Goal: Task Accomplishment & Management: Manage account settings

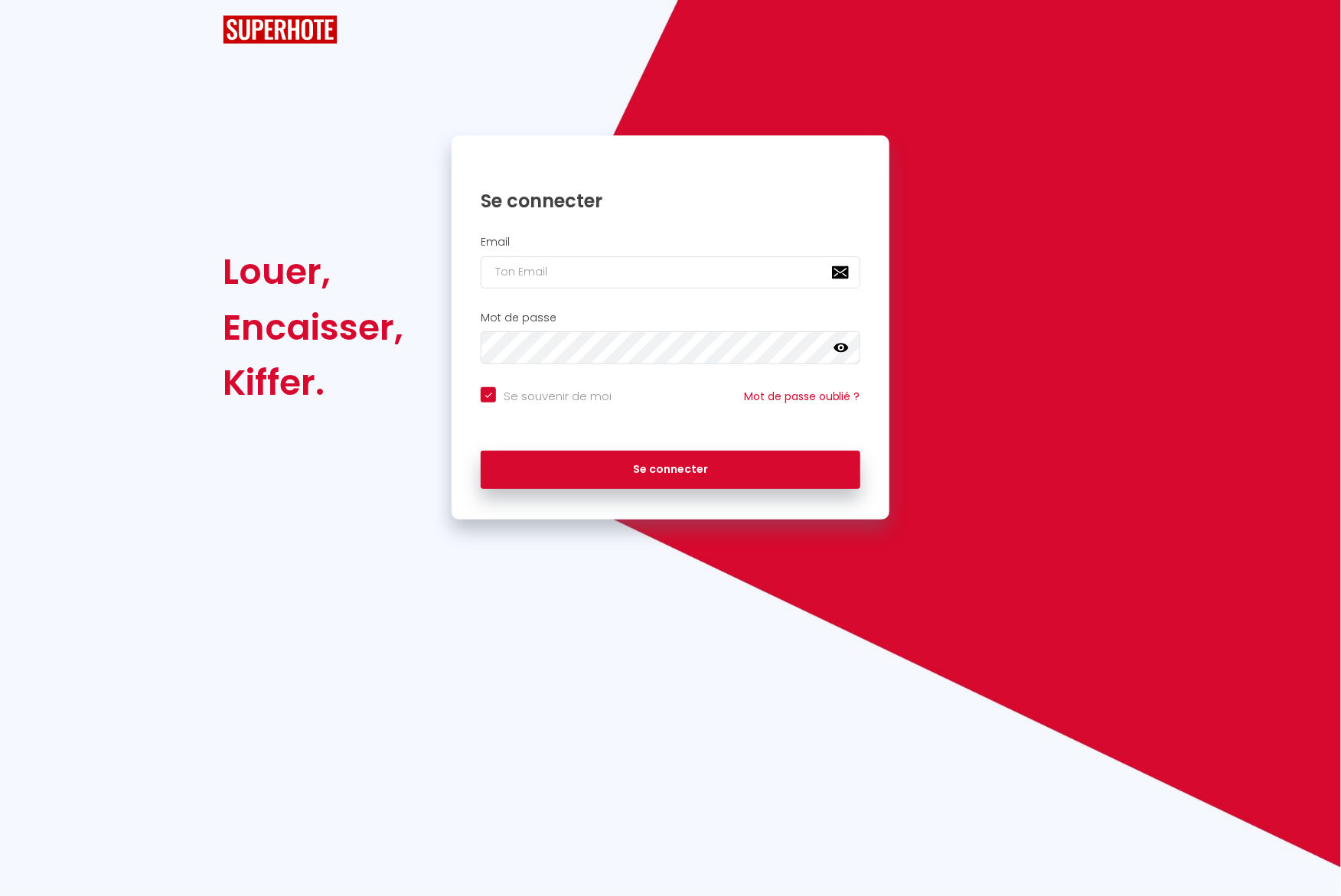
checkbox input "true"
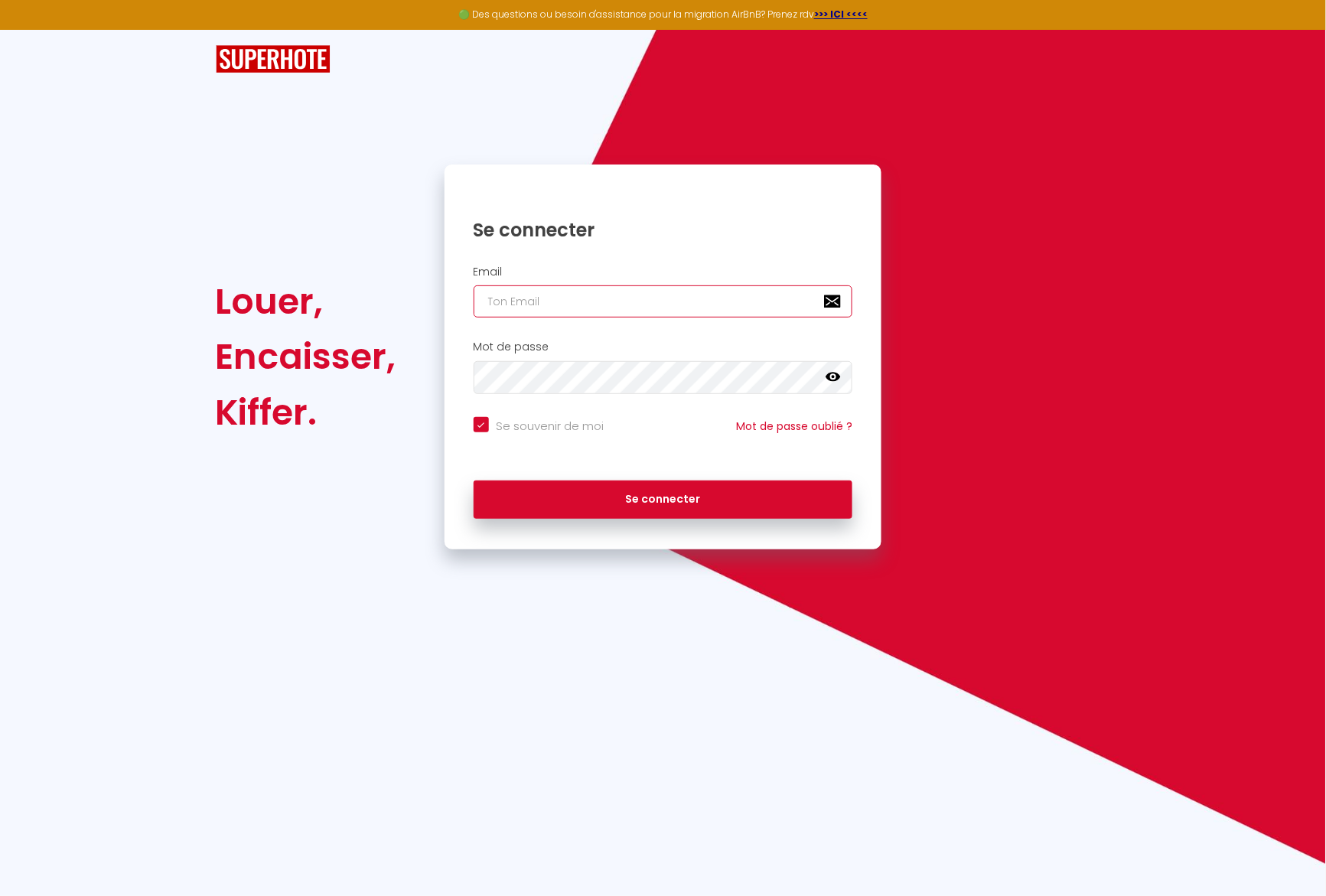
type input "A"
checkbox input "true"
drag, startPoint x: 583, startPoint y: 308, endPoint x: 556, endPoint y: 318, distance: 28.8
click at [557, 317] on input "A" at bounding box center [663, 301] width 379 height 32
checkbox input "true"
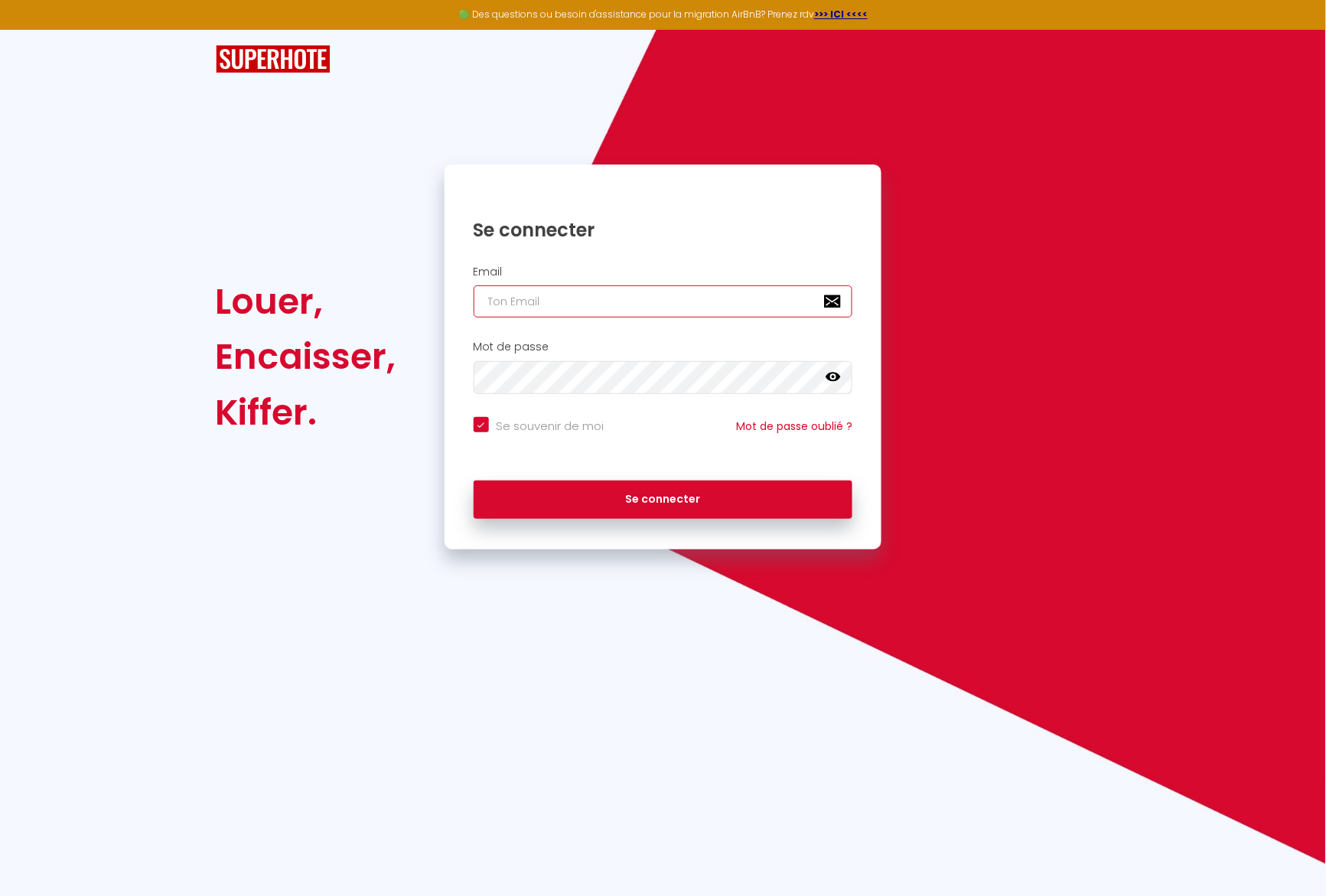
type input "b"
checkbox input "true"
type input "bn"
checkbox input "true"
type input "bnb"
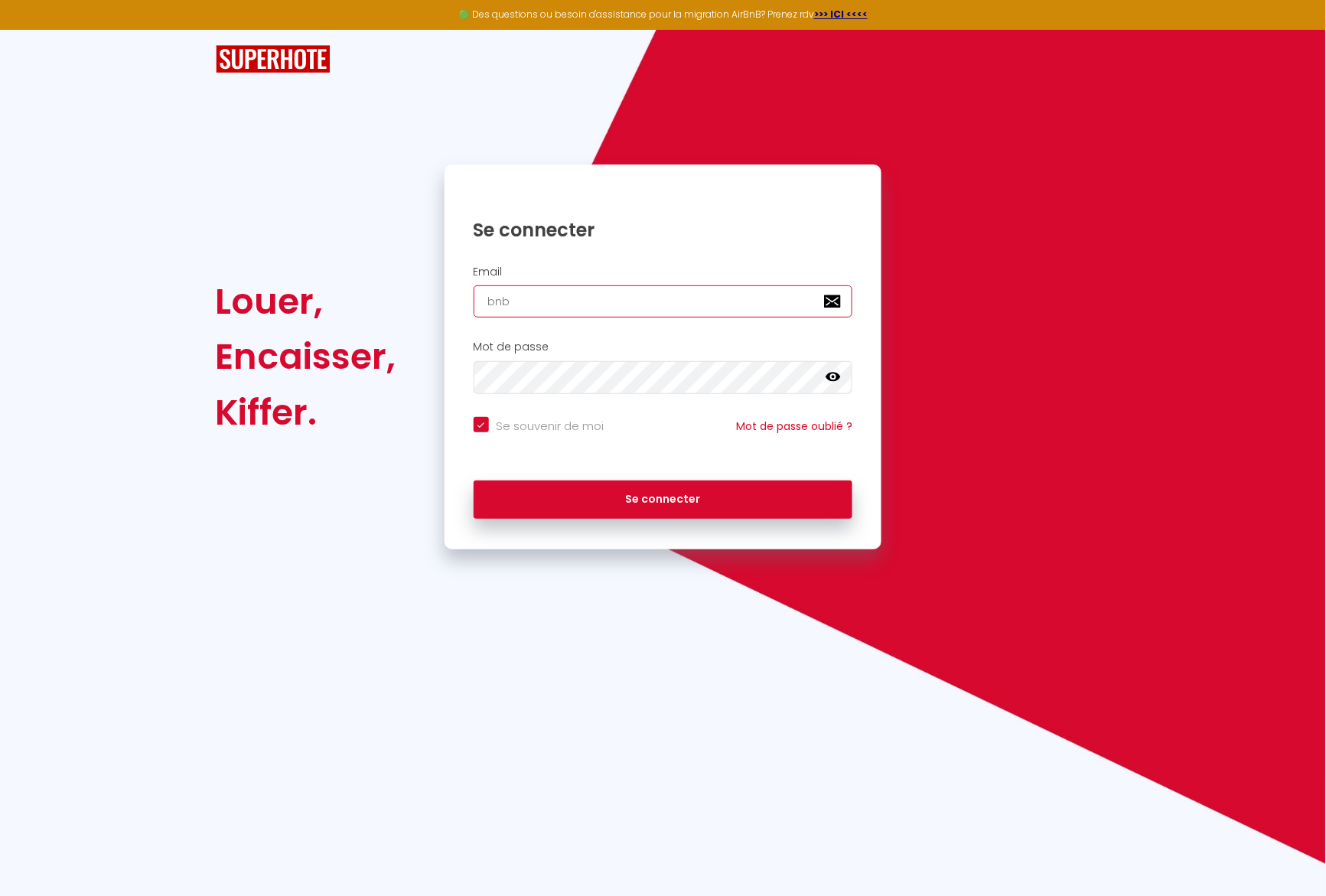
checkbox input "true"
type input "bnb."
checkbox input "true"
type input "bnb.b"
checkbox input "true"
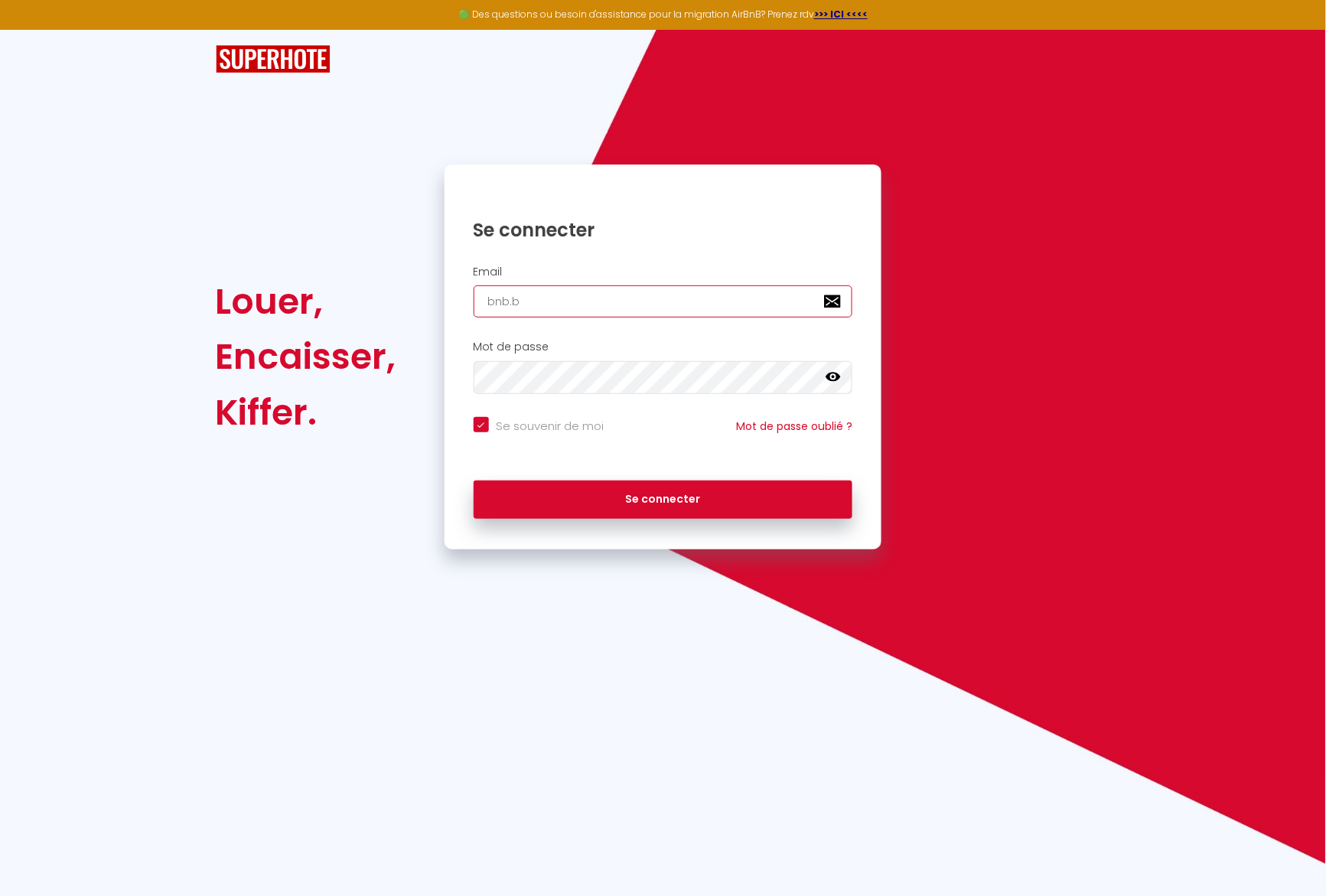
type input "bnb.by"
checkbox input "true"
type input "bnb.byf"
checkbox input "true"
type input "bnb.byfa"
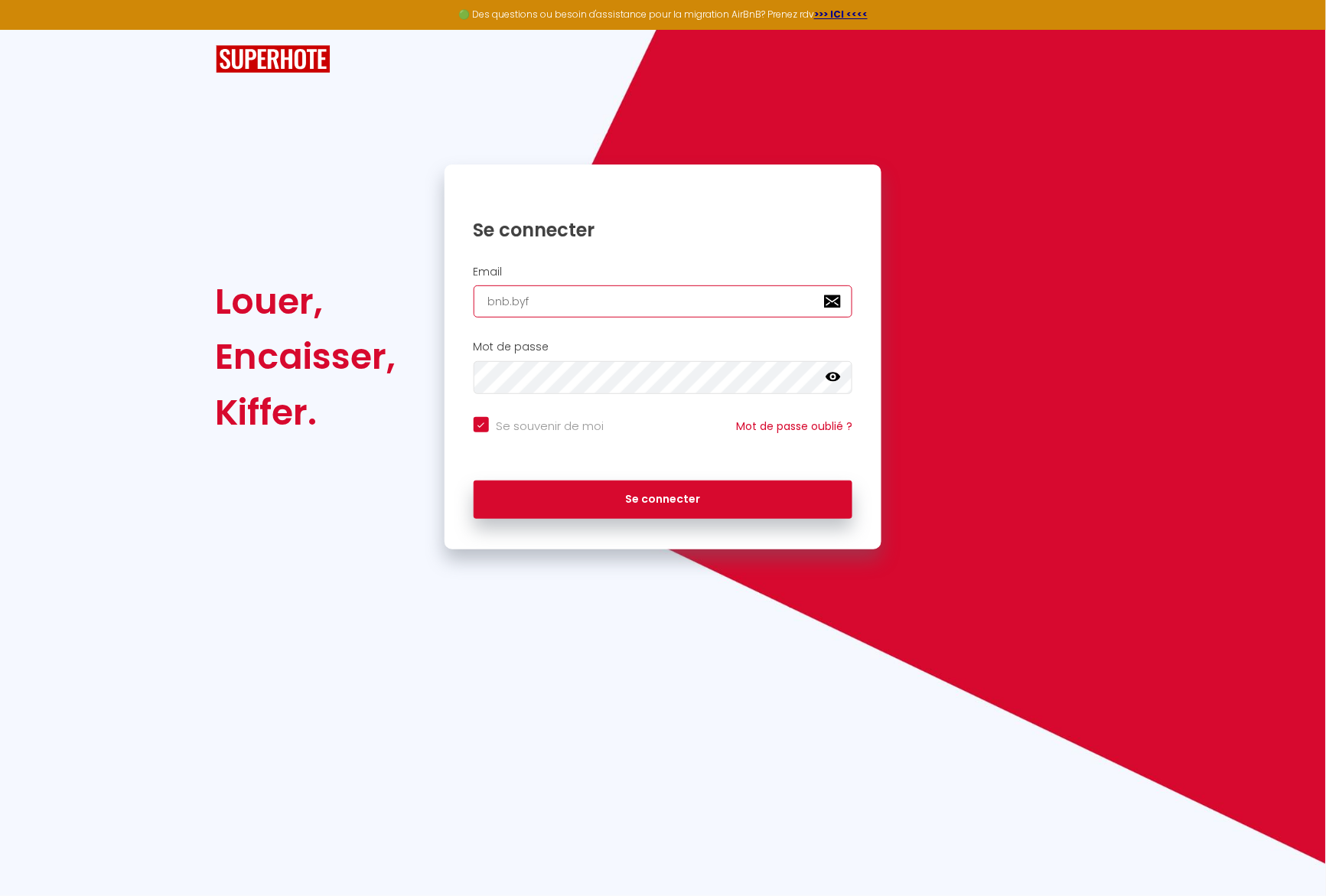
checkbox input "true"
type input "bnb.byfan"
checkbox input "true"
type input "bnb.byfann"
checkbox input "true"
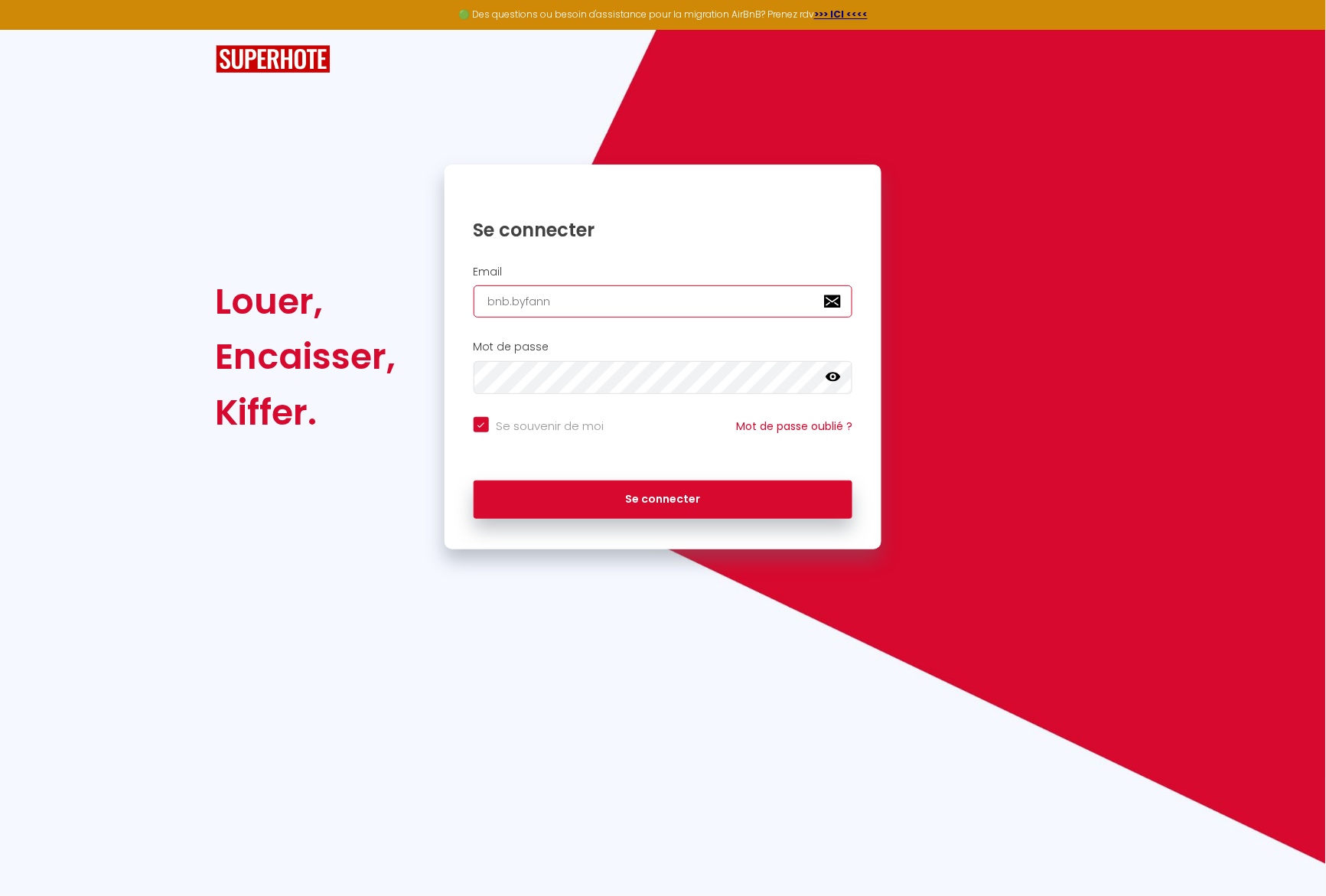
type input "bnb.byfanny"
checkbox input "true"
type input "bnb.byfannys"
checkbox input "true"
type input "bnb.byfannys@"
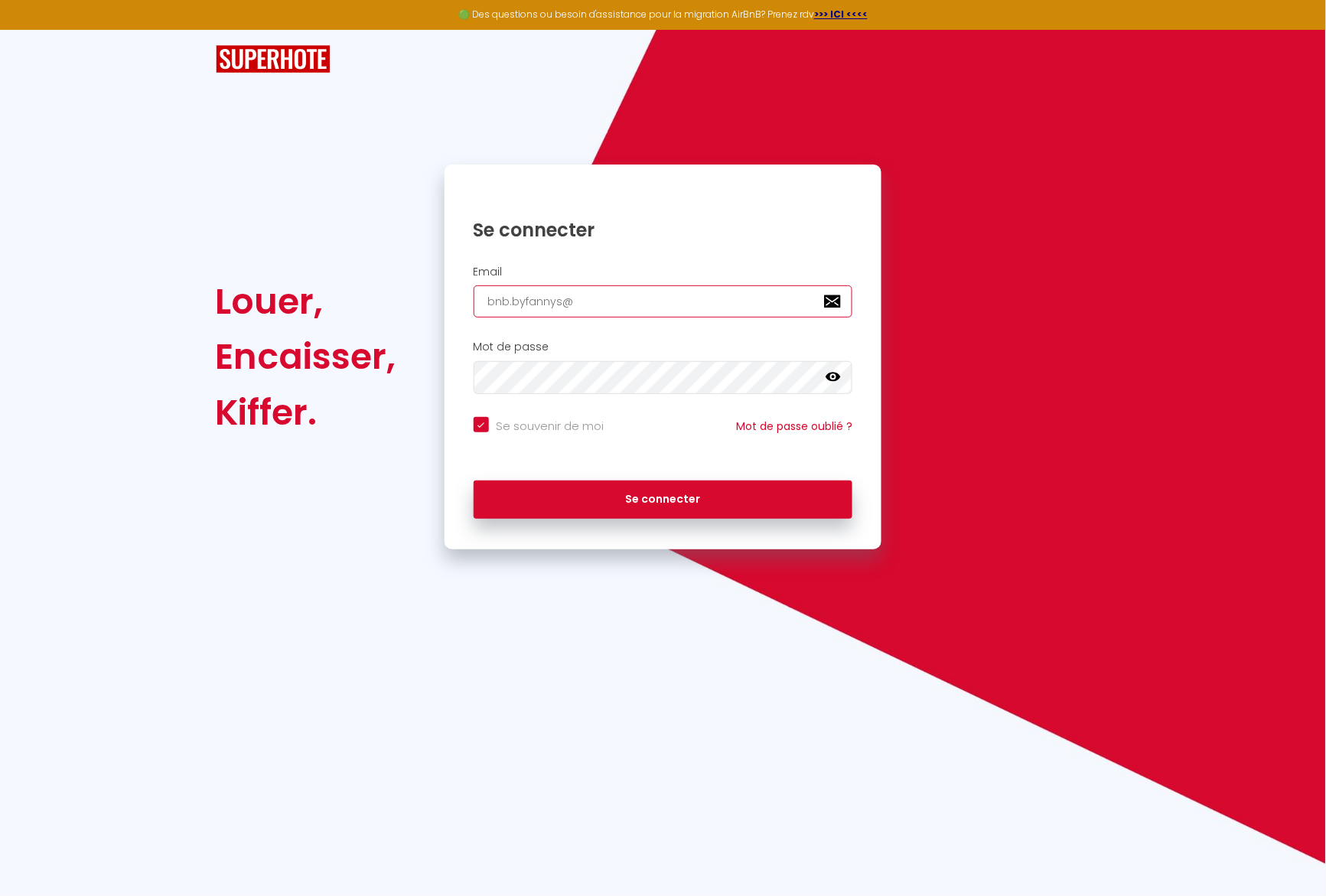
checkbox input "true"
type input "bnb.byfannys@g"
checkbox input "true"
type input "bnb.byfannys@gm"
checkbox input "true"
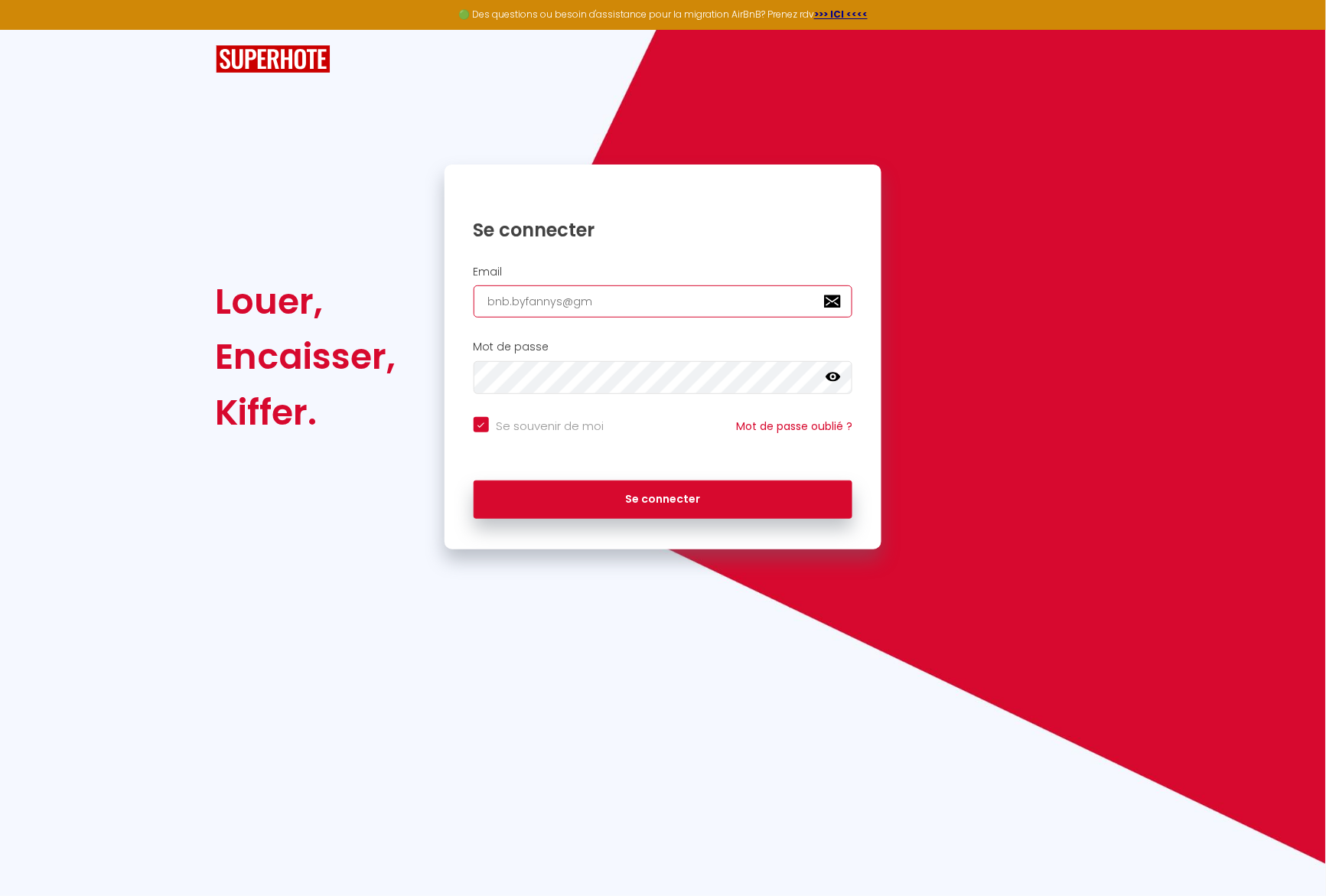
type input "bnb.byfannys@gma"
checkbox input "true"
type input "bnb.byfannys@gmai"
checkbox input "true"
type input "bnb.byfannys@gmail"
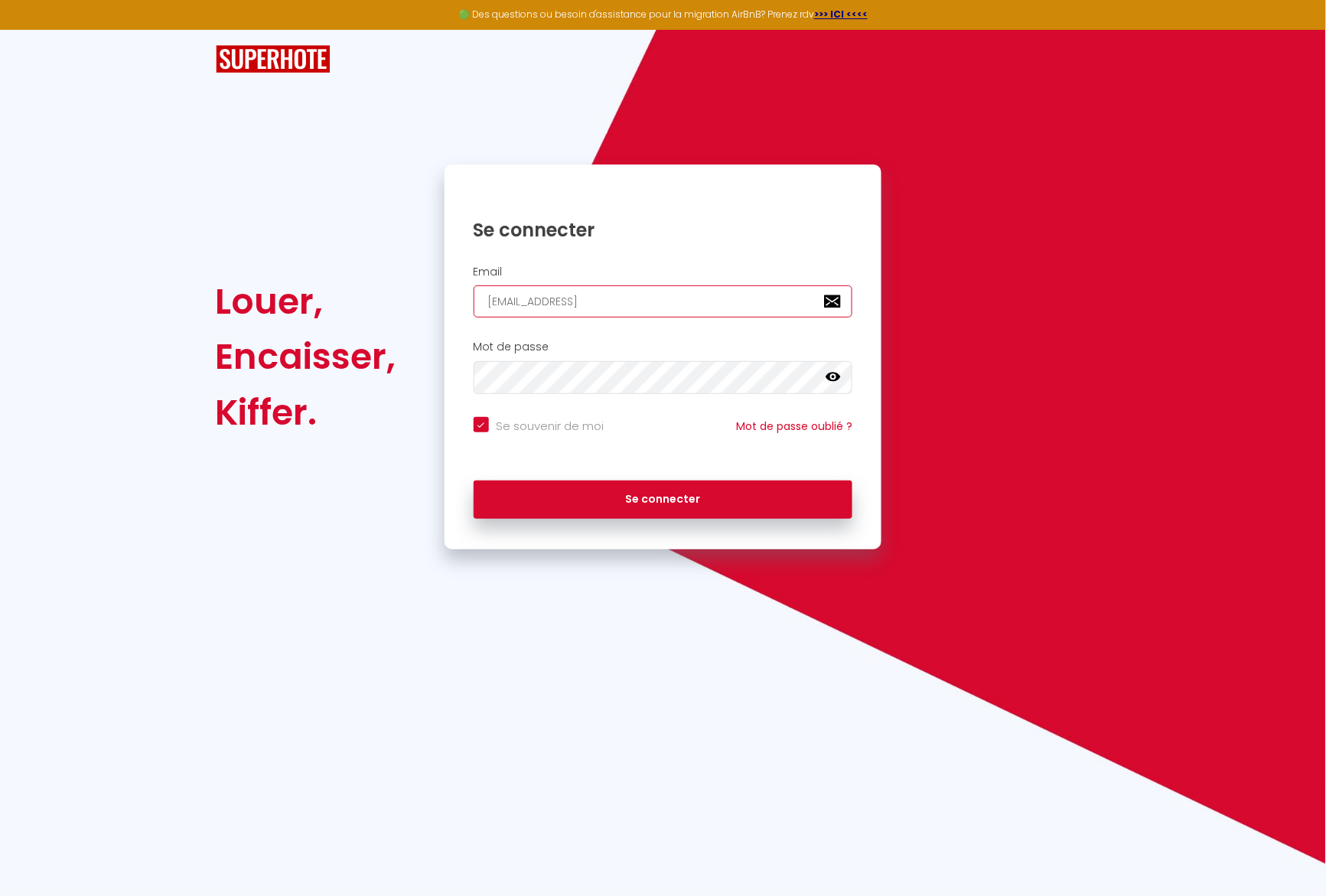
checkbox input "true"
type input "bnb.byfannys@gmail."
checkbox input "true"
type input "bnb.byfannys@gmail.c"
checkbox input "true"
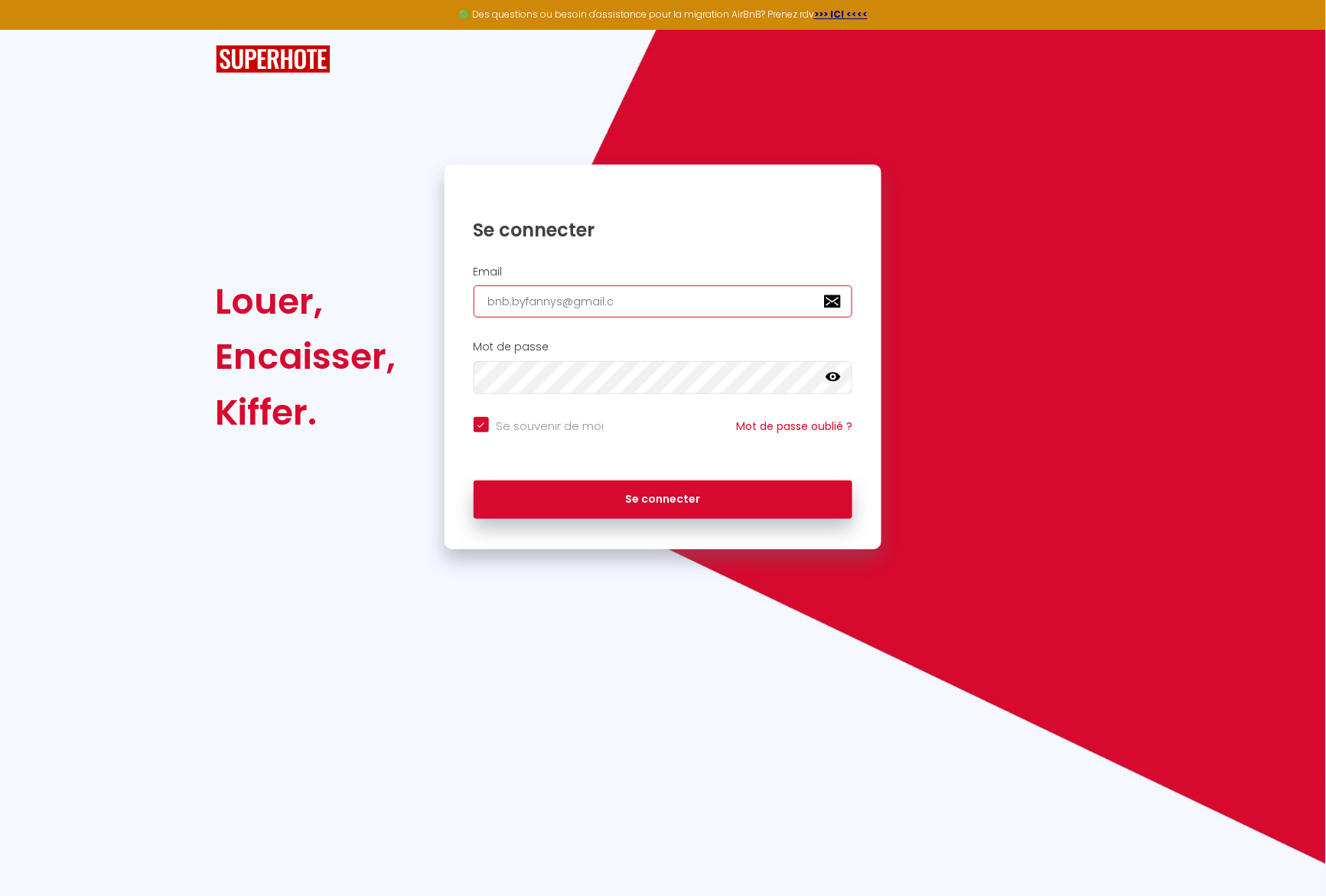
type input "bnb.byfannys@gmail.co"
checkbox input "true"
type input "[EMAIL_ADDRESS][DOMAIN_NAME]"
checkbox input "true"
type input "[EMAIL_ADDRESS][DOMAIN_NAME]"
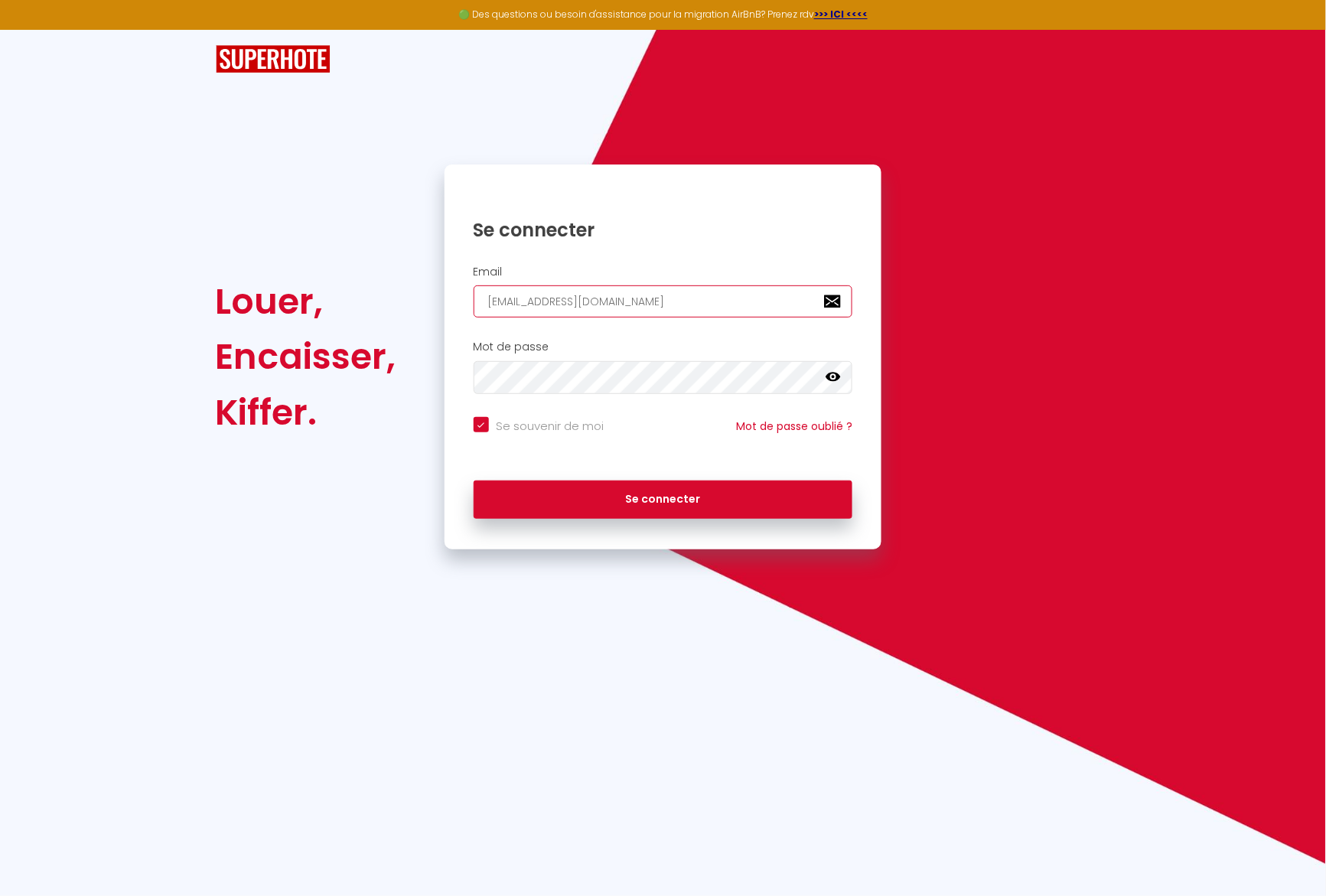
click at [473, 480] on button "Se connecter" at bounding box center [663, 499] width 379 height 38
checkbox input "true"
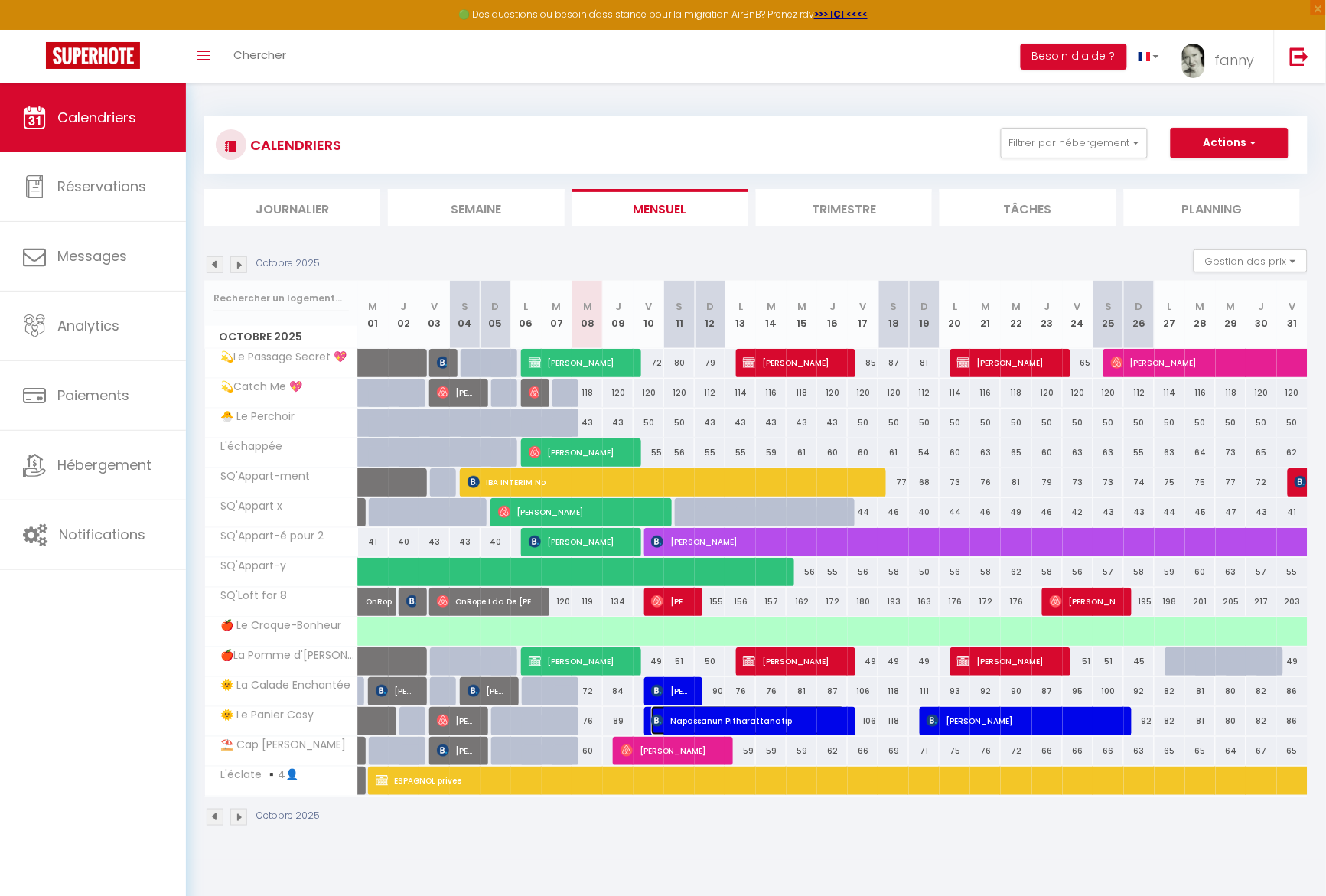
drag, startPoint x: 780, startPoint y: 721, endPoint x: 736, endPoint y: 725, distance: 44.2
click at [736, 725] on span "Napassanun Pitharattanatip" at bounding box center [747, 720] width 193 height 29
select select "OK"
select select "KO"
select select "0"
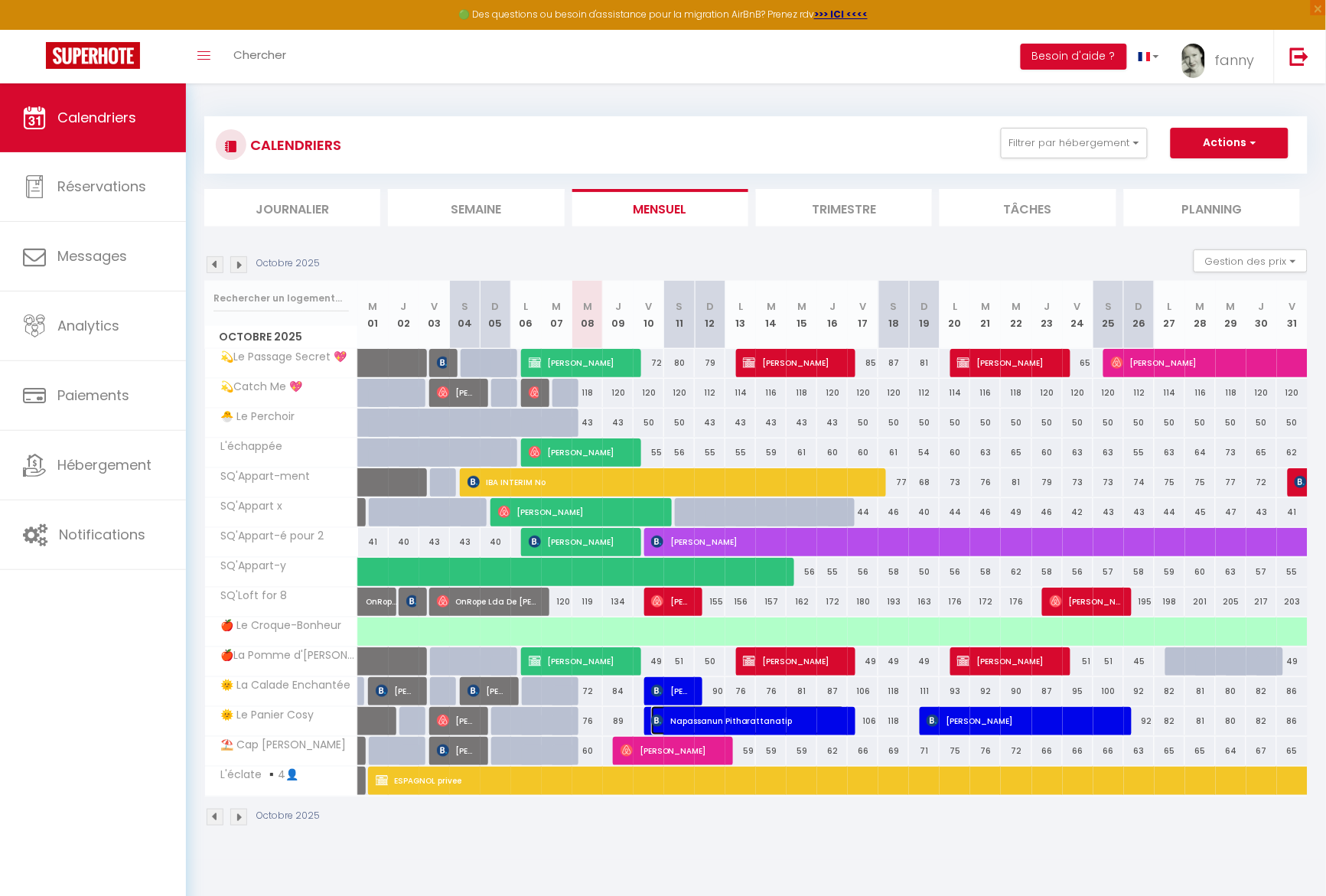
select select "0"
select select "1"
select select
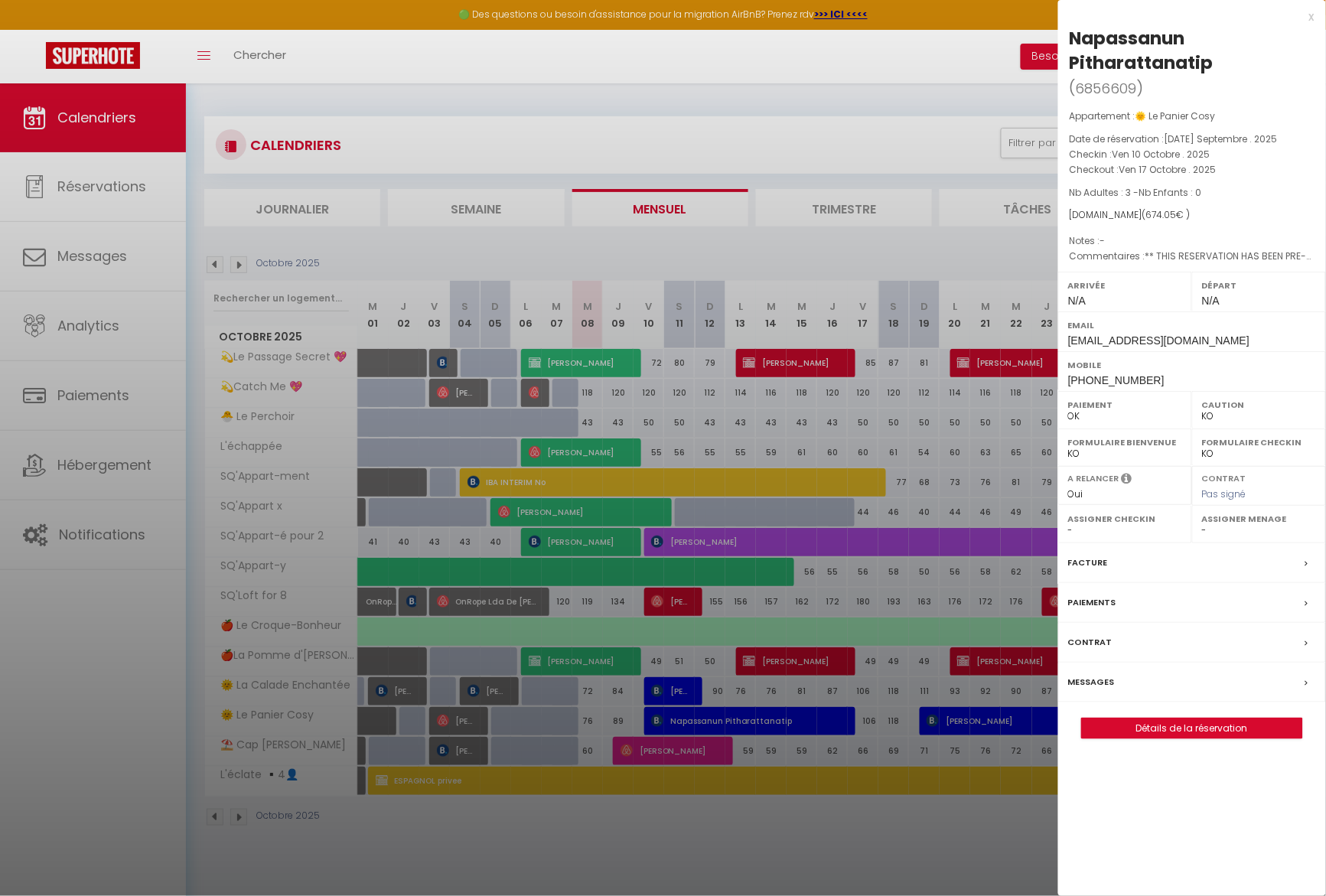
click at [573, 832] on div at bounding box center [663, 448] width 1326 height 896
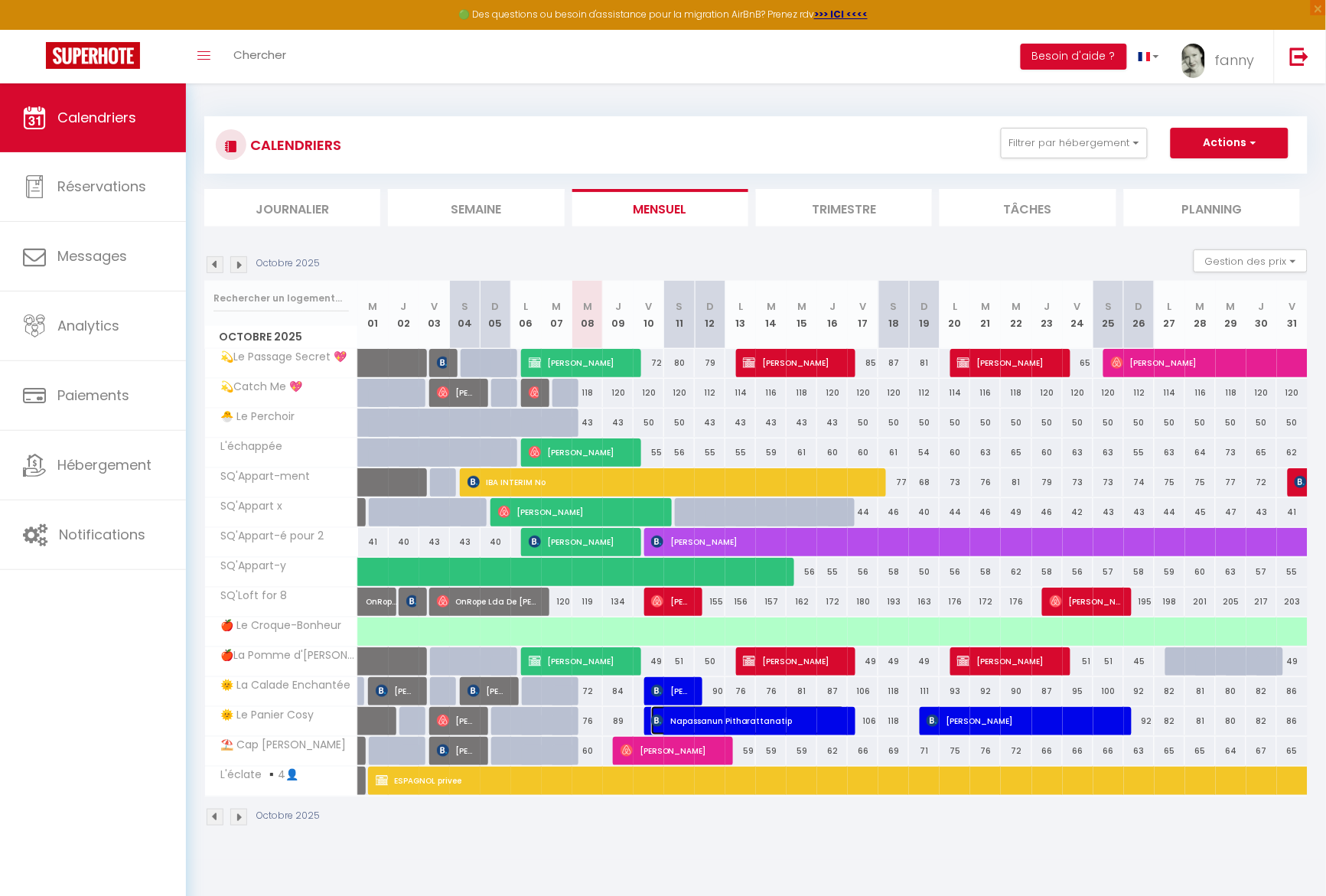
click at [747, 721] on span "Napassanun Pitharattanatip" at bounding box center [747, 720] width 193 height 29
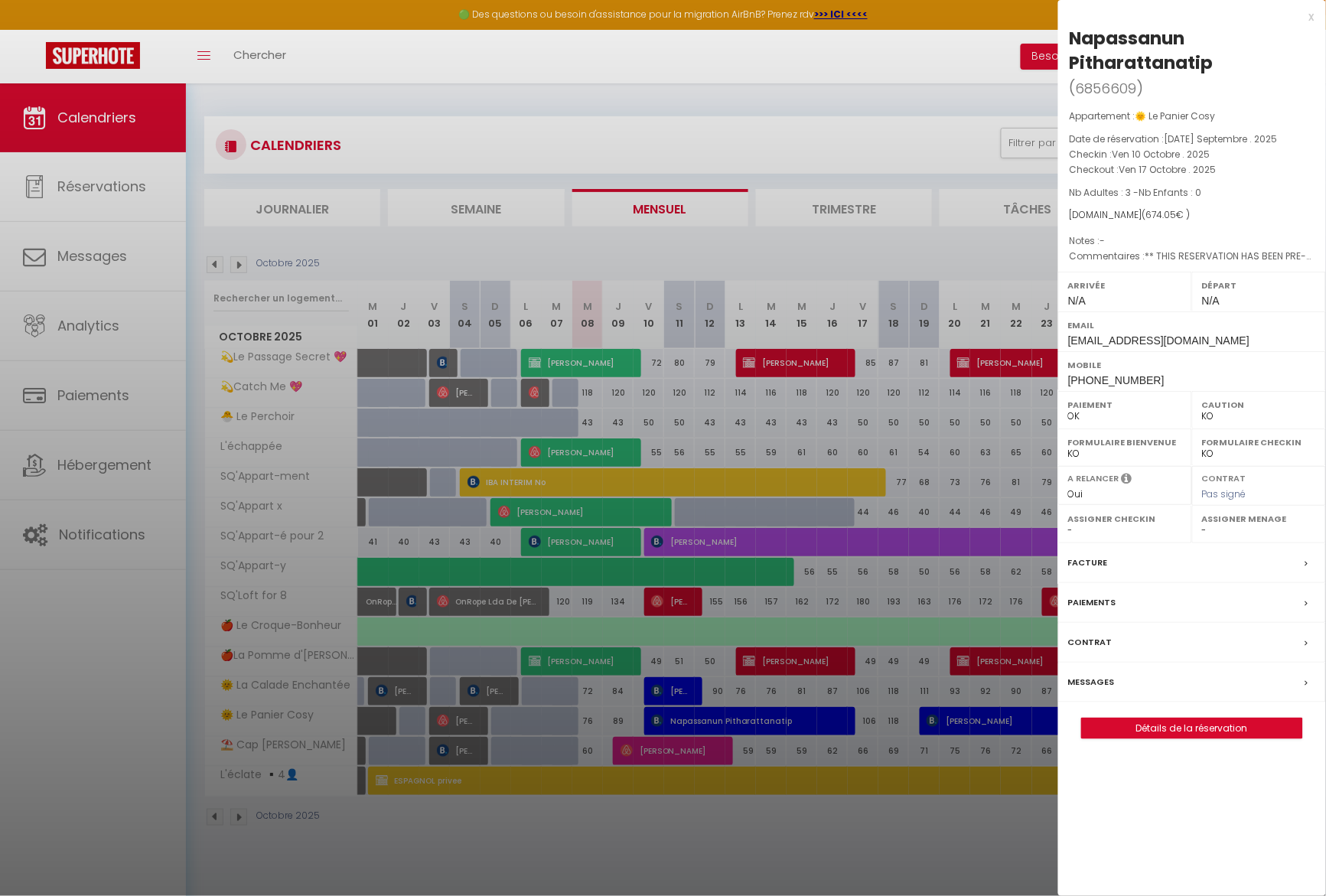
click at [947, 837] on div at bounding box center [663, 448] width 1326 height 896
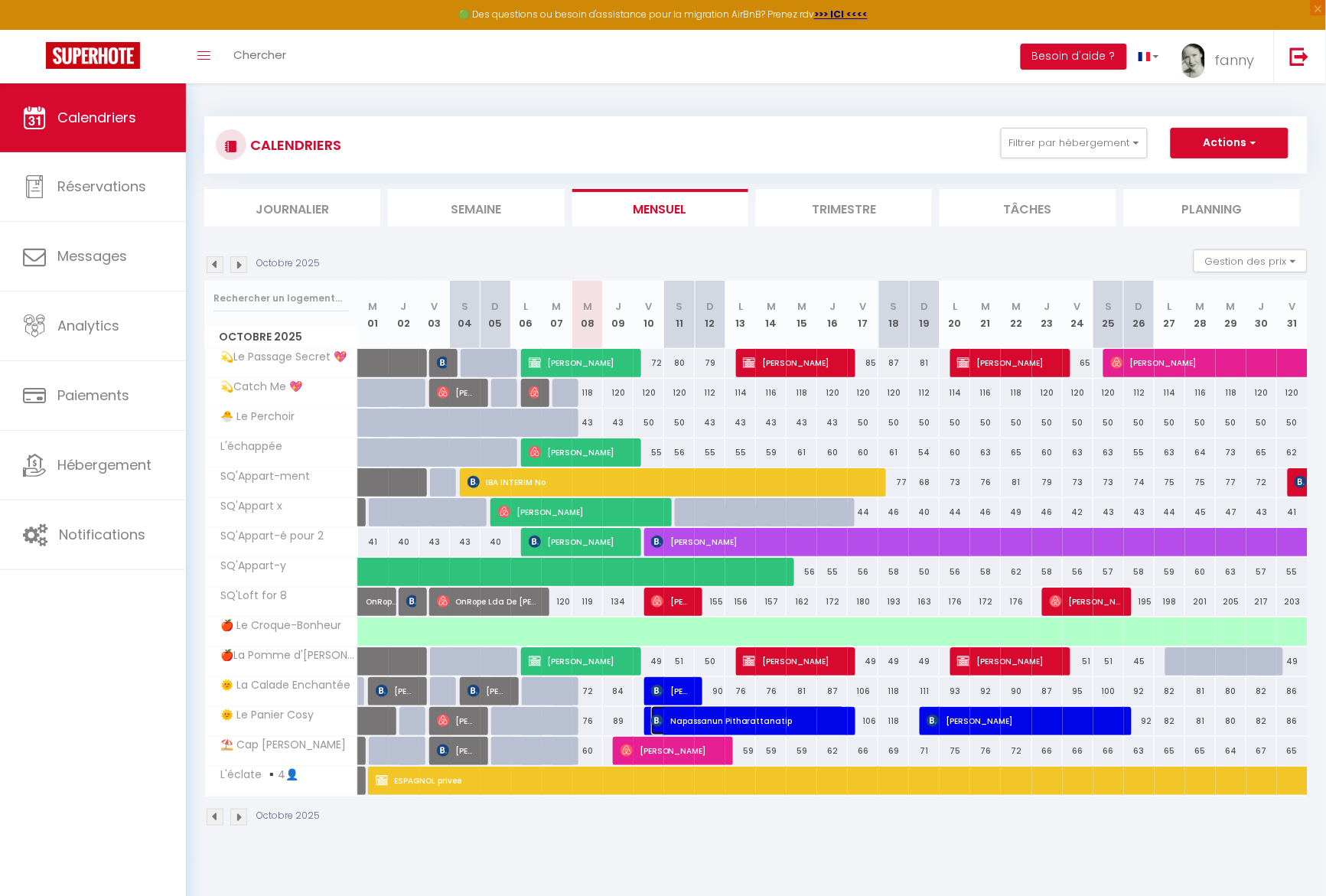
click at [674, 725] on span "Napassanun Pitharattanatip" at bounding box center [747, 720] width 193 height 29
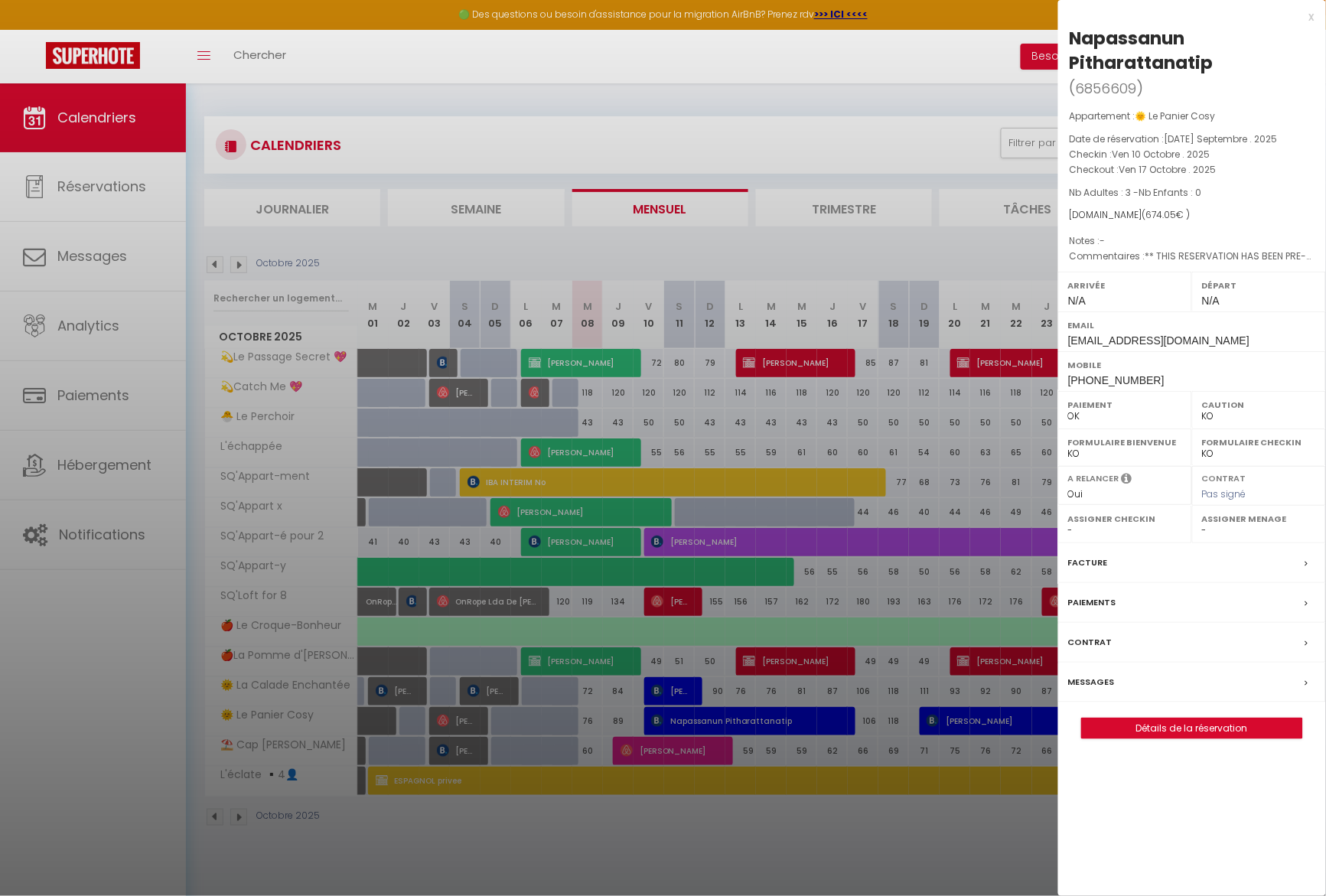
click at [791, 829] on div at bounding box center [663, 448] width 1326 height 896
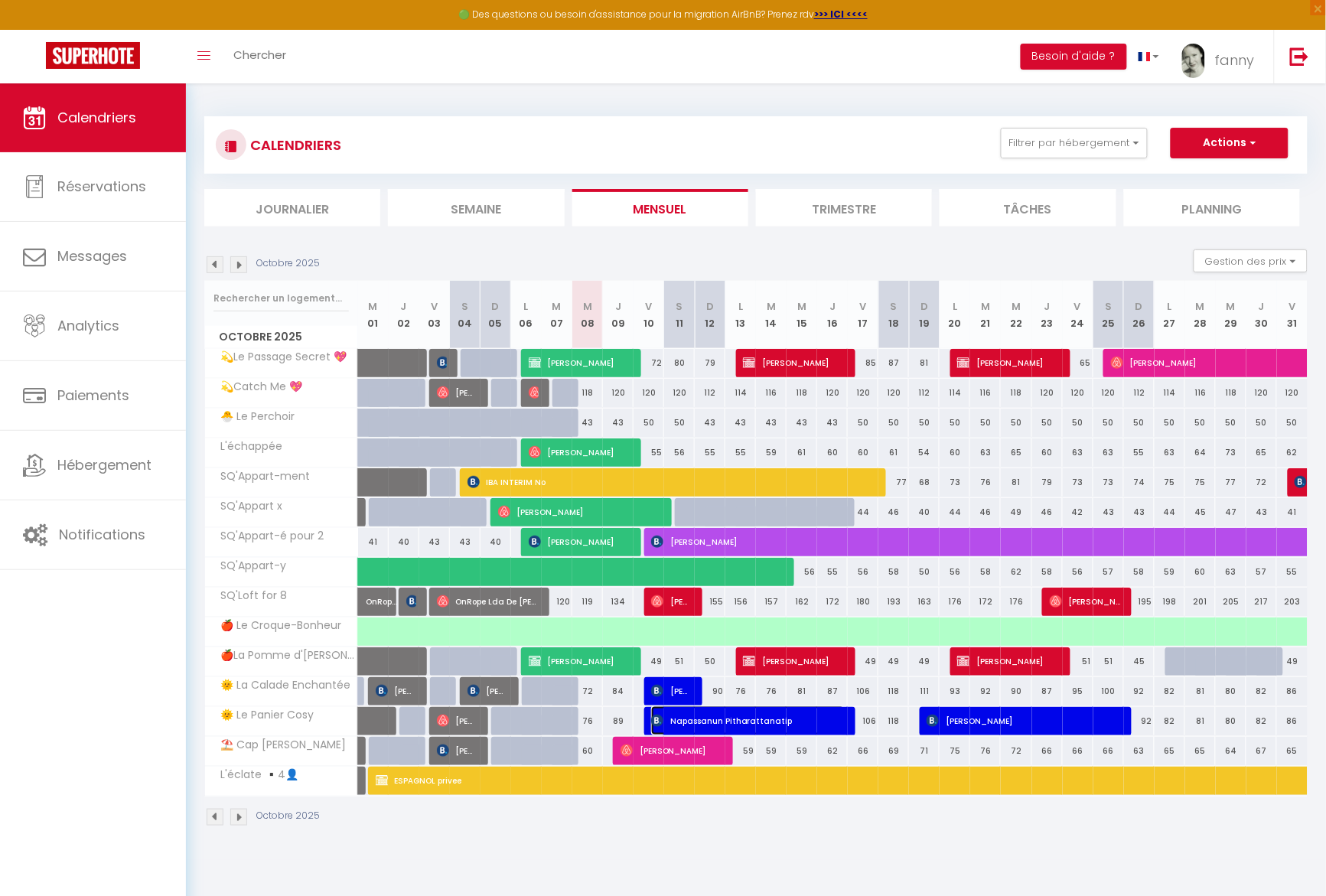
click at [744, 728] on span "Napassanun Pitharattanatip" at bounding box center [747, 720] width 193 height 29
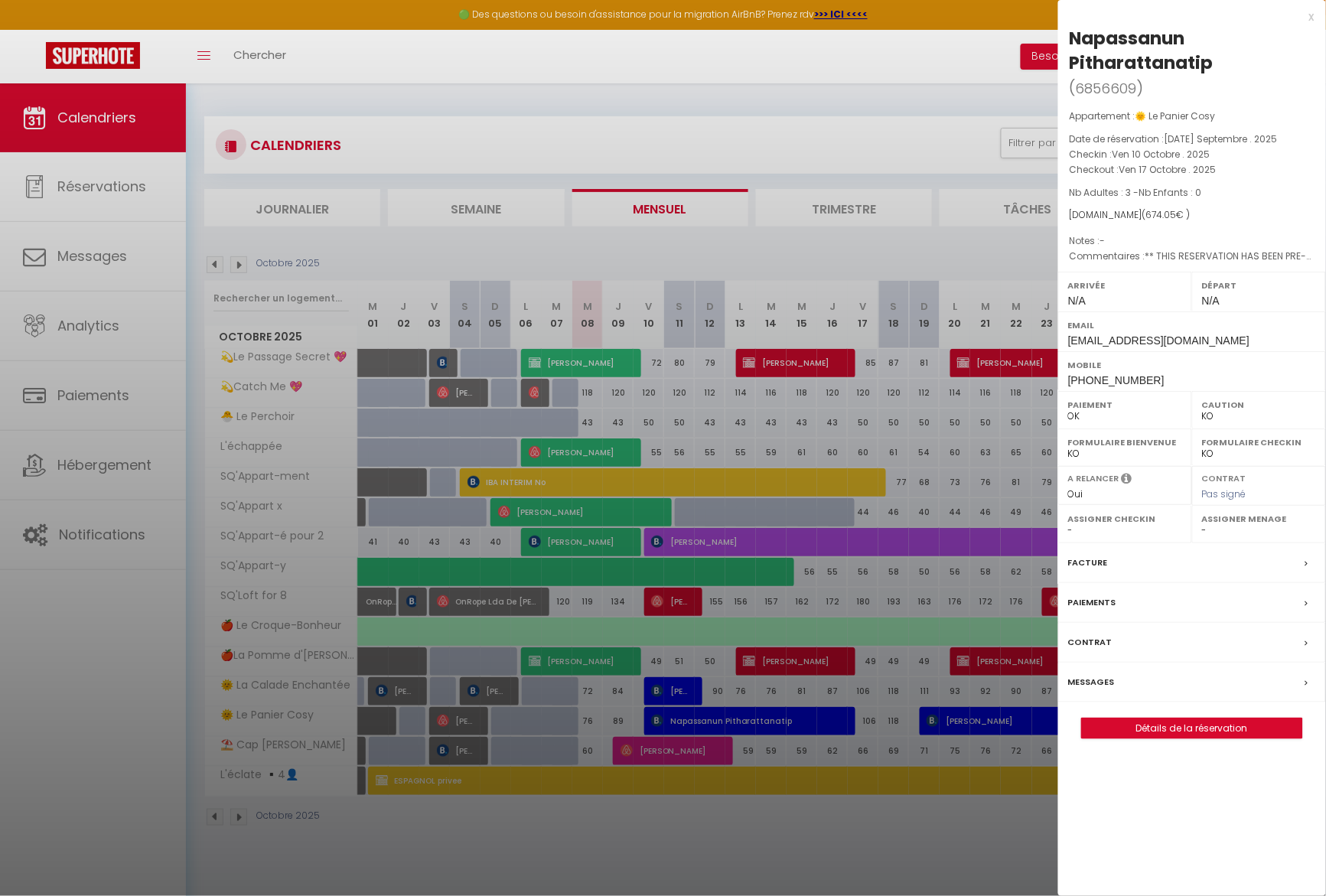
drag, startPoint x: 727, startPoint y: 132, endPoint x: 792, endPoint y: 145, distance: 66.3
click at [727, 126] on div at bounding box center [663, 448] width 1326 height 896
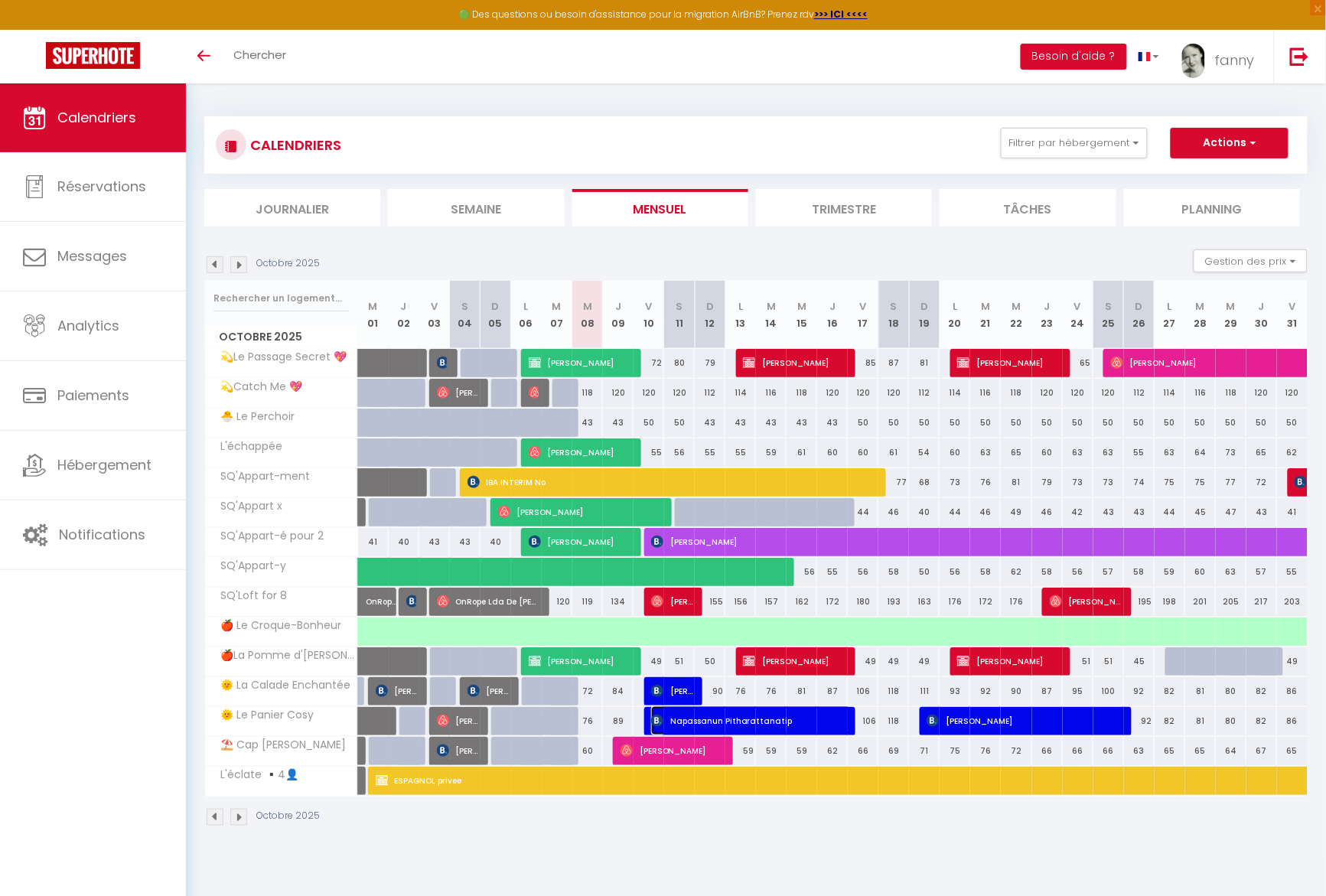
click at [783, 724] on span "Napassanun Pitharattanatip" at bounding box center [750, 720] width 199 height 29
select select "OK"
select select "KO"
select select "0"
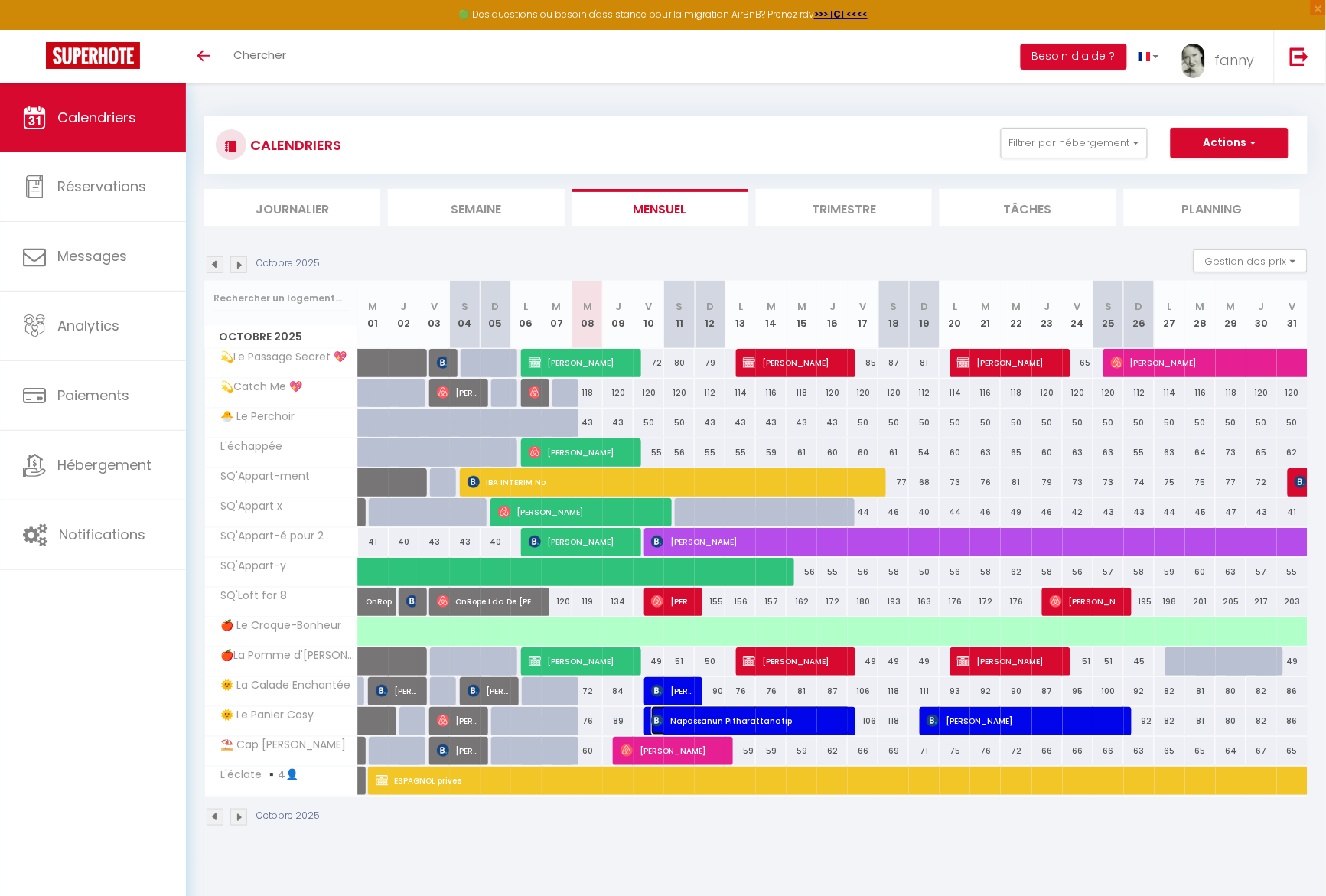
select select "1"
select select
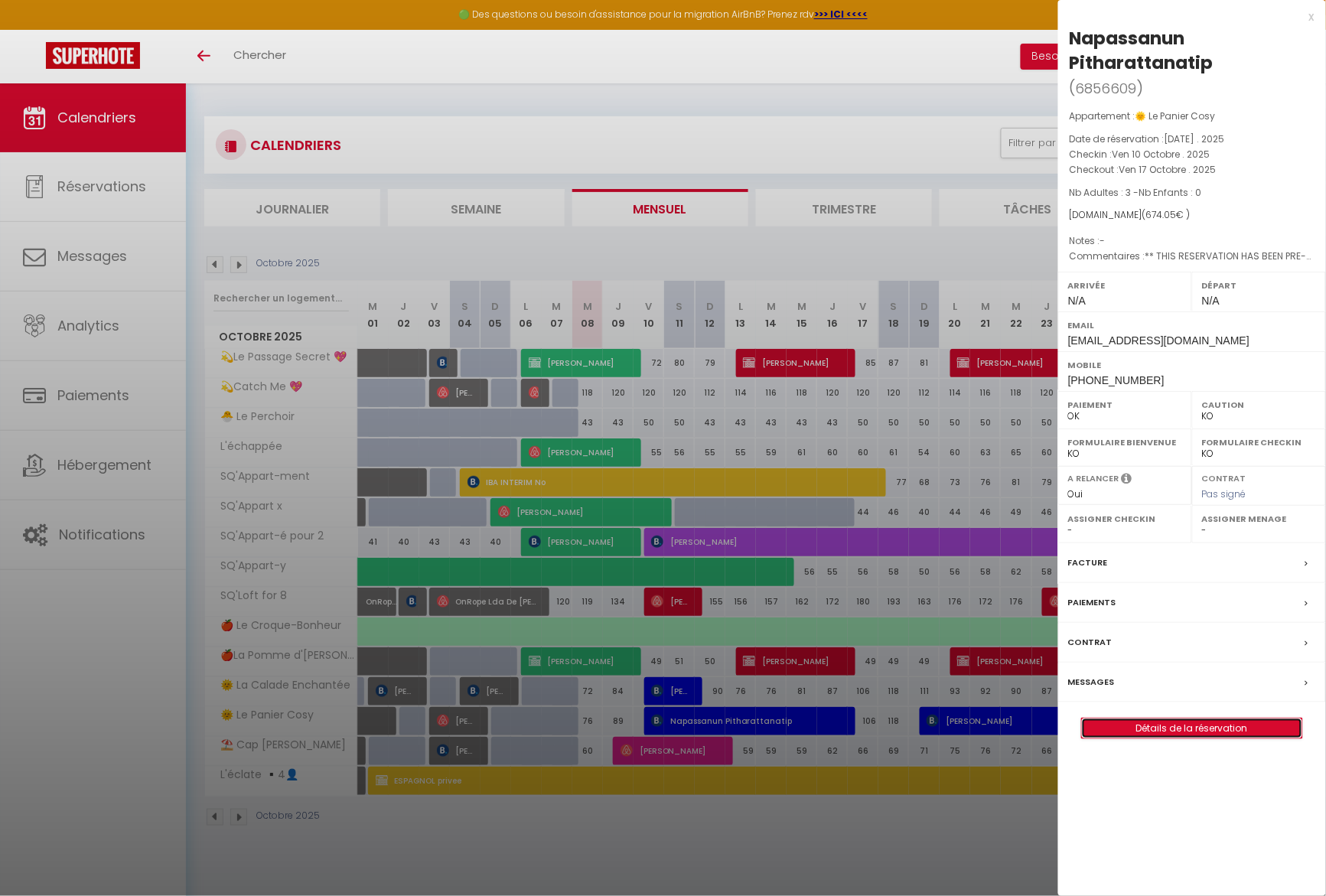
click at [1213, 738] on link "Détails de la réservation" at bounding box center [1192, 728] width 221 height 20
select select
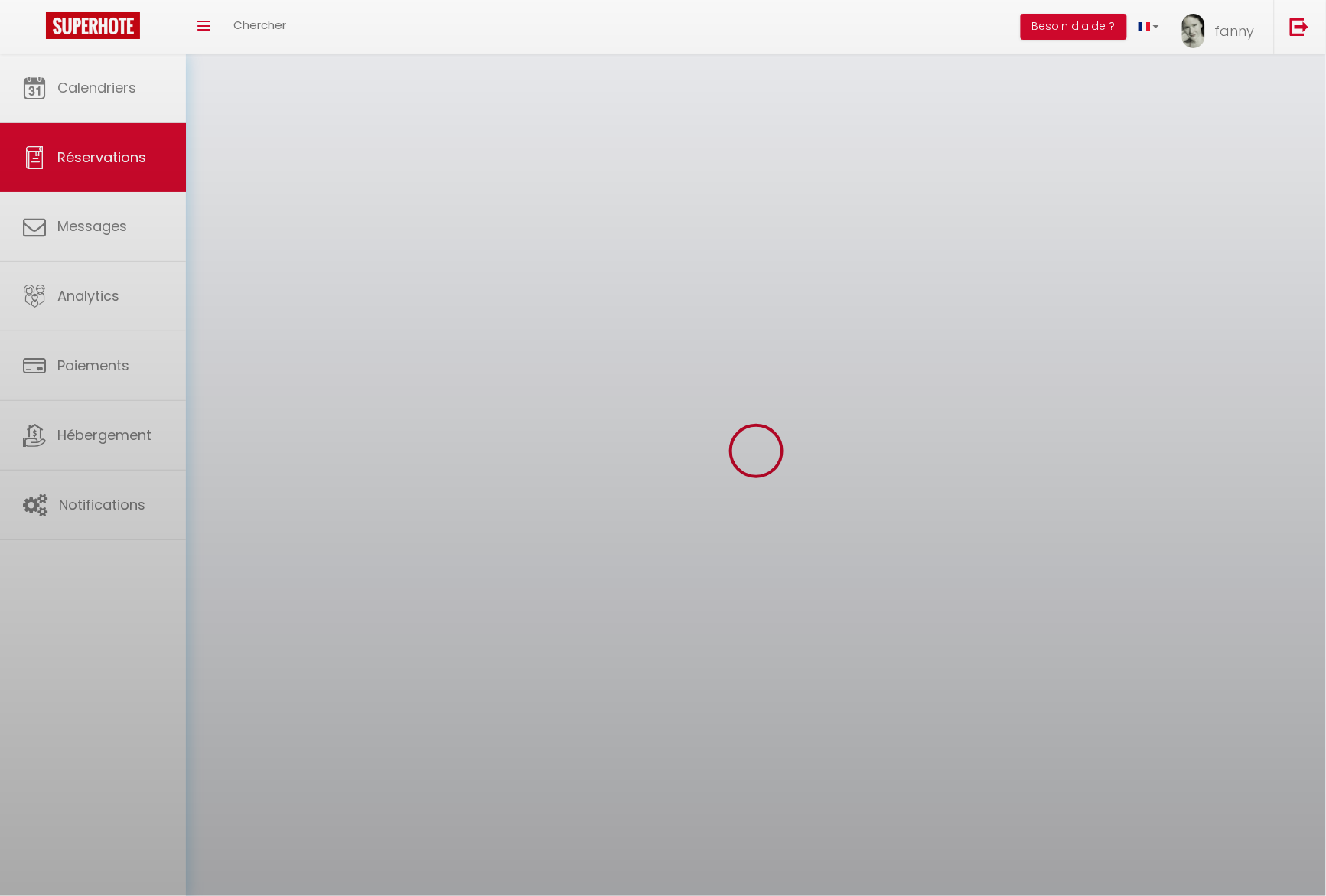
select select
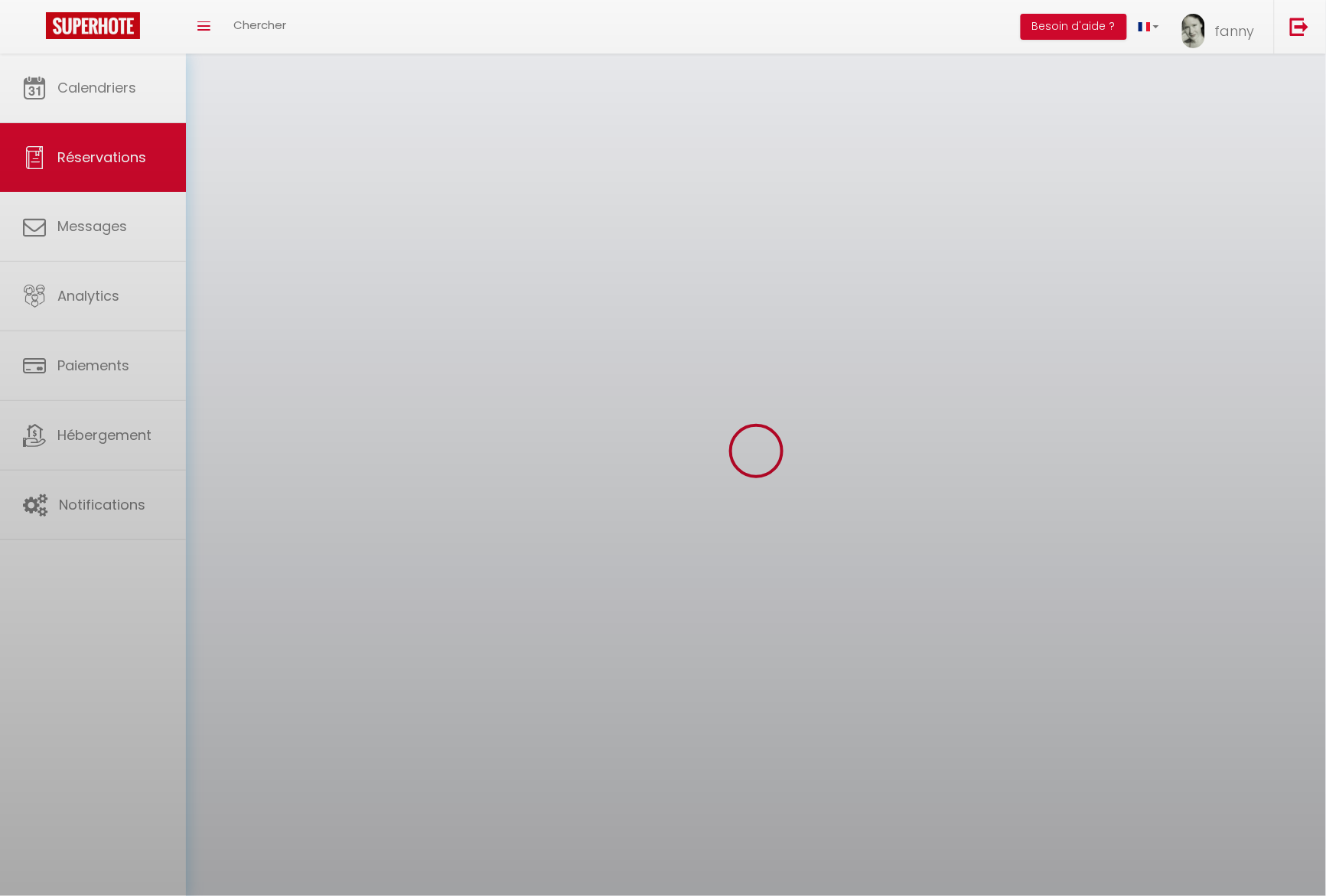
select select
checkbox input "false"
select select
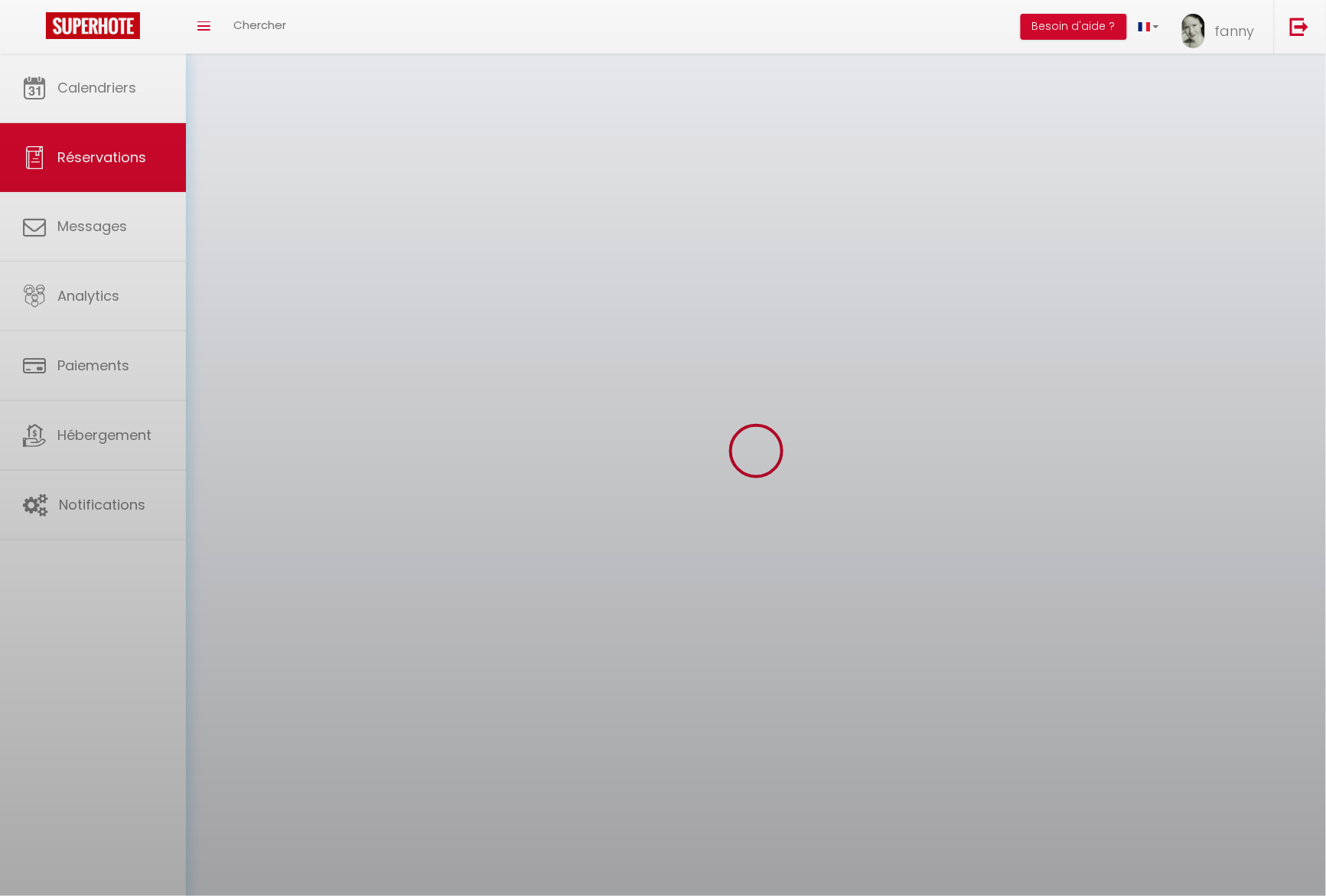
select select
checkbox input "false"
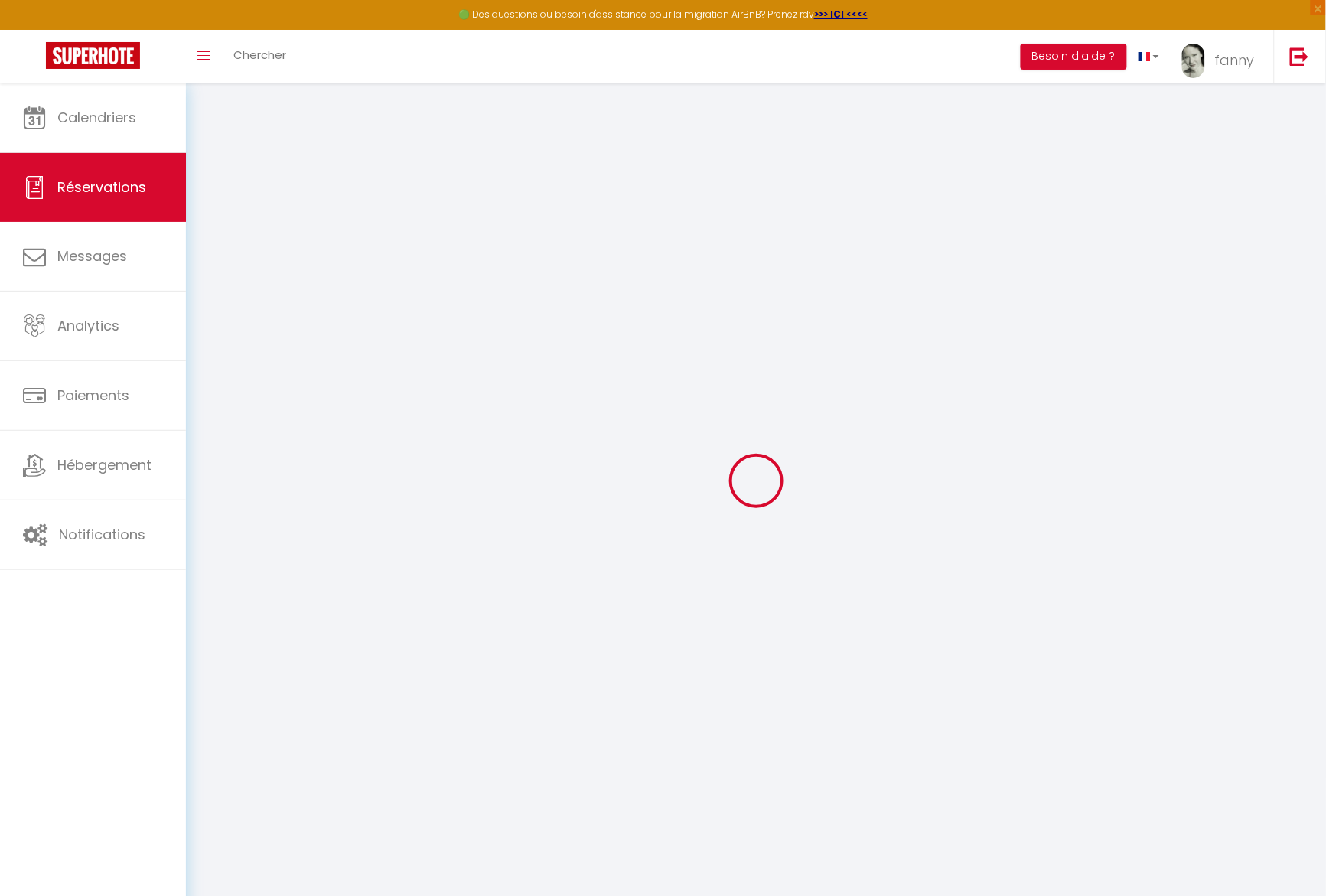
select select
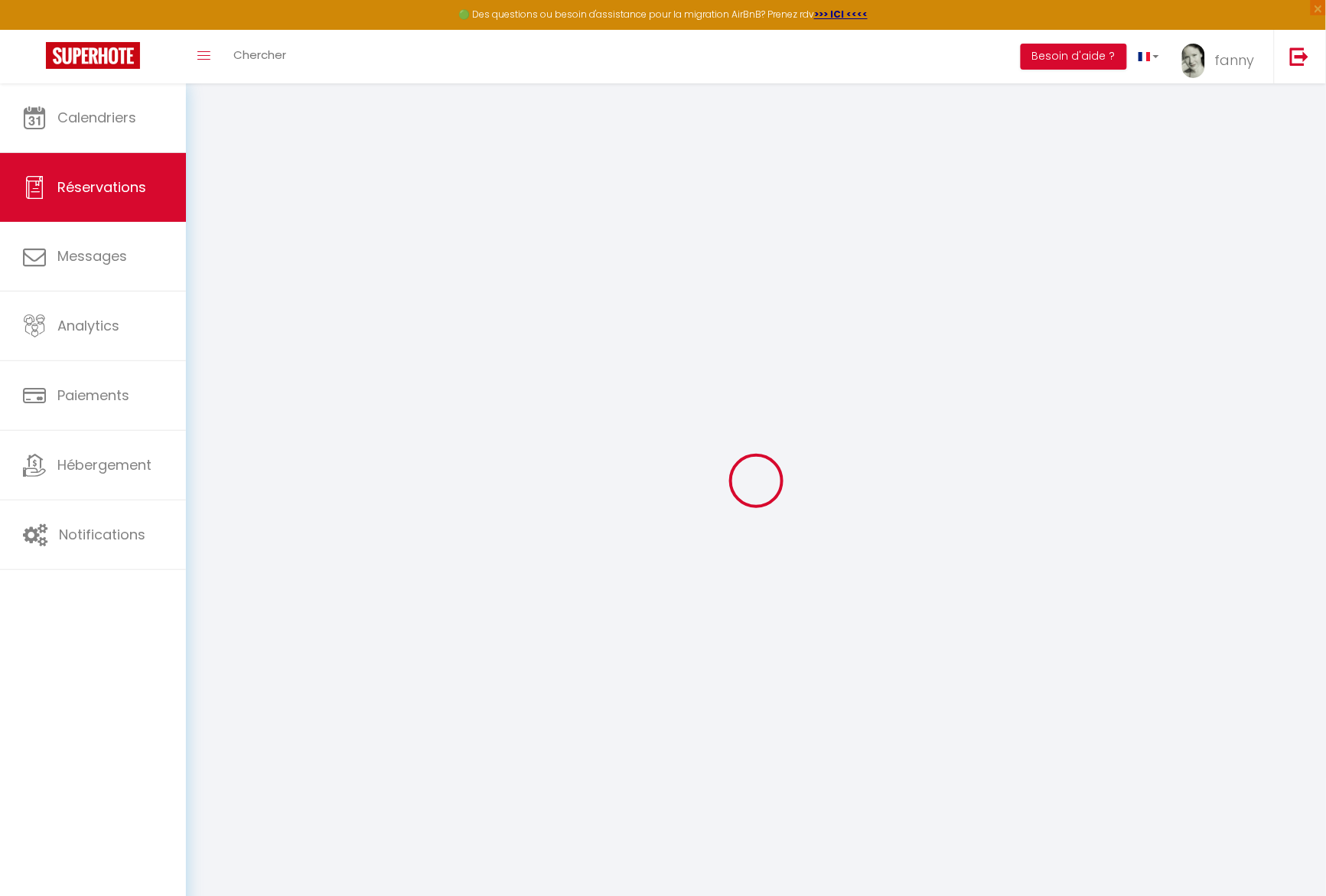
select select
checkbox input "false"
select select
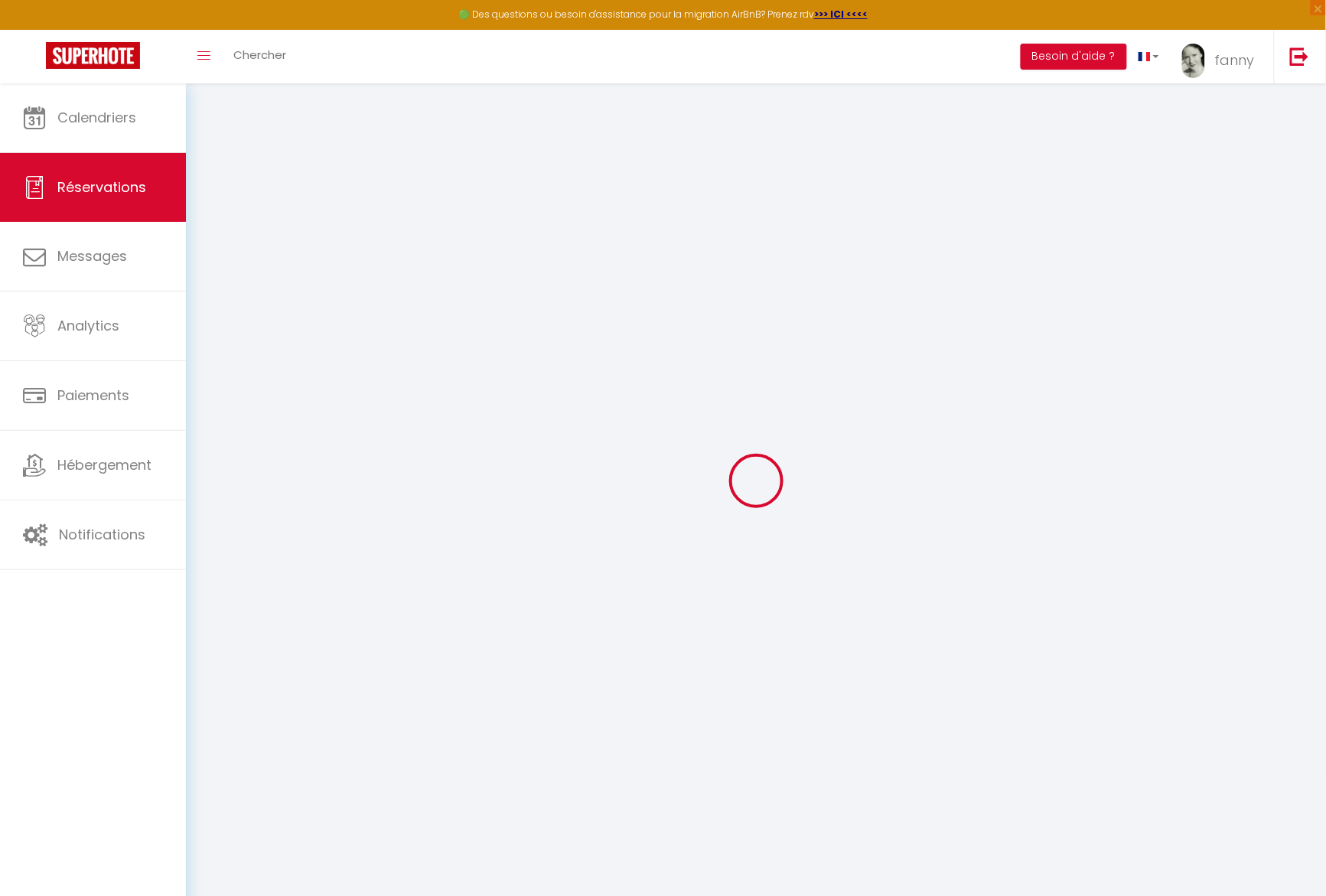
select select
checkbox input "false"
select select
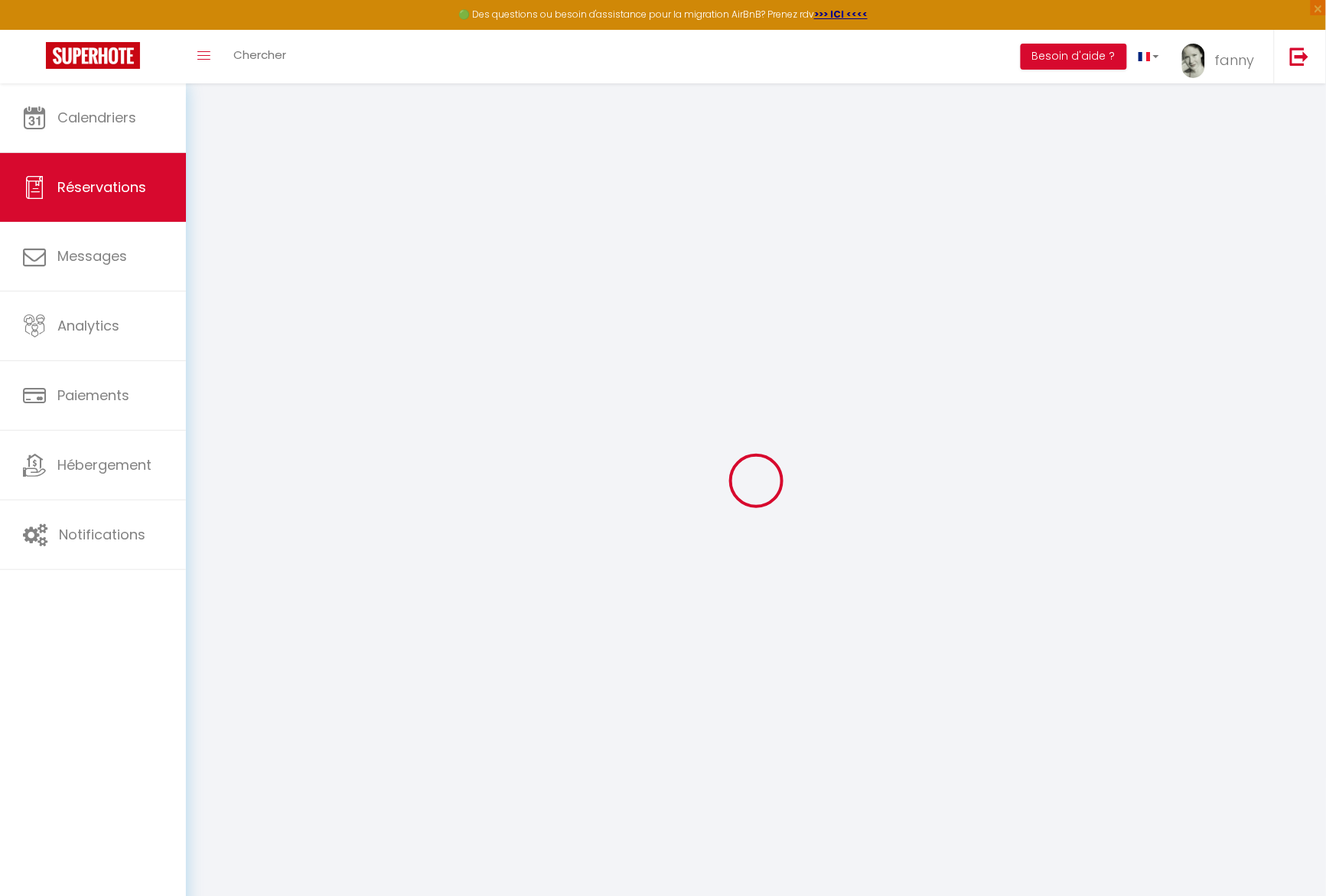
type input "Napassanun"
type input "Pitharattanatip"
type input "[EMAIL_ADDRESS][DOMAIN_NAME]"
type input "[PHONE_NUMBER]"
select select "TH"
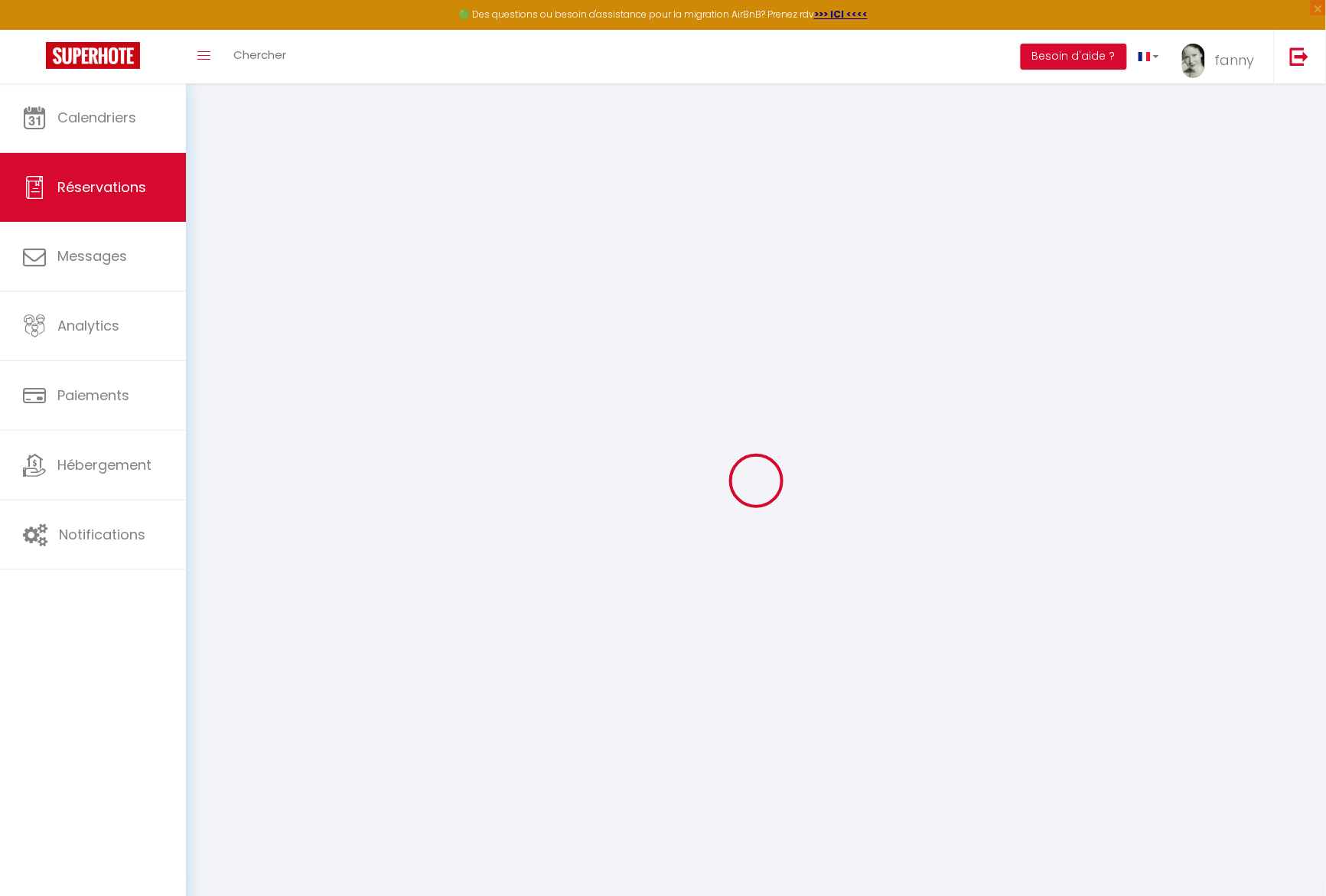
type input "109.14"
type input "9.44"
select select "75206"
select select "1"
select select
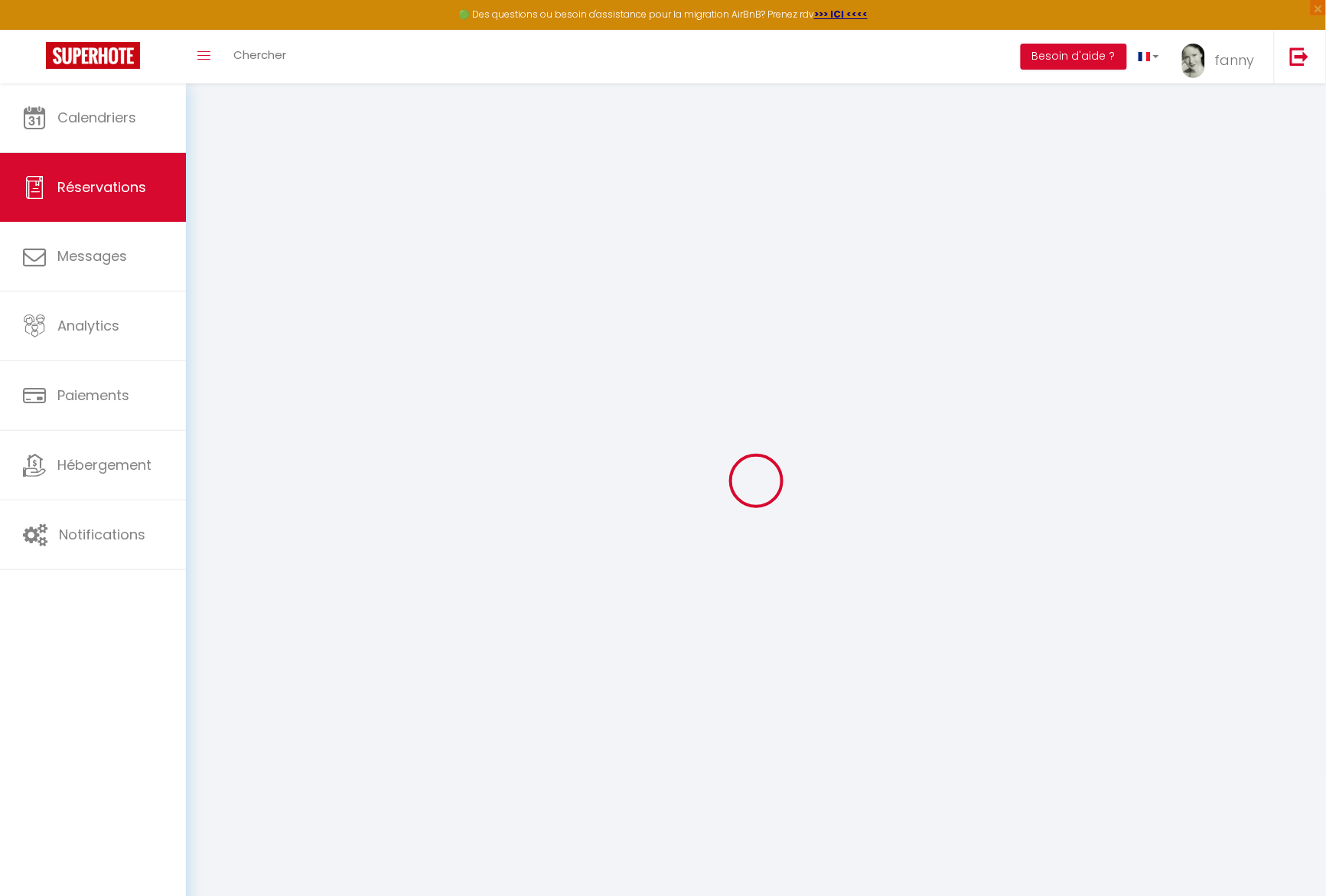
select select
type input "3"
select select "12"
select select
type input "612"
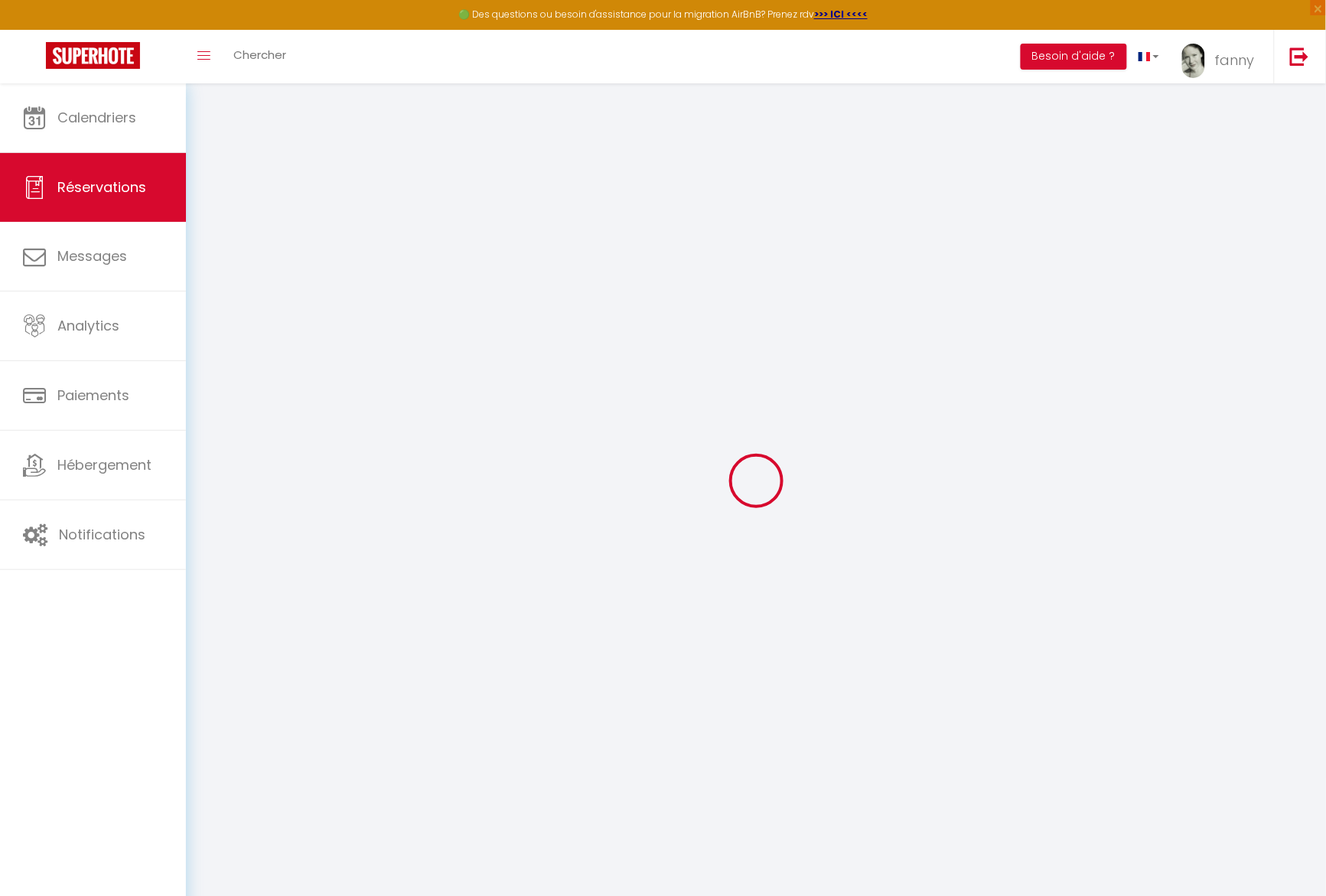
checkbox input "false"
type input "0"
select select "2"
type input "0"
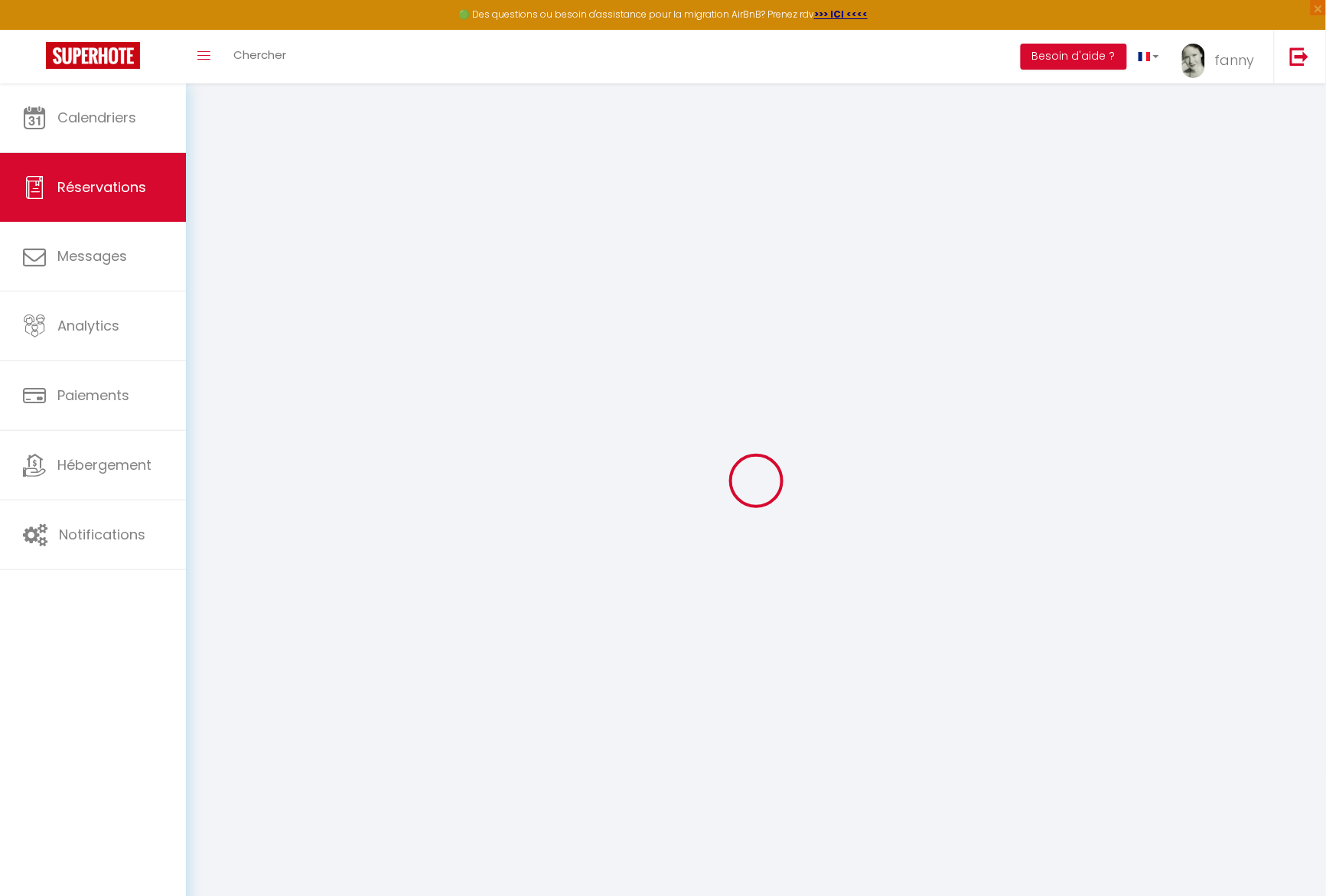
type input "0"
select select
select select "14"
checkbox input "false"
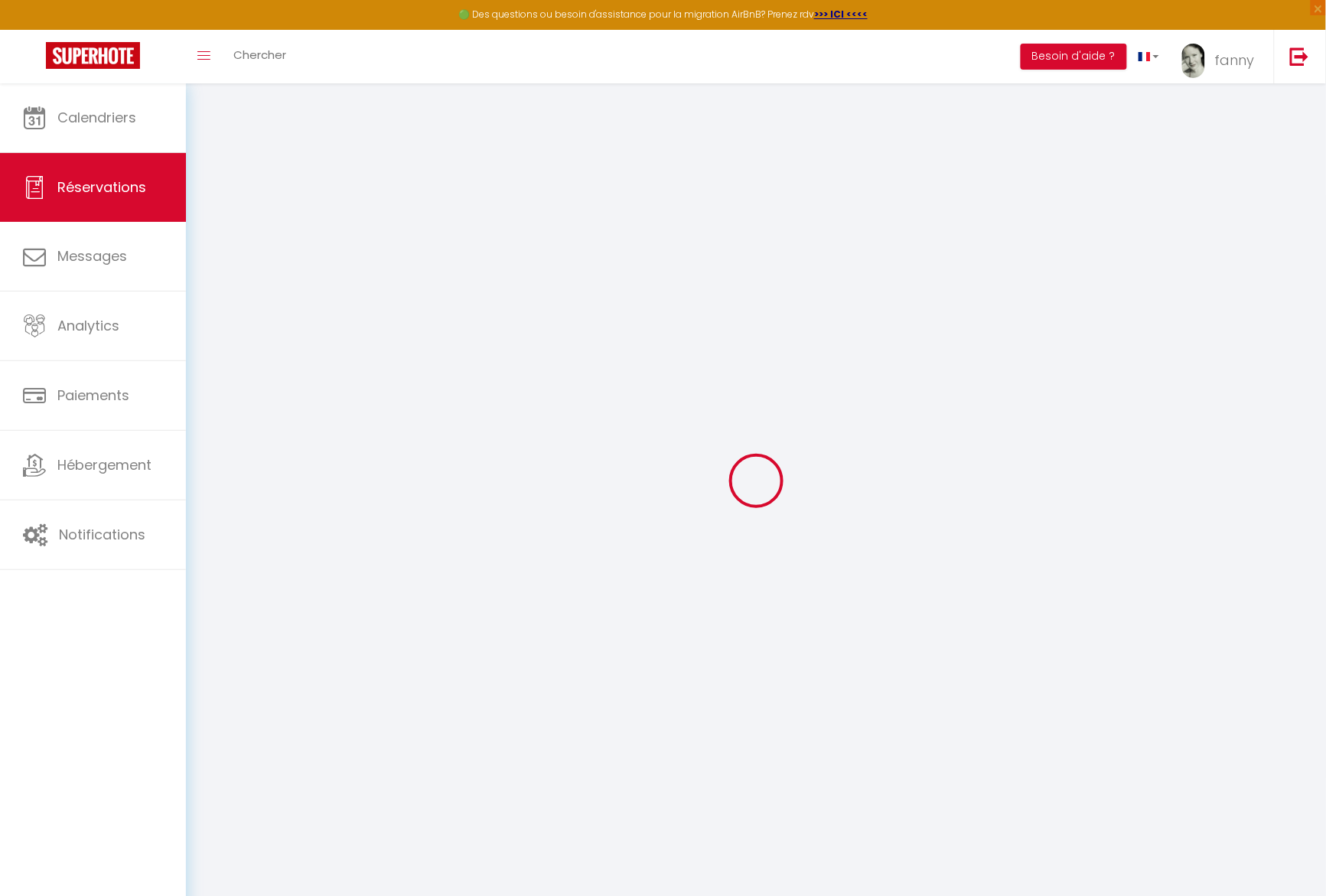
select select
checkbox input "false"
select select
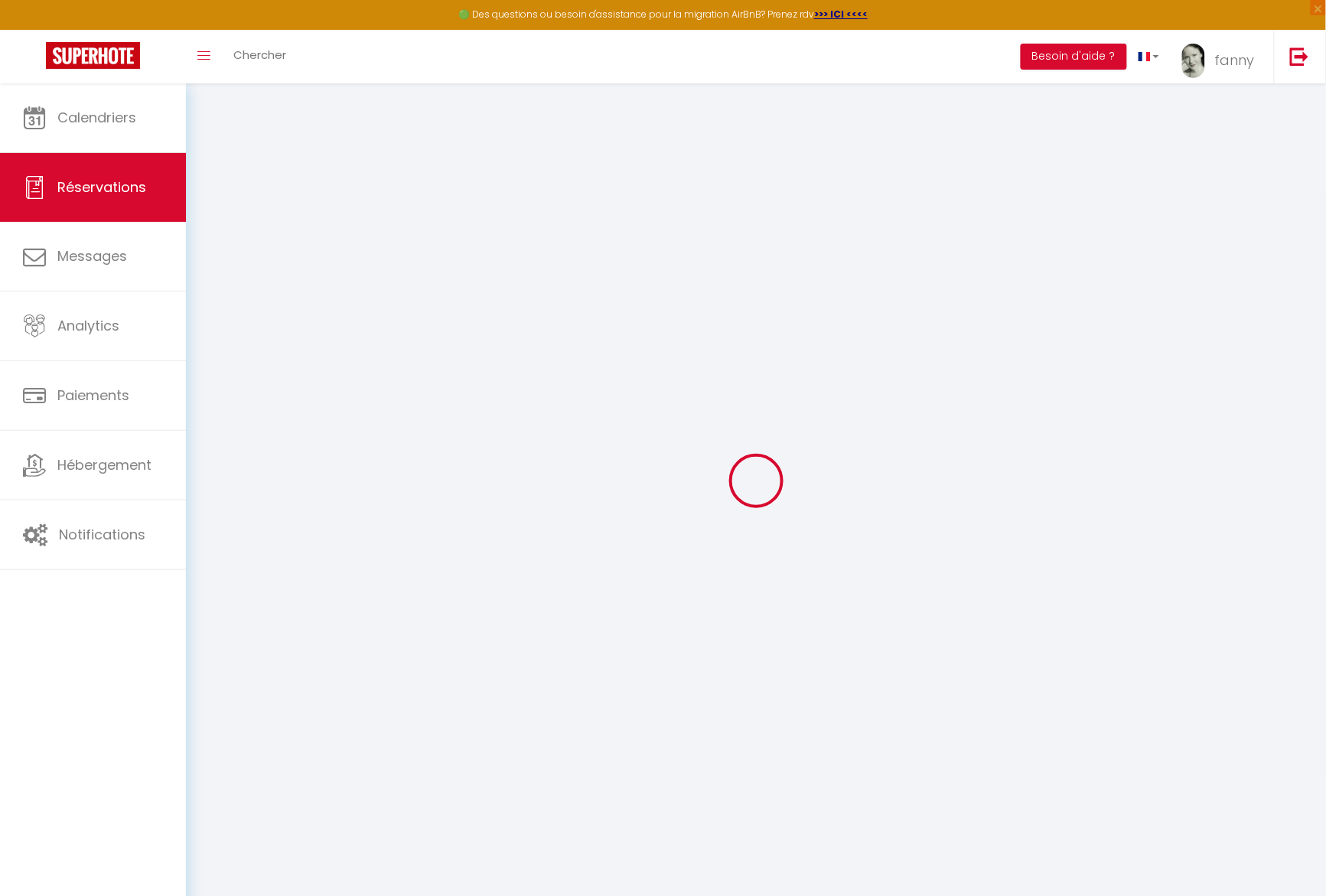
checkbox input "false"
type textarea "** THIS RESERVATION HAS BEEN PRE-PAID ** 3guests Napassanun Pitharattanatip Pon…"
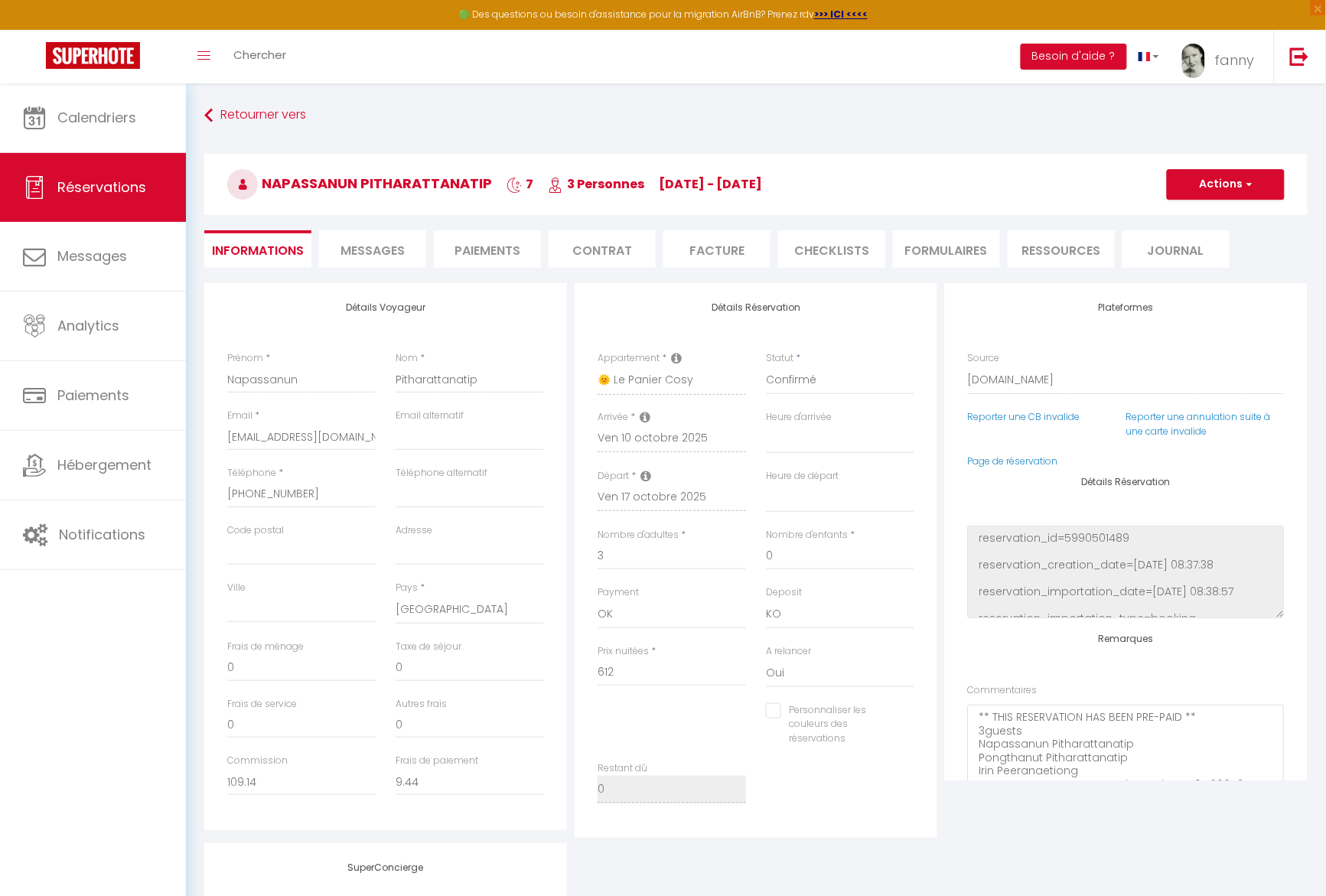
type input "30"
type input "32.05"
select select
checkbox input "false"
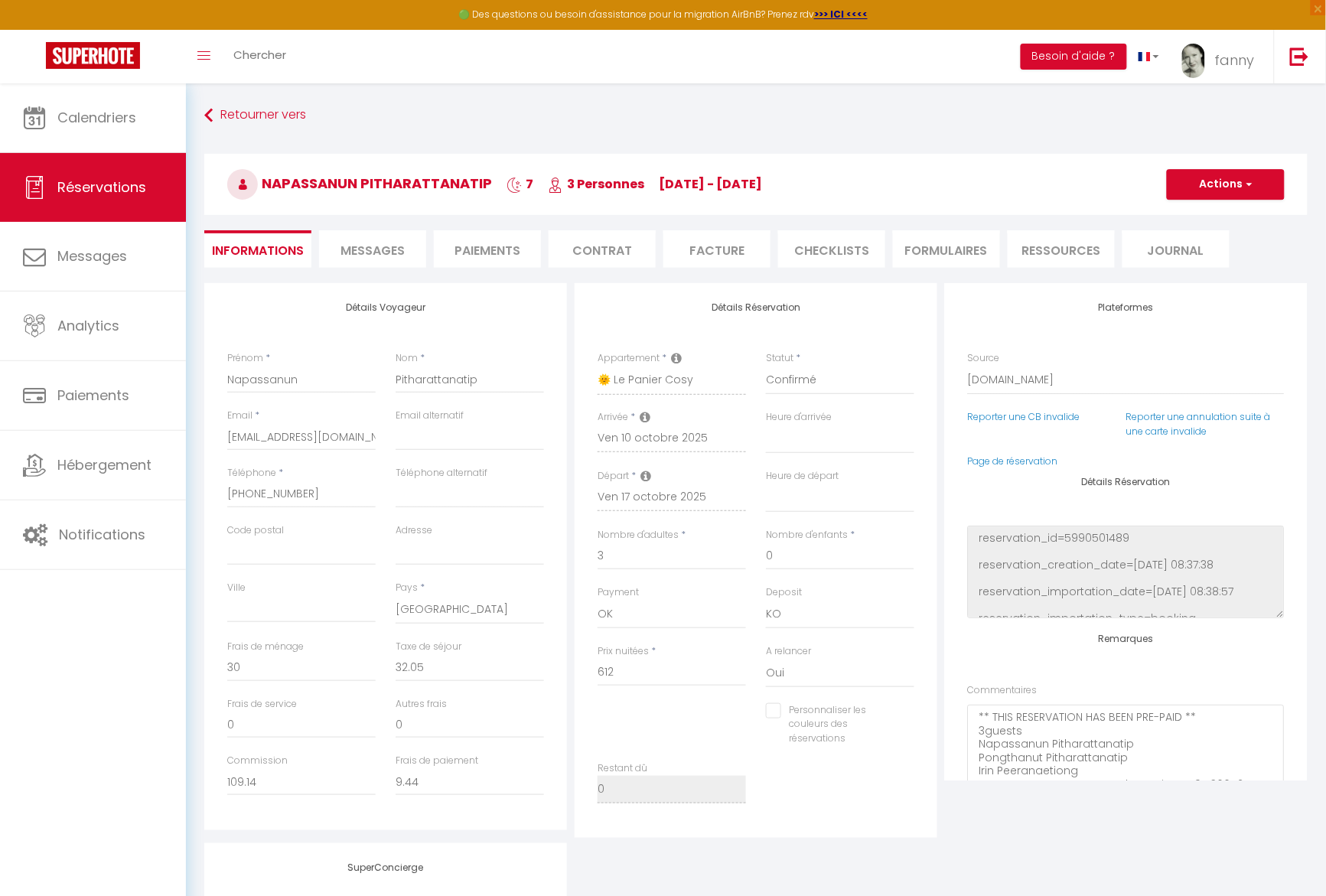
select select
drag, startPoint x: 1191, startPoint y: 312, endPoint x: 846, endPoint y: 371, distance: 350.0
click at [846, 371] on select "Confirmé Non Confirmé [PERSON_NAME] par le voyageur No Show Request" at bounding box center [840, 380] width 148 height 29
select select "3"
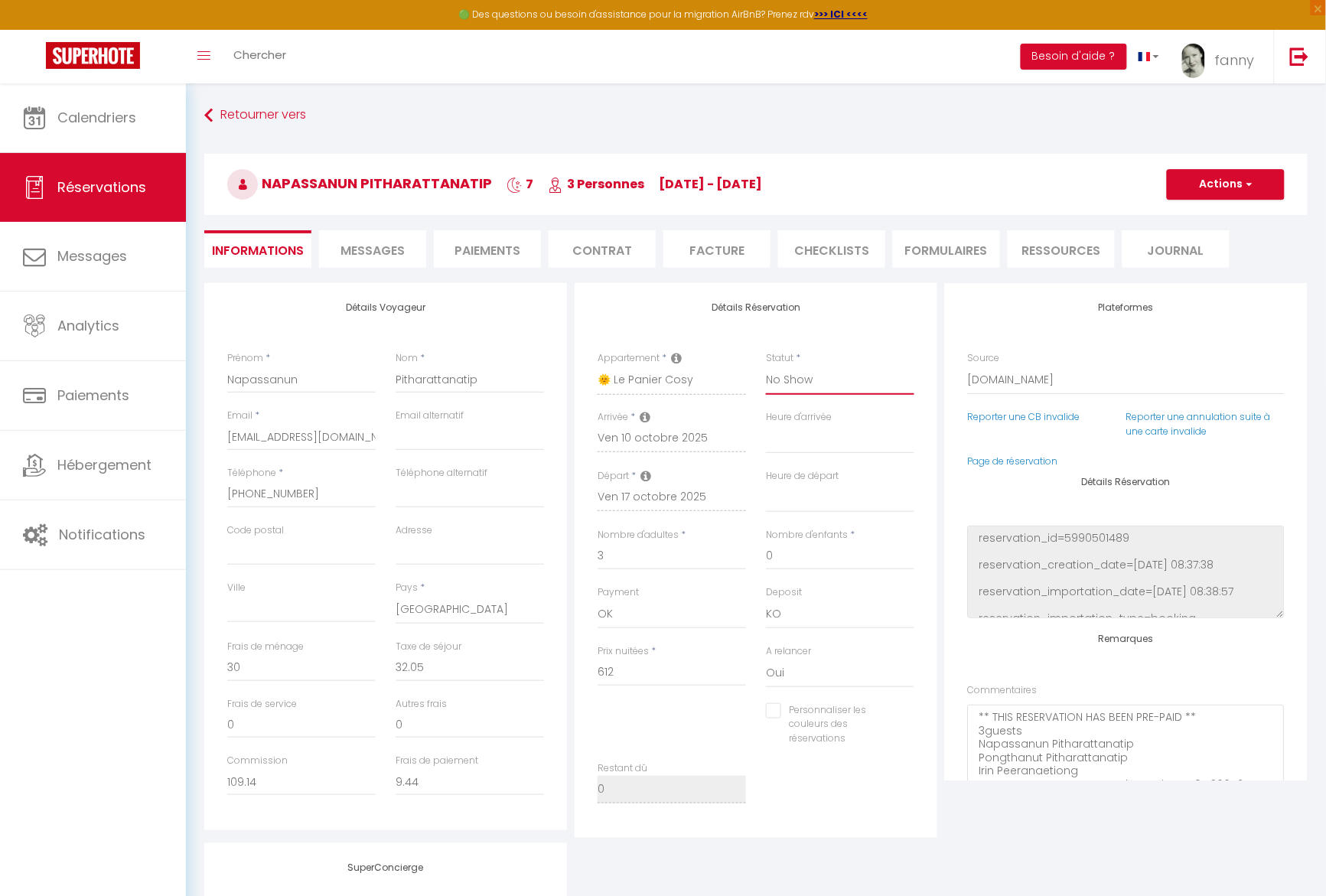
click at [766, 366] on select "Confirmé Non Confirmé [PERSON_NAME] par le voyageur No Show Request" at bounding box center [840, 380] width 148 height 29
select select
checkbox input "false"
click at [820, 383] on select "Confirmé Non Confirmé [PERSON_NAME] par le voyageur No Show Request" at bounding box center [840, 380] width 148 height 29
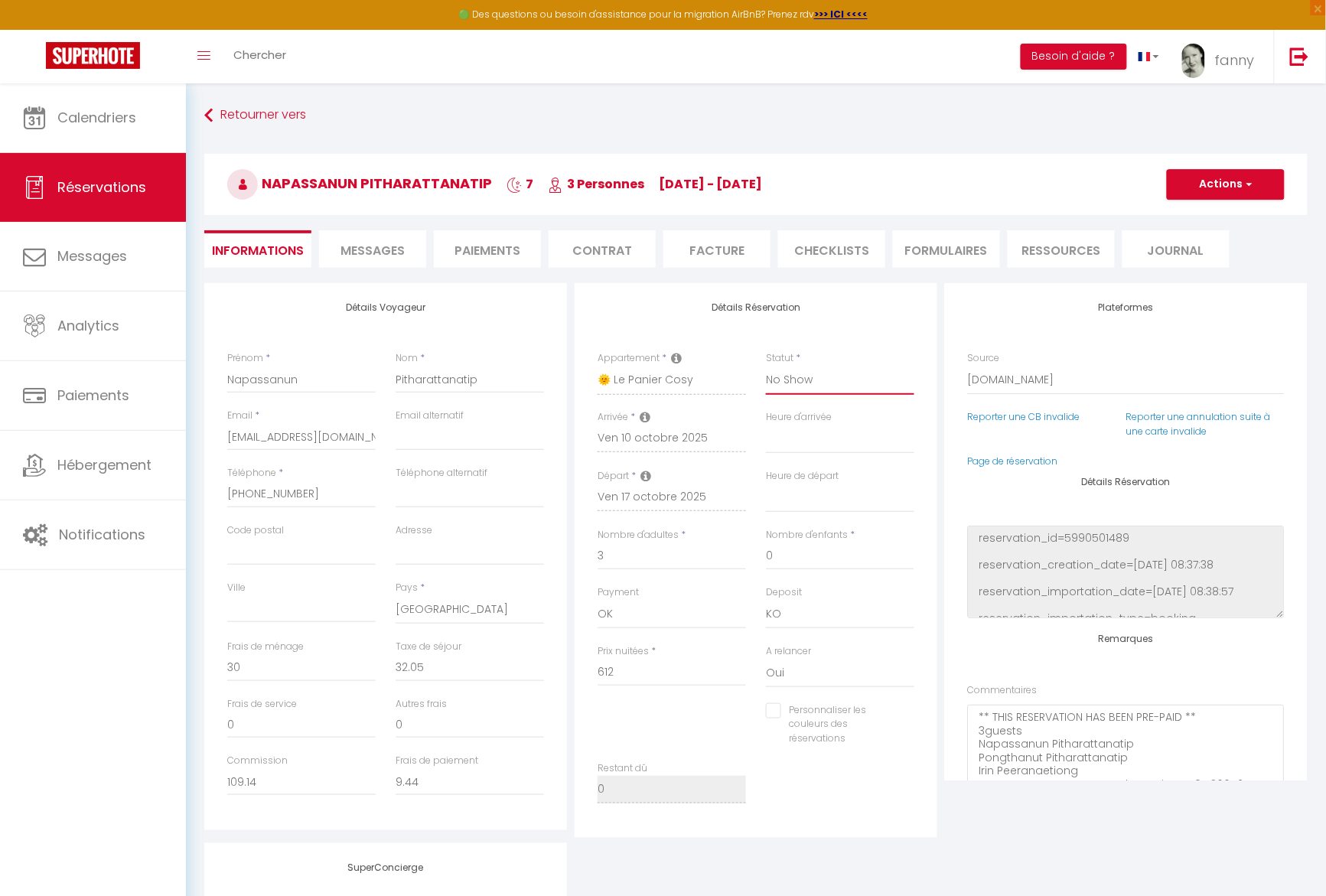
select select "5"
click at [766, 366] on select "Confirmé Non Confirmé [PERSON_NAME] par le voyageur No Show Request" at bounding box center [840, 380] width 148 height 29
select select
checkbox input "false"
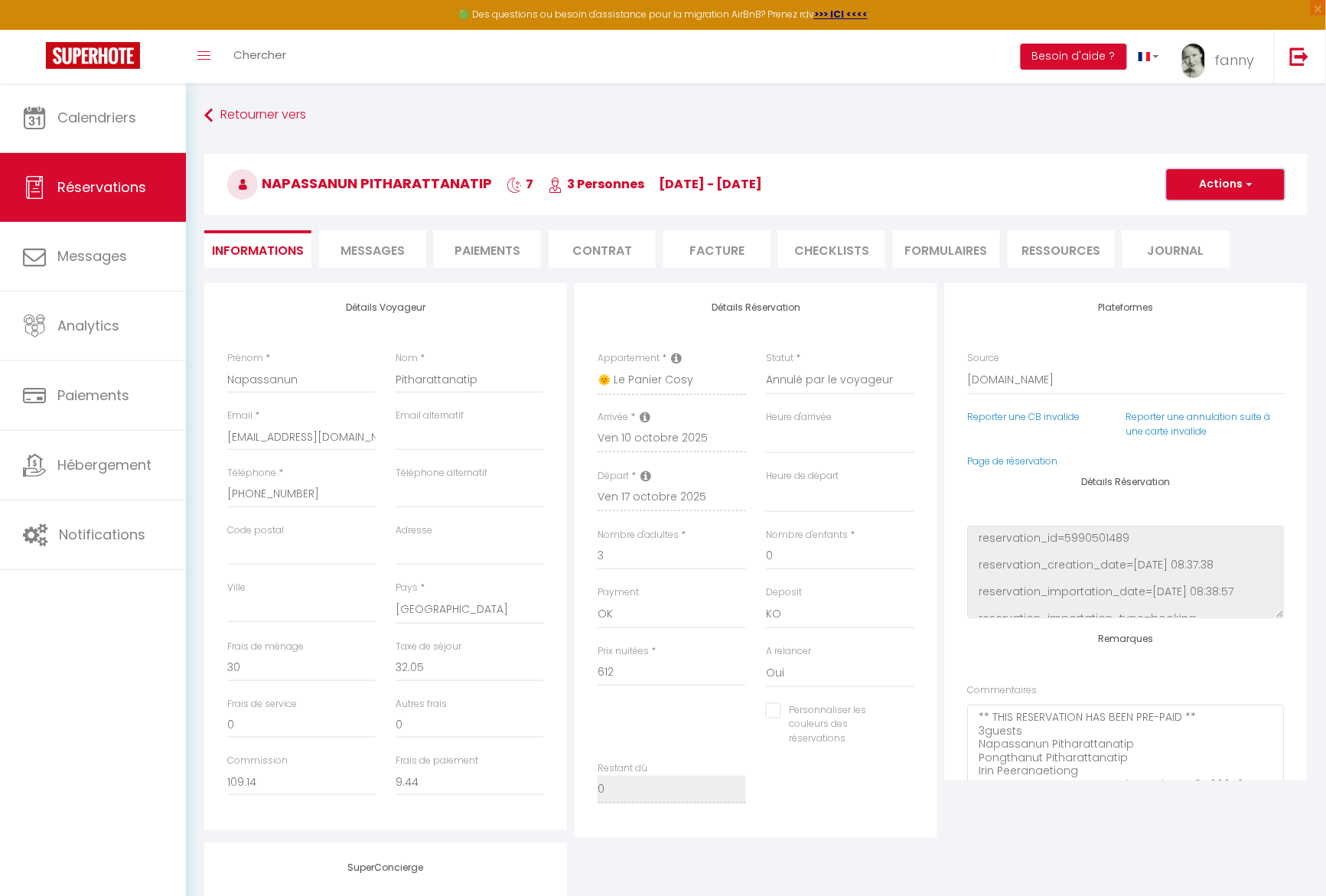
click at [1195, 182] on button "Actions" at bounding box center [1225, 184] width 118 height 31
click at [1195, 222] on link "Enregistrer" at bounding box center [1210, 217] width 120 height 20
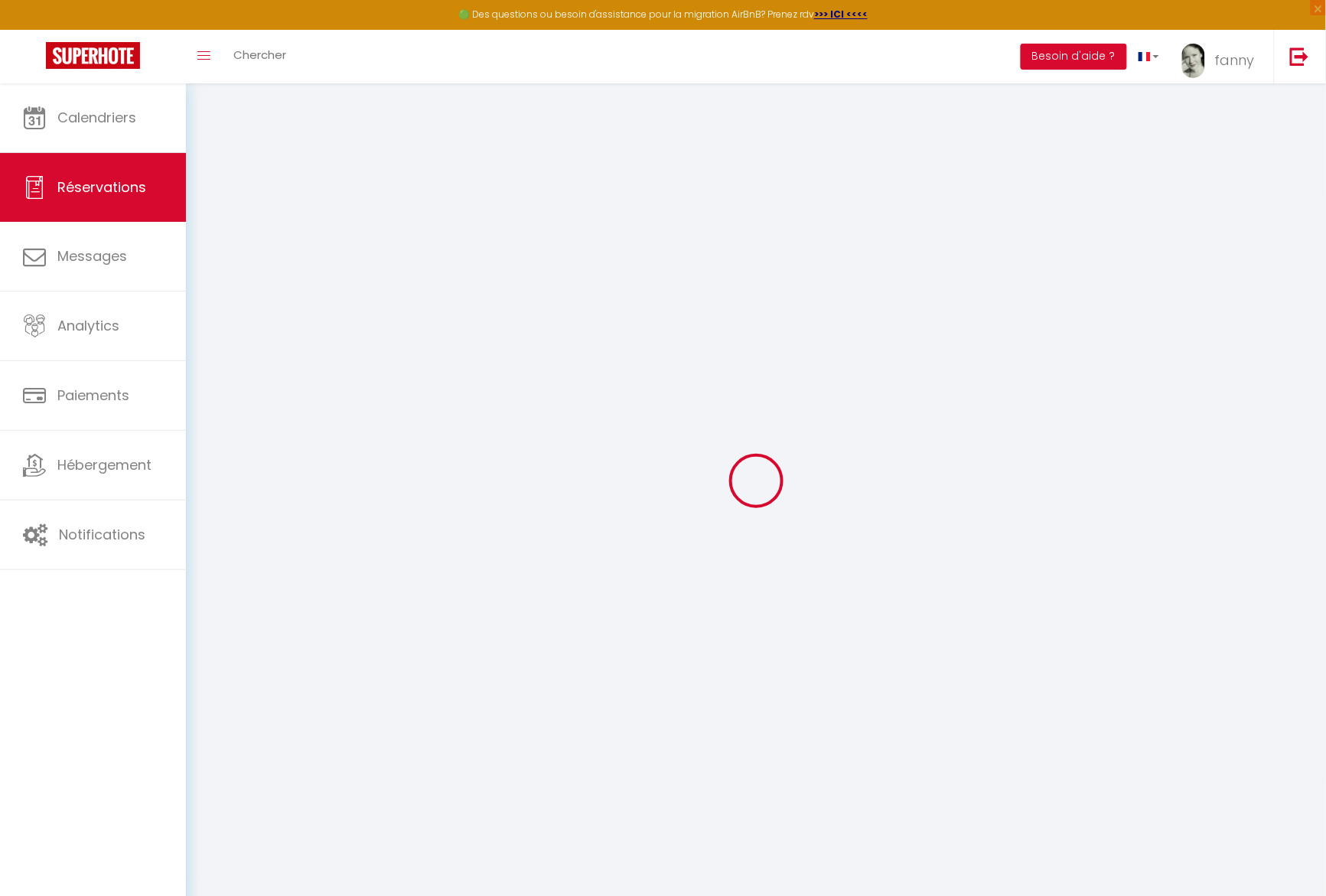
select select "not_cancelled"
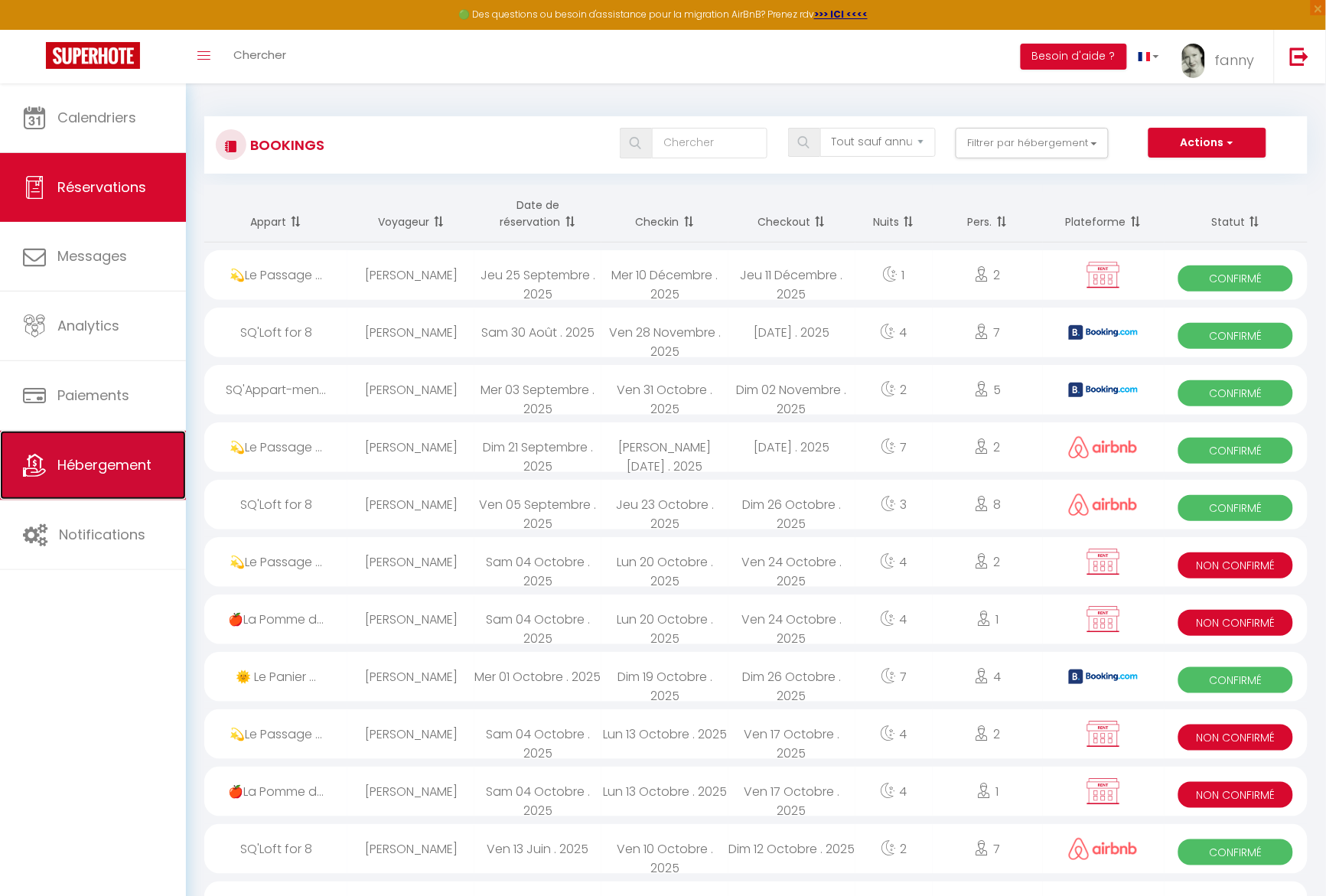
click at [76, 472] on span "Hébergement" at bounding box center [104, 465] width 94 height 20
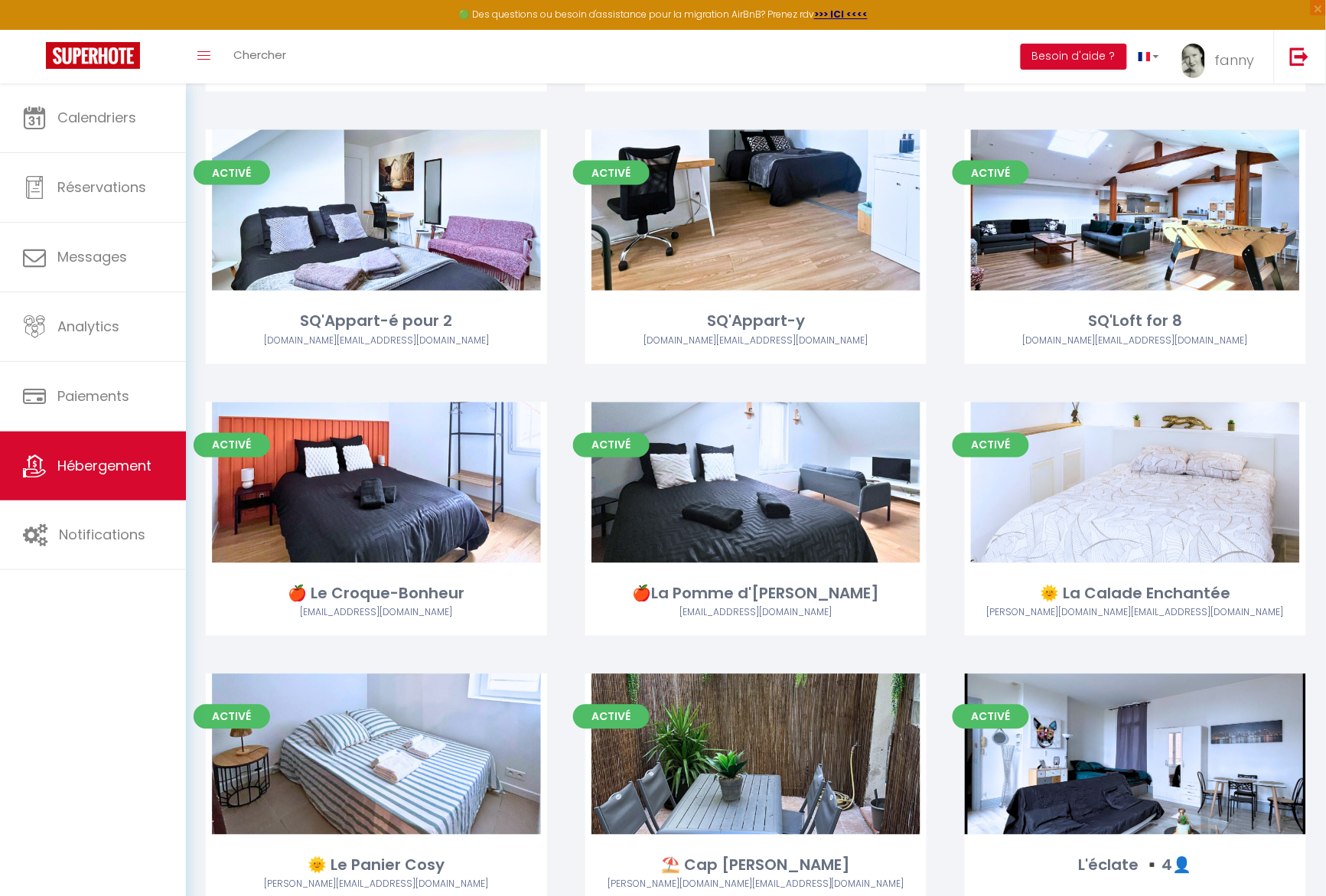
scroll to position [669, 0]
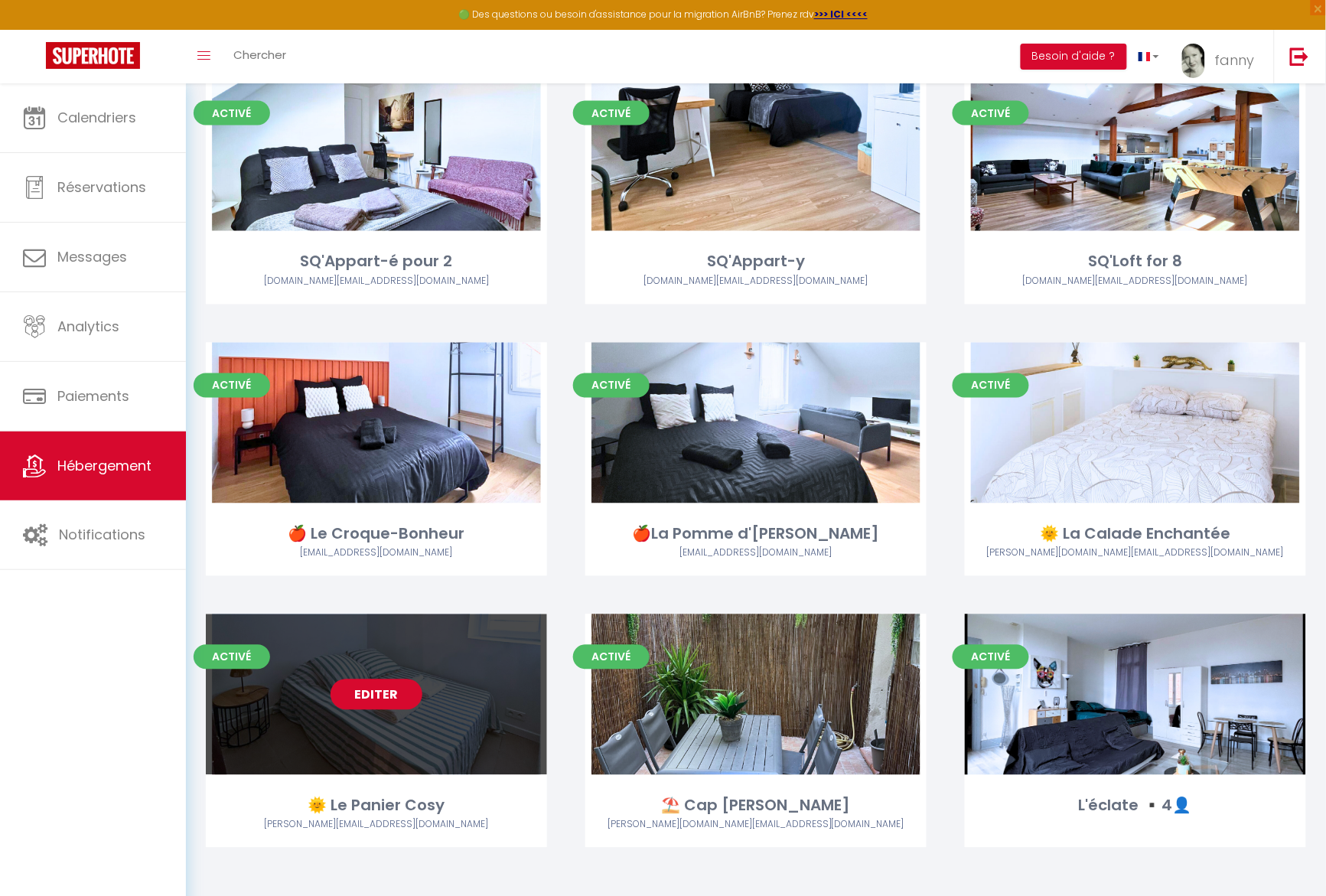
click at [400, 689] on link "Editer" at bounding box center [377, 695] width 92 height 31
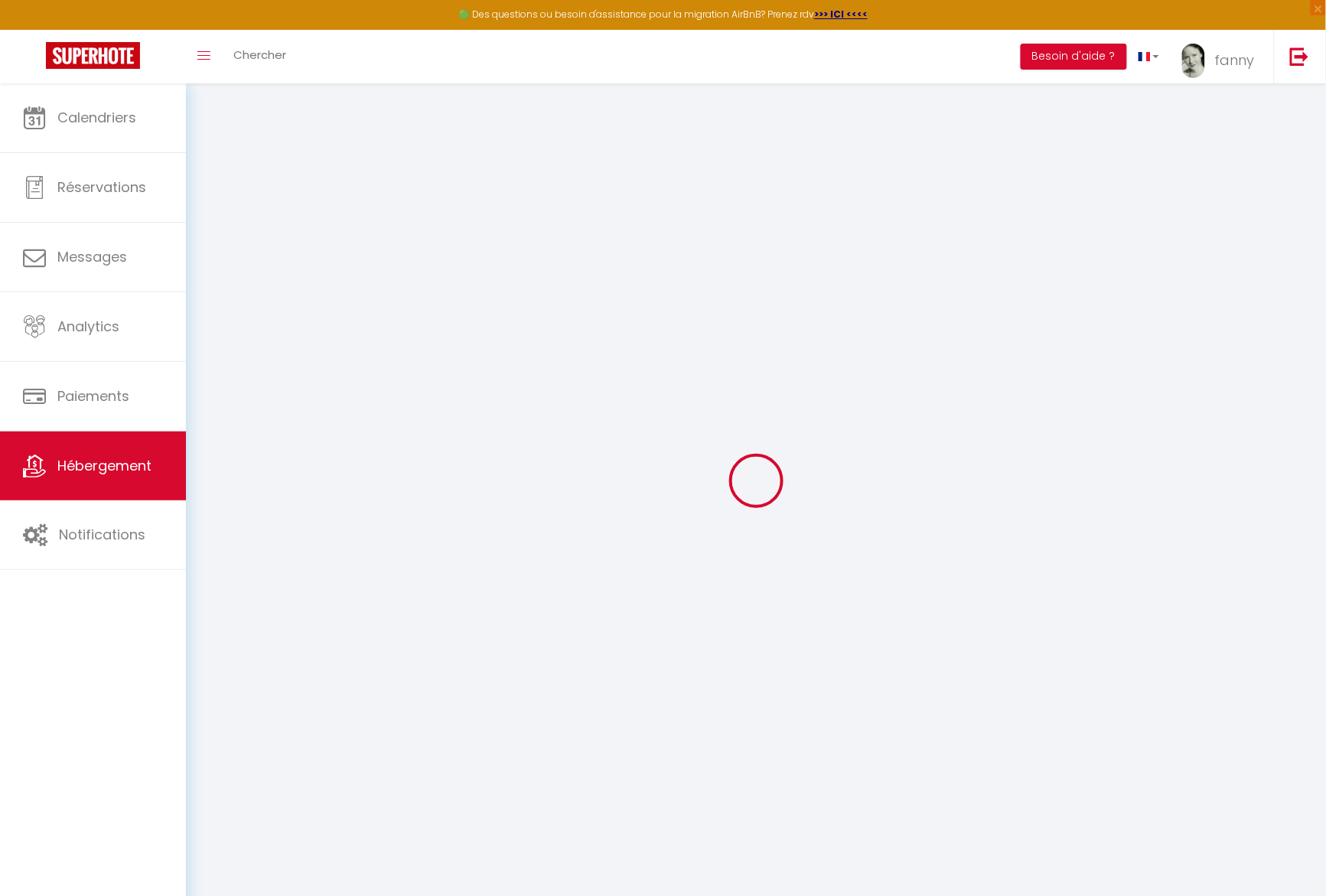
select select "+ 20 %"
select select "+ 21 %"
select select "10063-1479883650153999502"
checkbox input "true"
checkbox input "false"
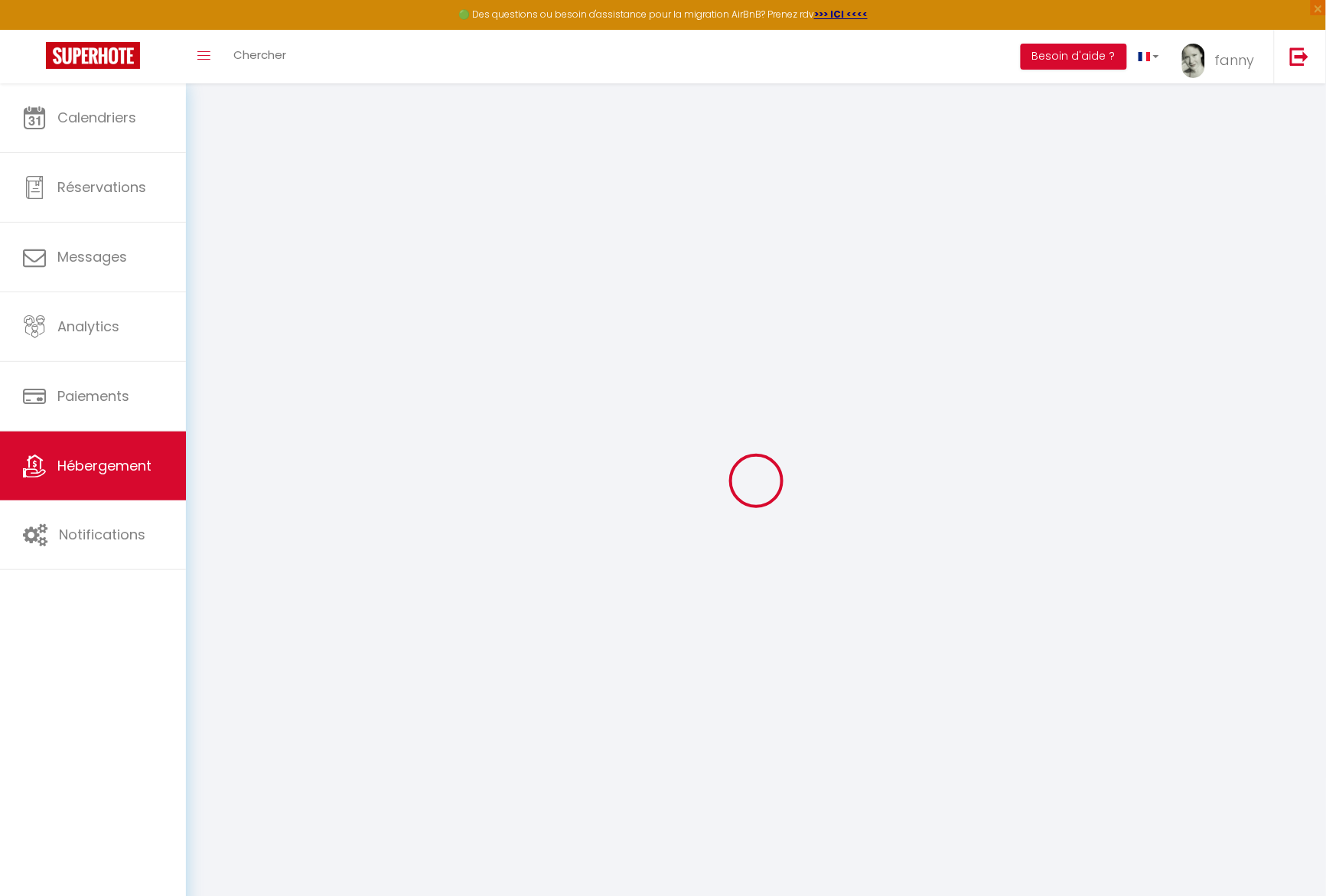
checkbox input "false"
select select "EUR"
select select "14624"
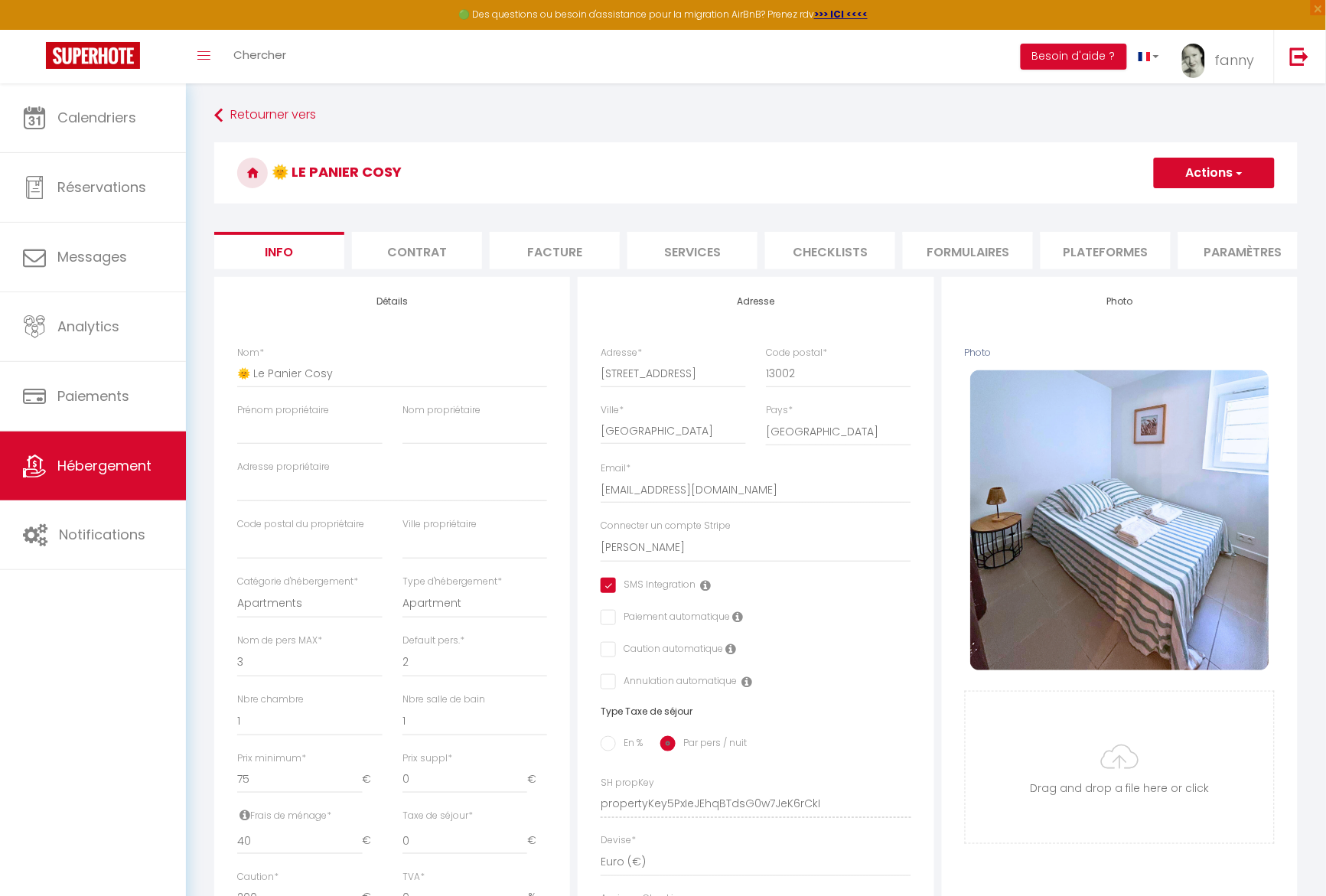
click at [1092, 245] on li "Plateformes" at bounding box center [1105, 250] width 130 height 37
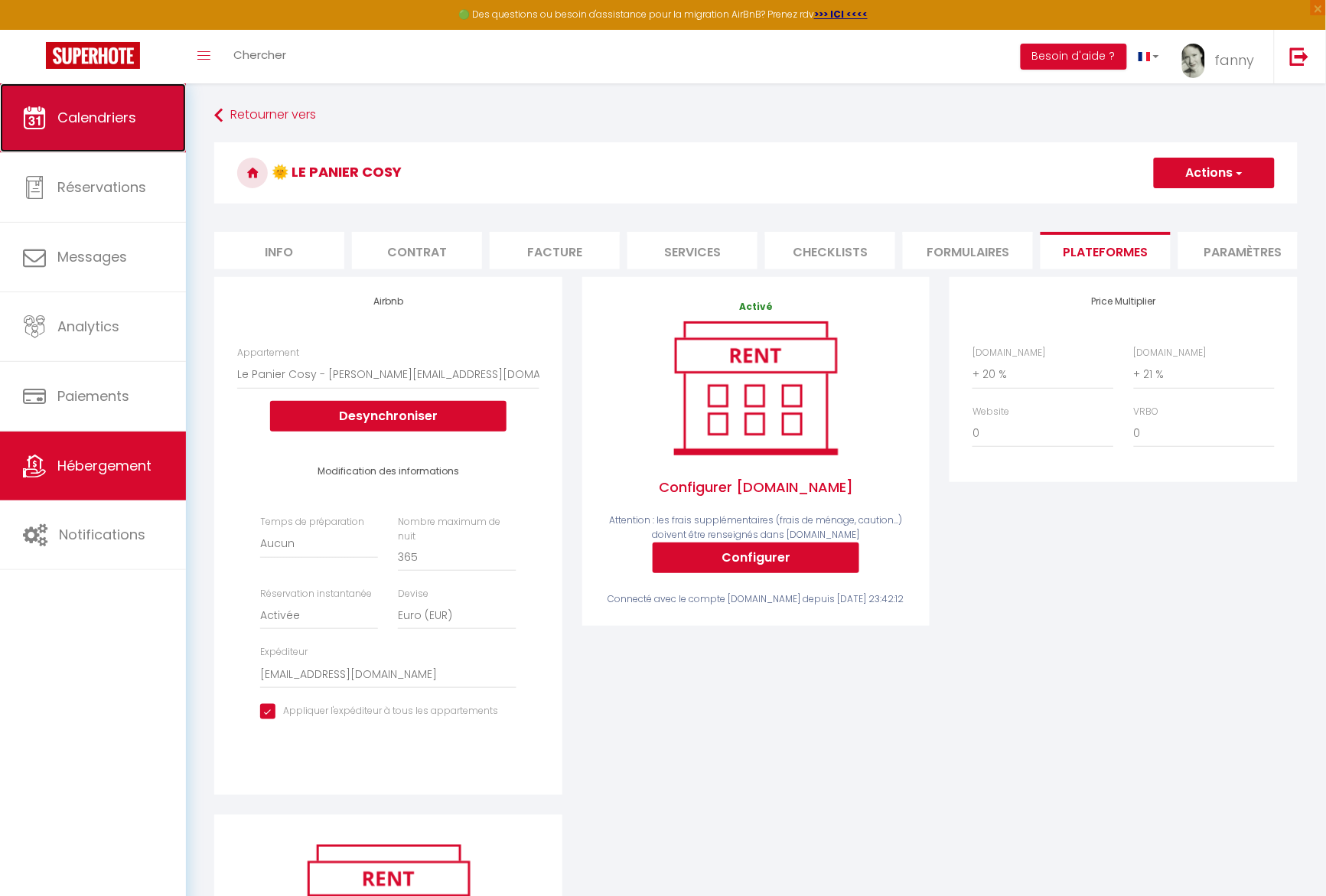
click at [100, 112] on span "Calendriers" at bounding box center [97, 117] width 79 height 20
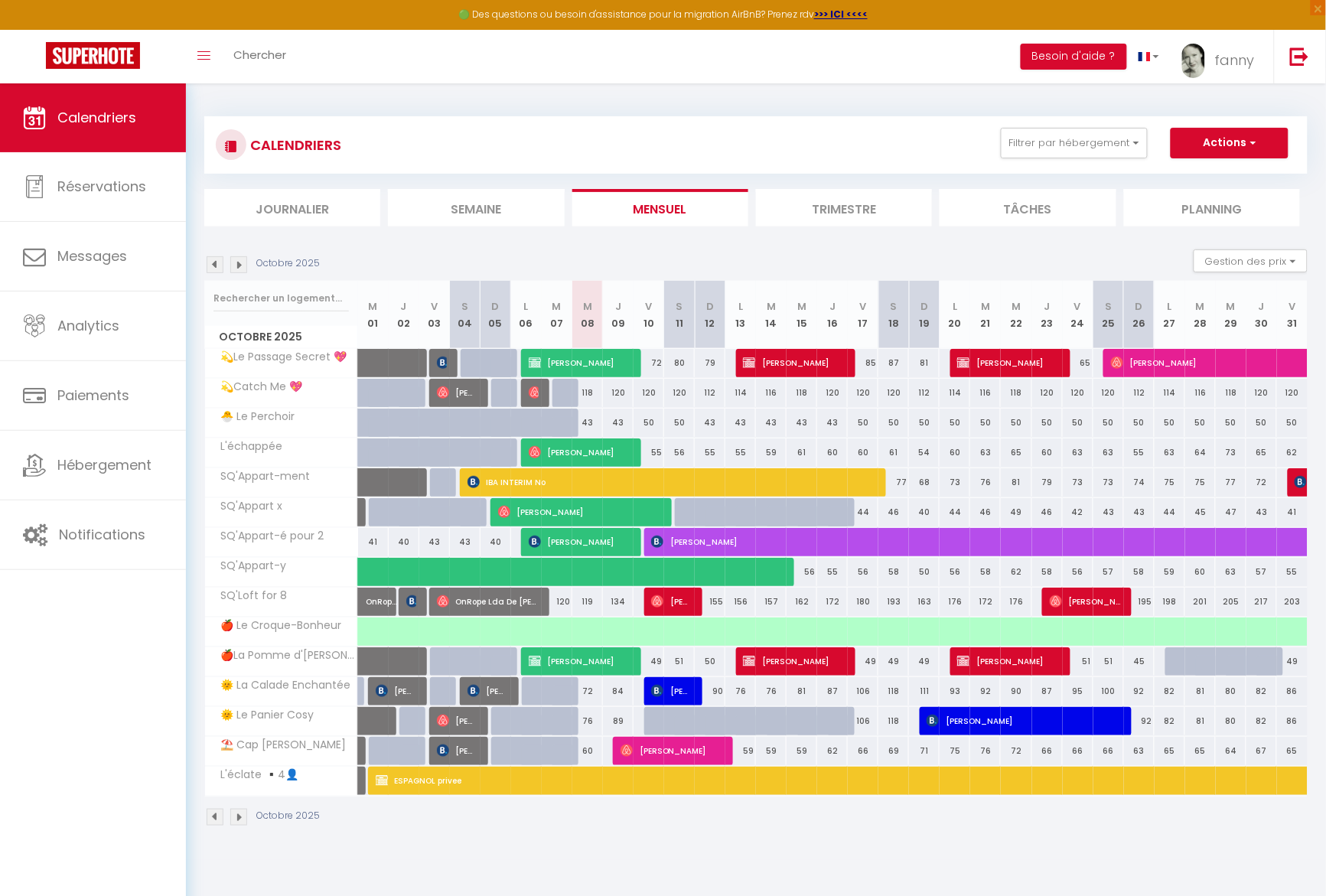
drag, startPoint x: 648, startPoint y: 728, endPoint x: 648, endPoint y: 736, distance: 8.0
click at [648, 735] on div at bounding box center [659, 721] width 31 height 29
type input "106"
type input "Ven 10 Octobre 2025"
type input "[DATE]"
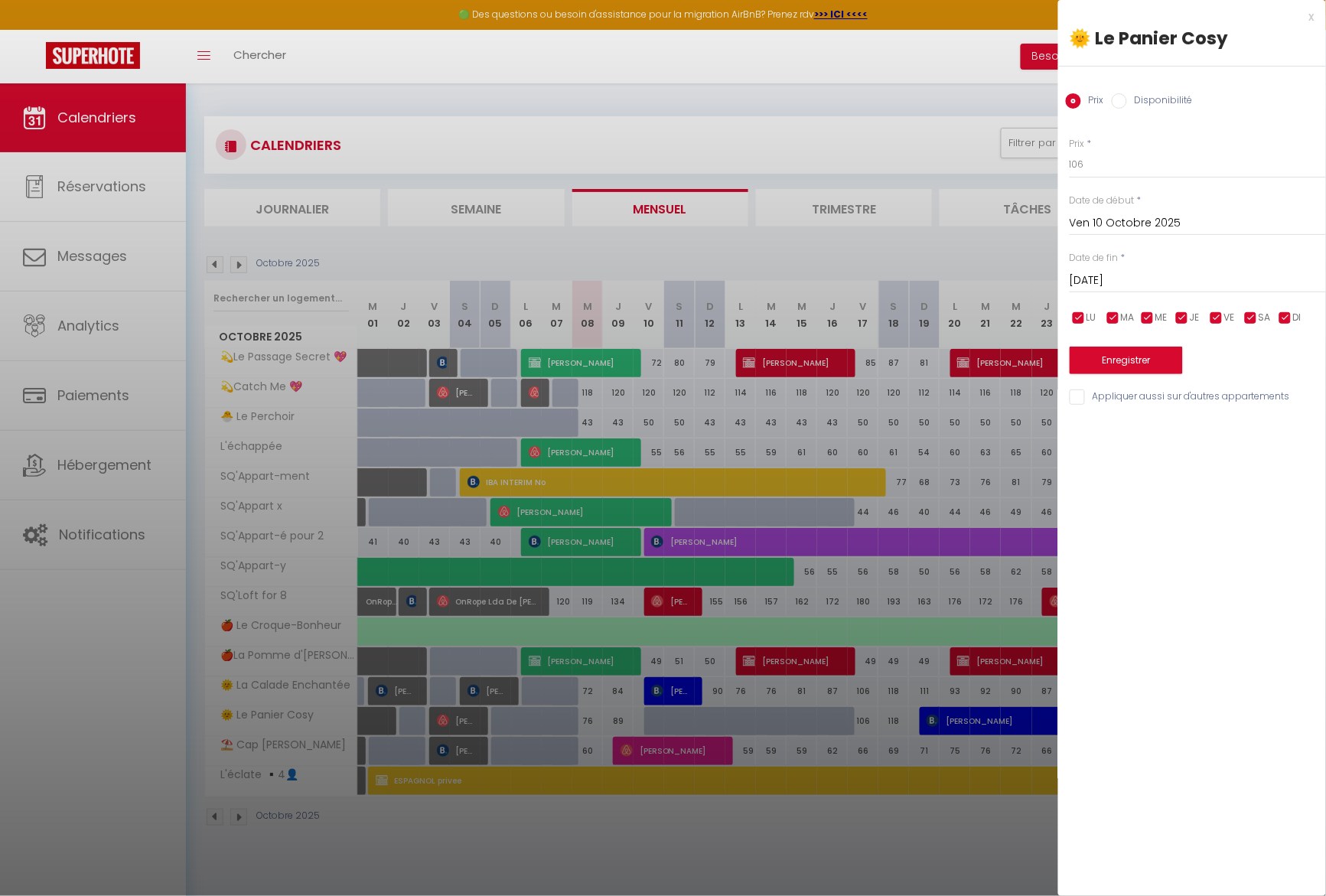
click at [814, 849] on div at bounding box center [663, 448] width 1326 height 896
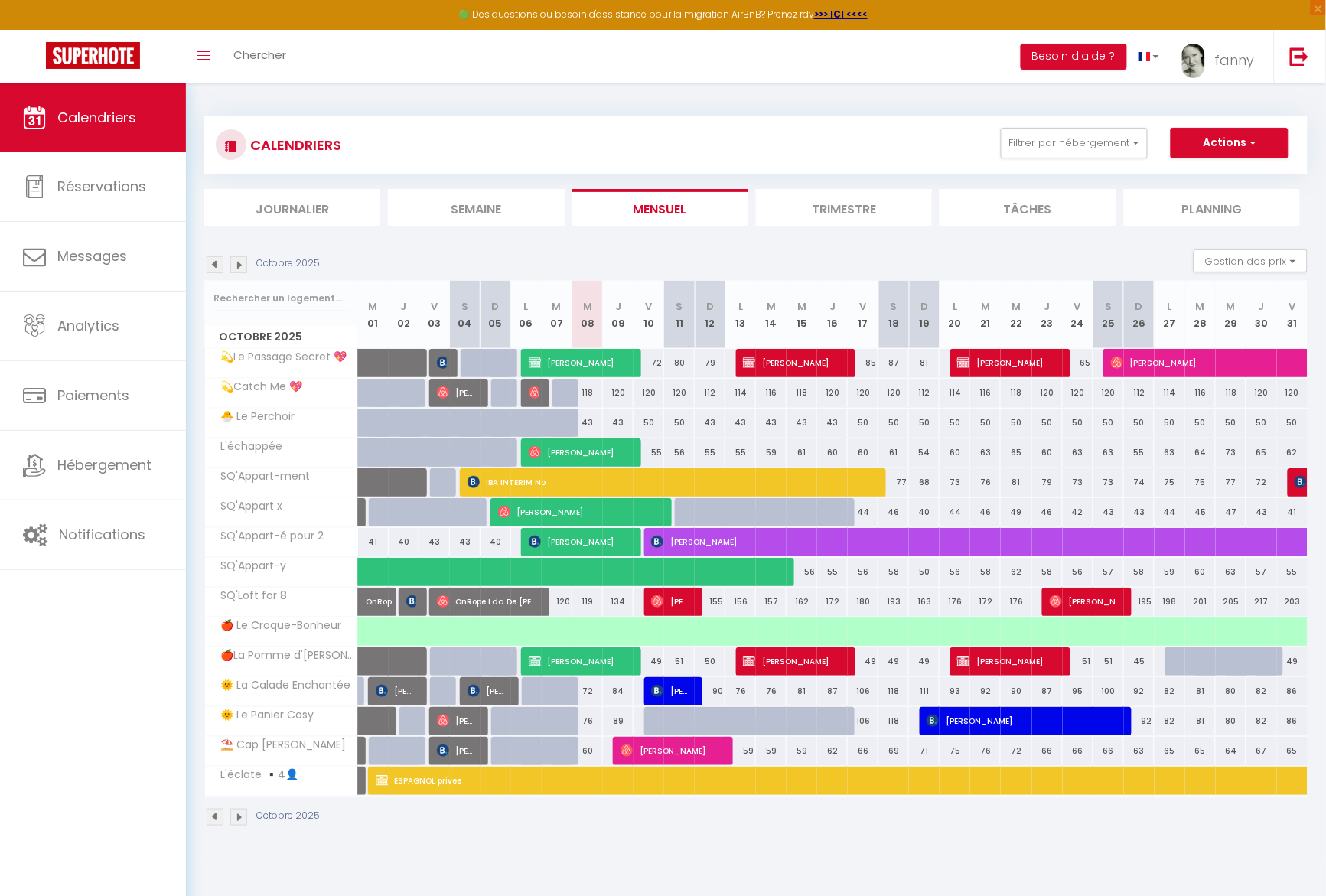
drag, startPoint x: 652, startPoint y: 720, endPoint x: 636, endPoint y: 725, distance: 16.8
click at [651, 721] on div at bounding box center [659, 721] width 31 height 29
type input "106"
select select "1"
type input "Ven 10 Octobre 2025"
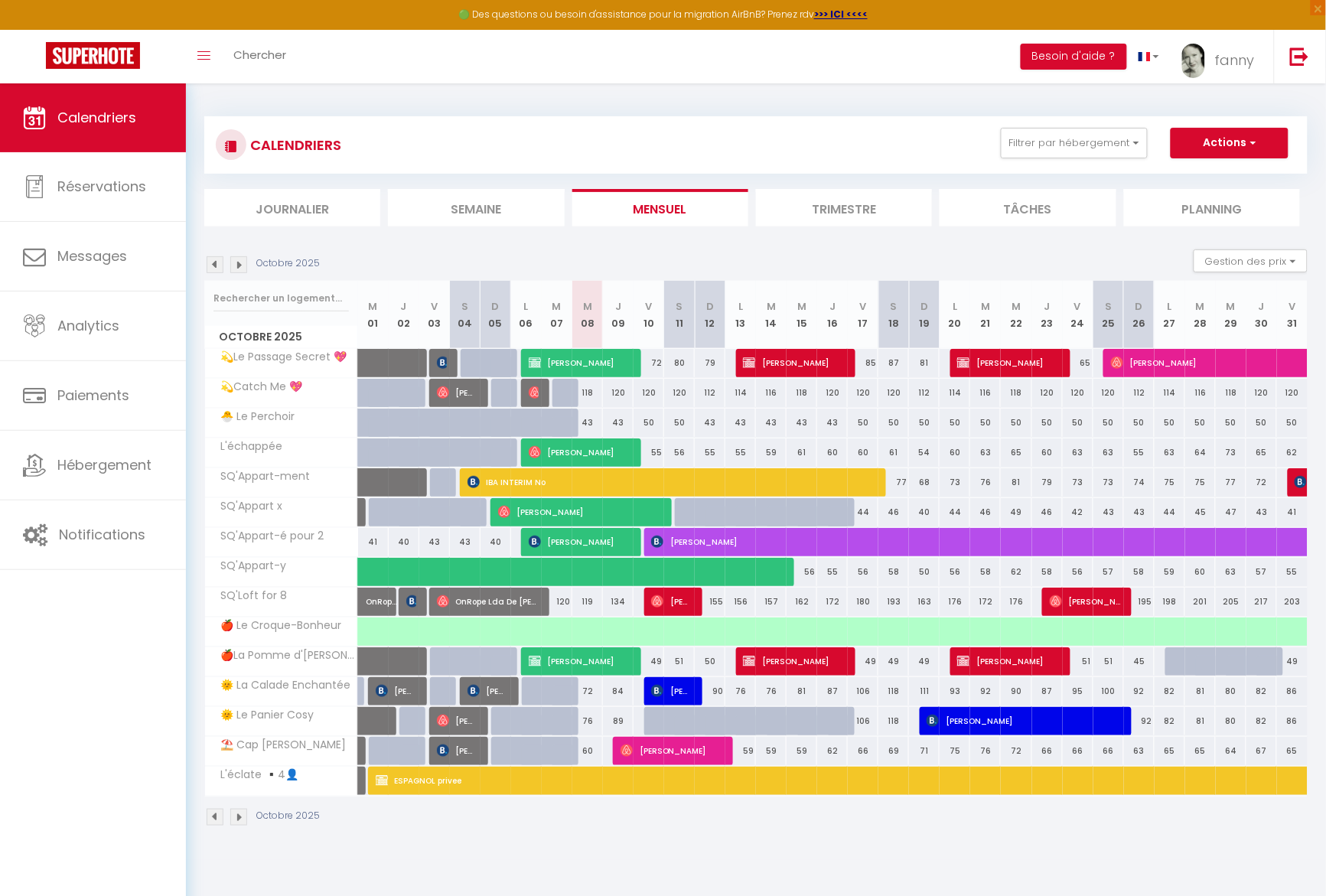
type input "[DATE]"
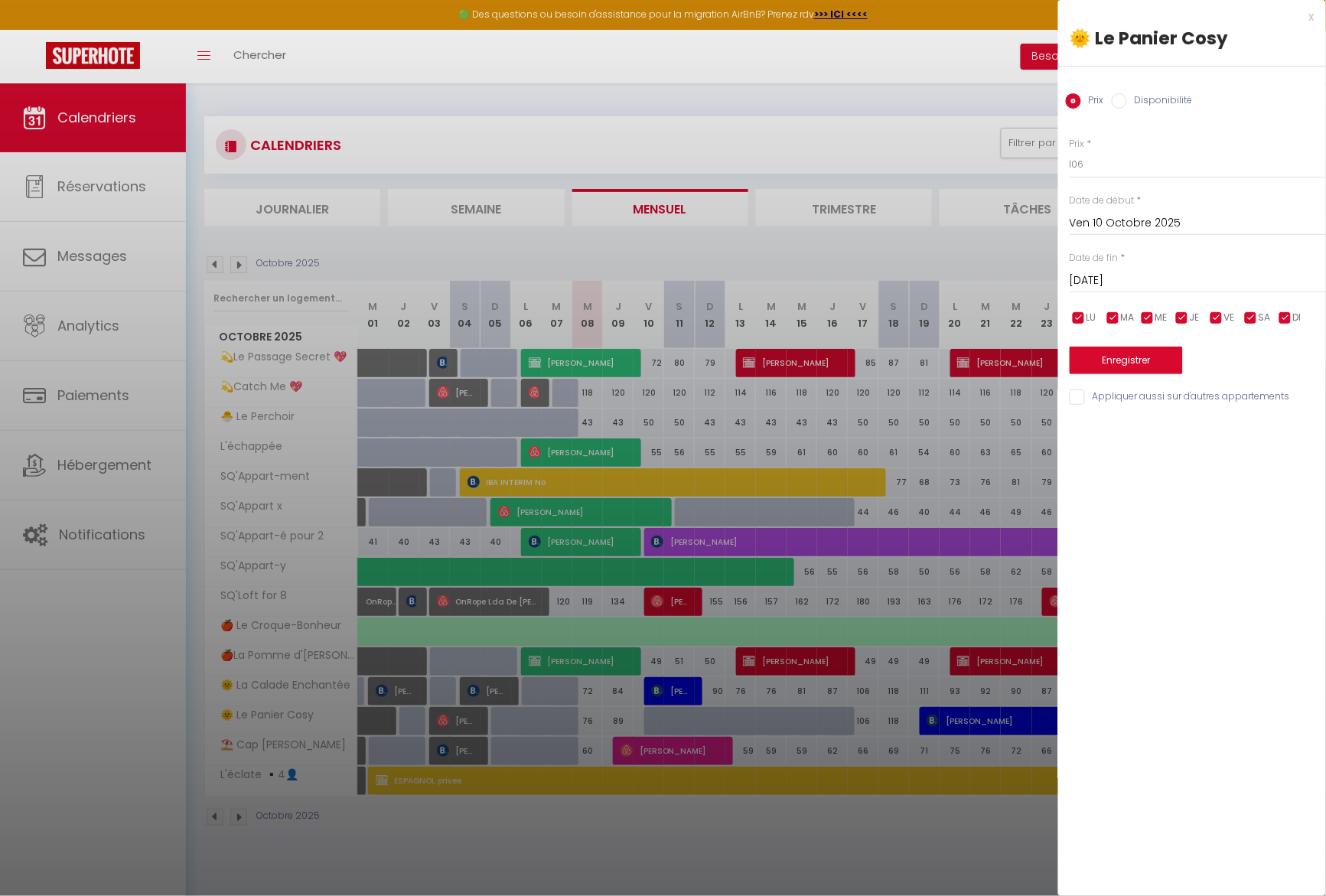
drag, startPoint x: 1127, startPoint y: 104, endPoint x: 1131, endPoint y: 154, distance: 50.2
click at [1127, 109] on label "Disponibilité" at bounding box center [1160, 102] width 66 height 17
click at [1127, 109] on input "Disponibilité" at bounding box center [1119, 101] width 15 height 15
radio input "true"
radio input "false"
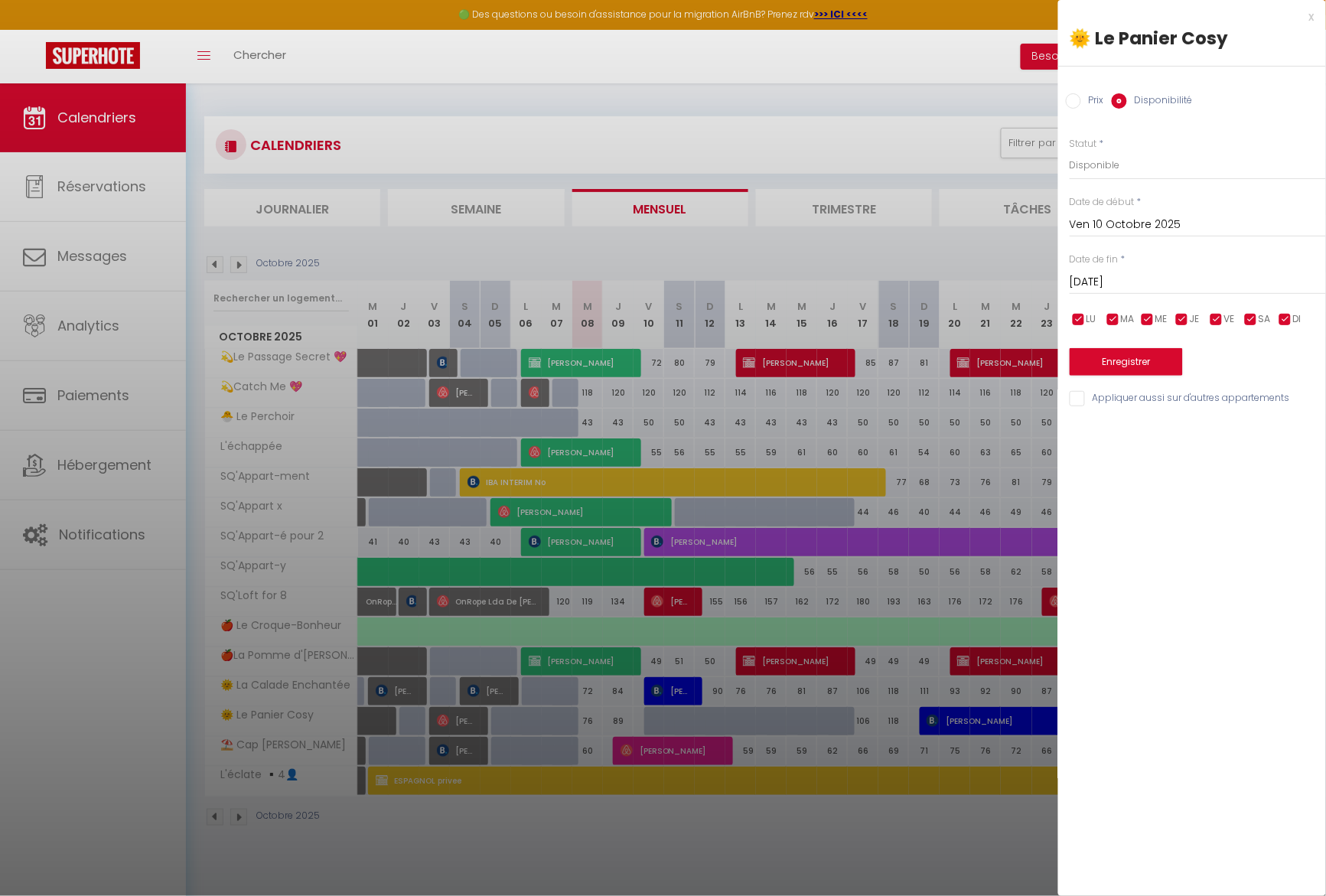
click at [1125, 276] on input "[DATE]" at bounding box center [1198, 282] width 256 height 20
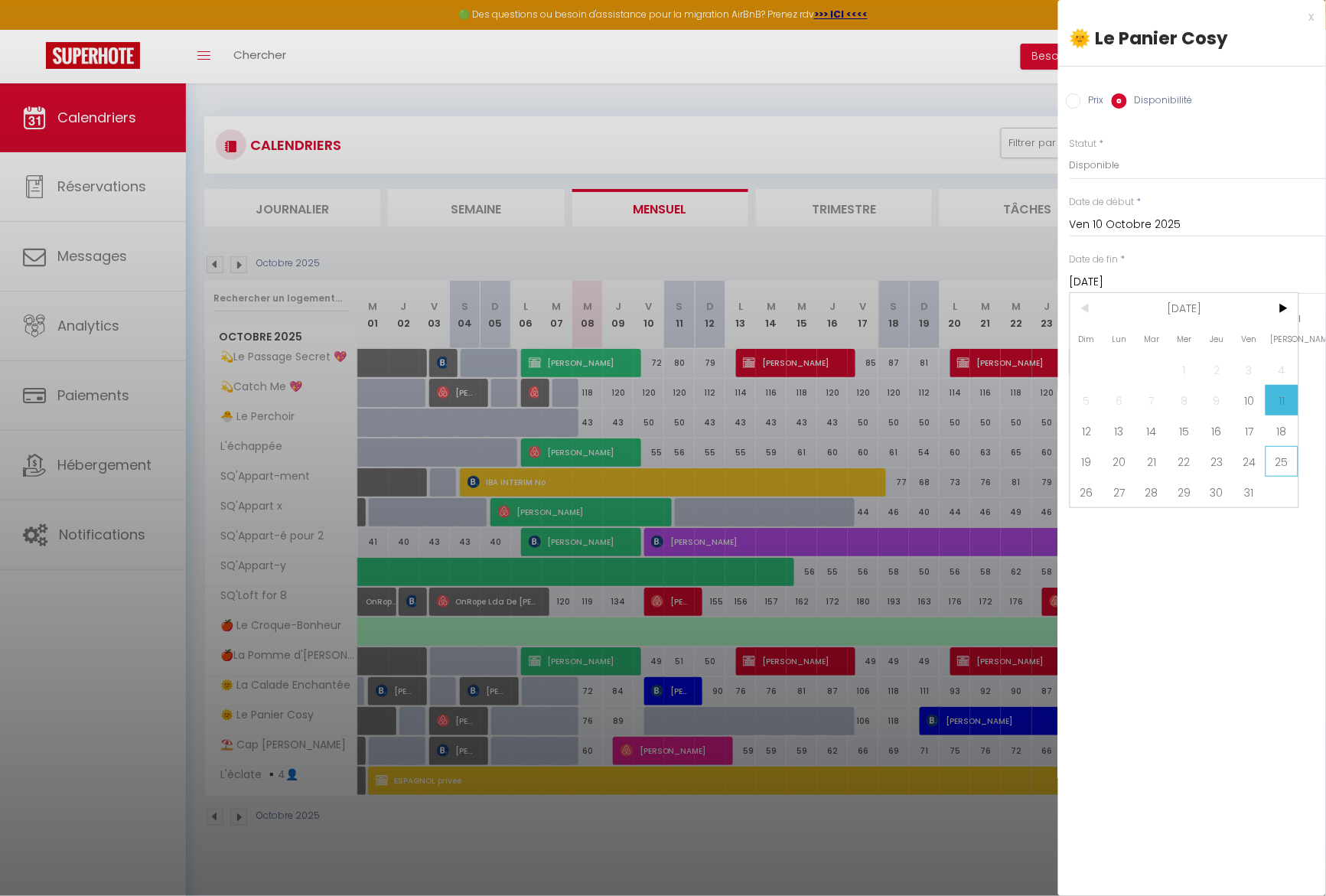
click at [1267, 462] on span "25" at bounding box center [1282, 462] width 33 height 31
type input "[DATE]"
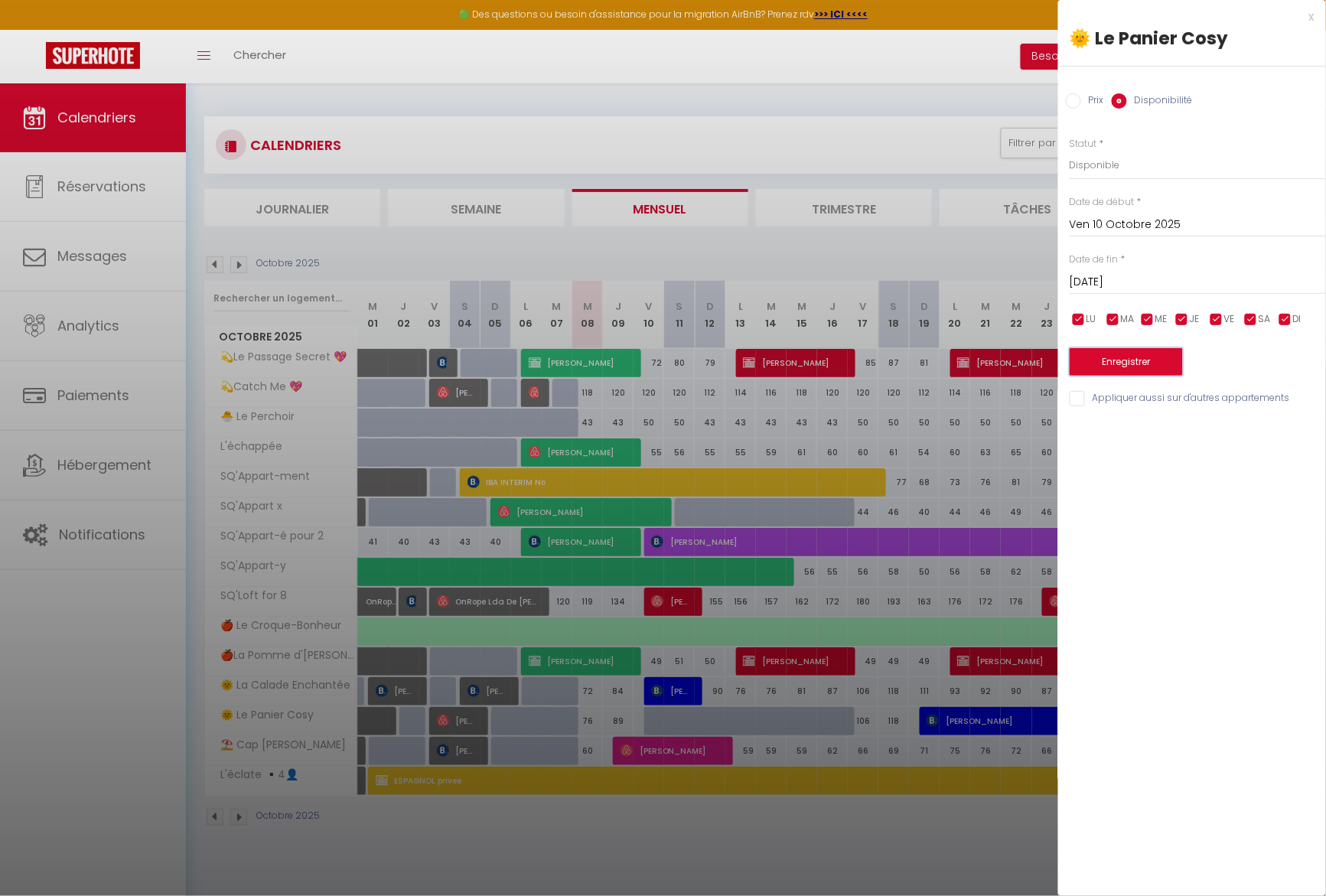
click at [1125, 369] on button "Enregistrer" at bounding box center [1126, 361] width 113 height 27
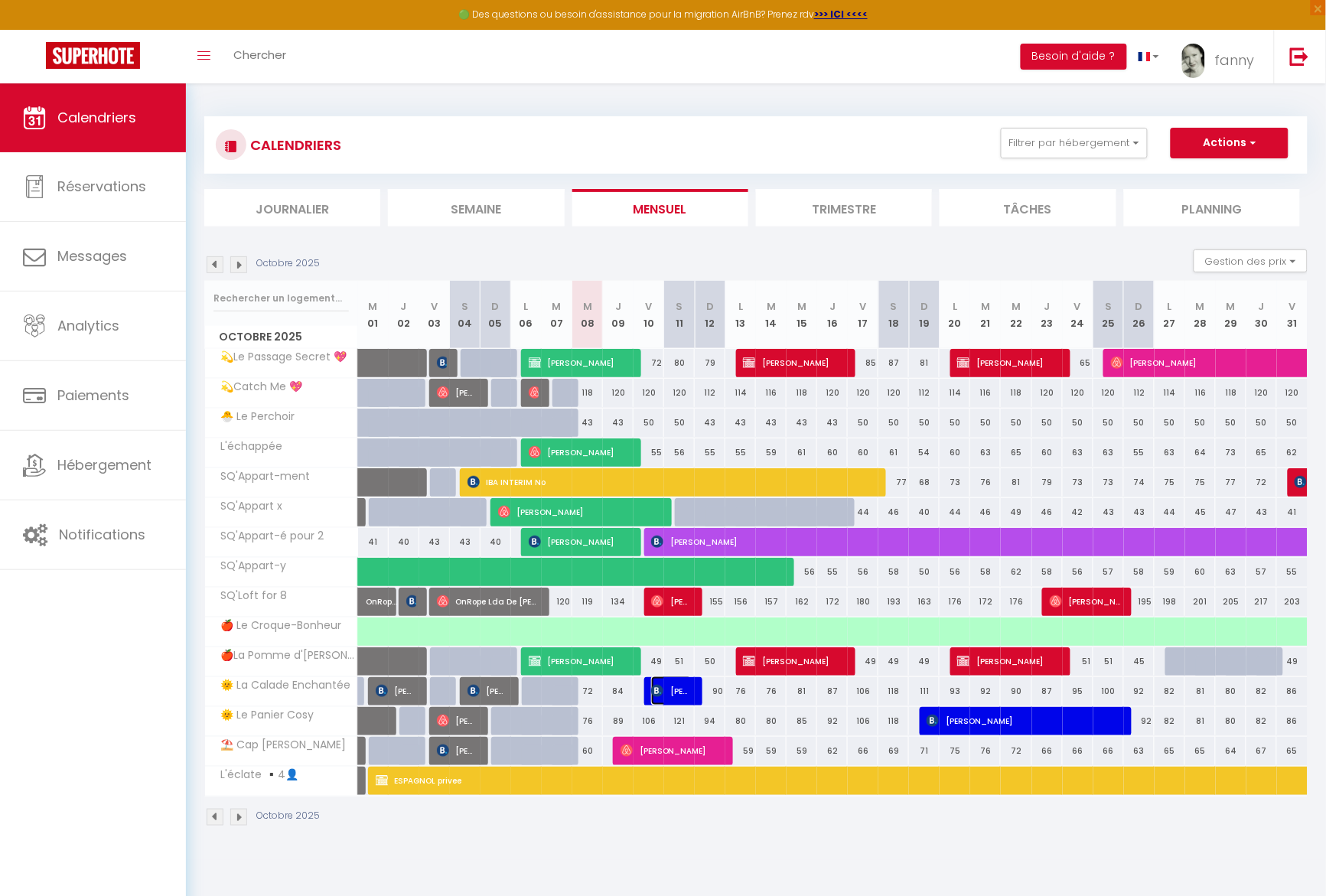
click at [670, 697] on span "[PERSON_NAME]" at bounding box center [671, 691] width 41 height 29
select select "OK"
select select "0"
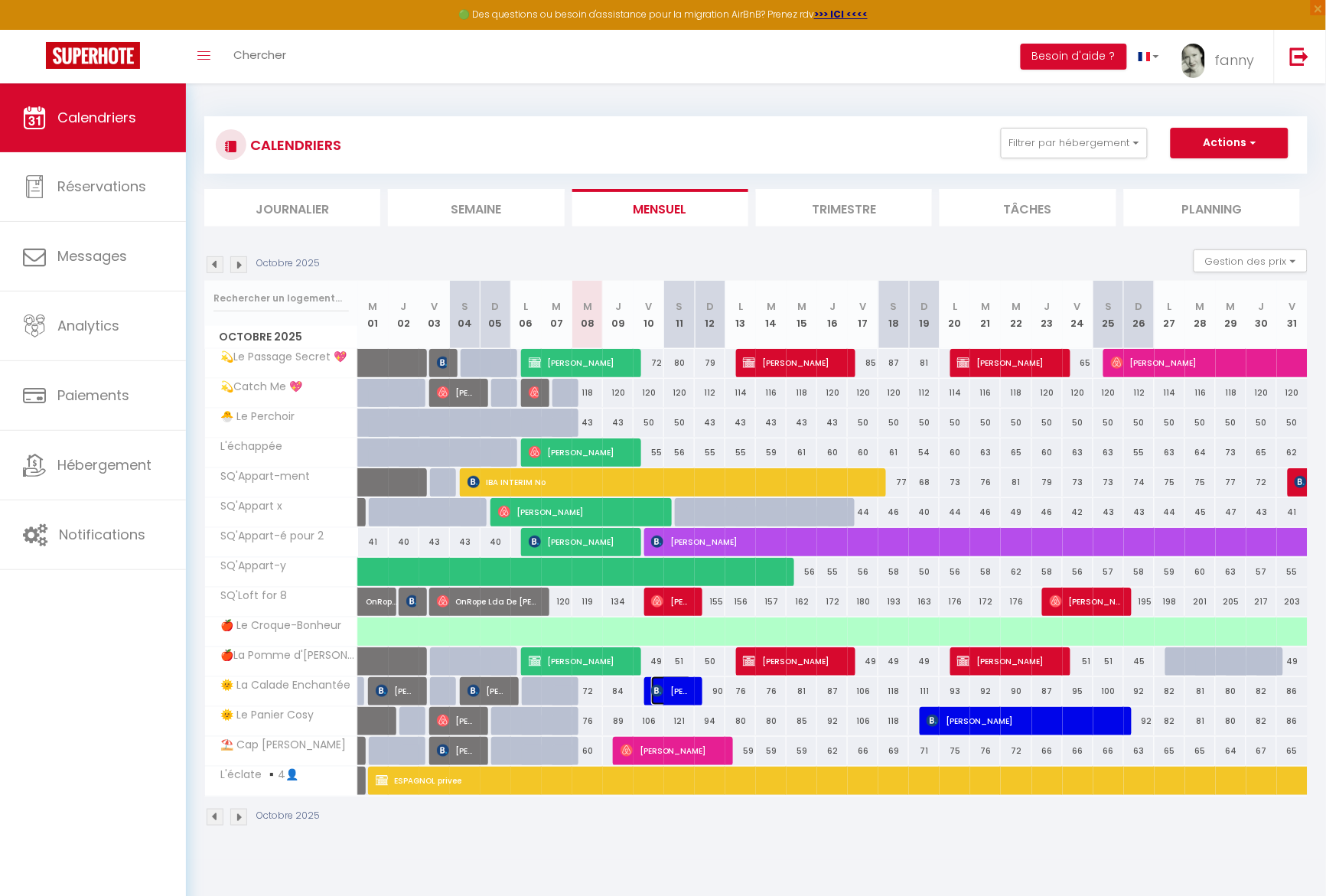
select select "1"
select select
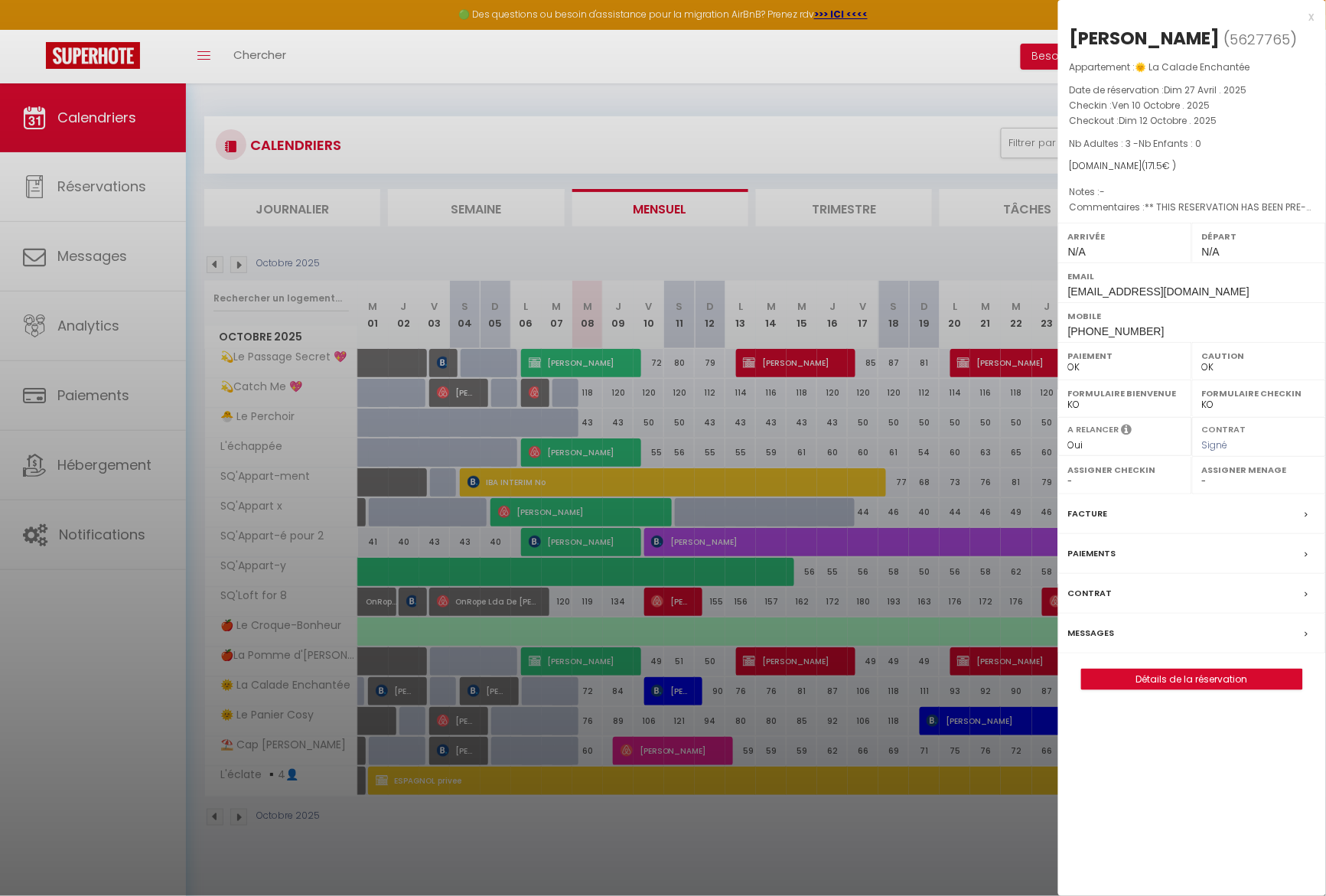
click at [730, 858] on div at bounding box center [663, 448] width 1326 height 896
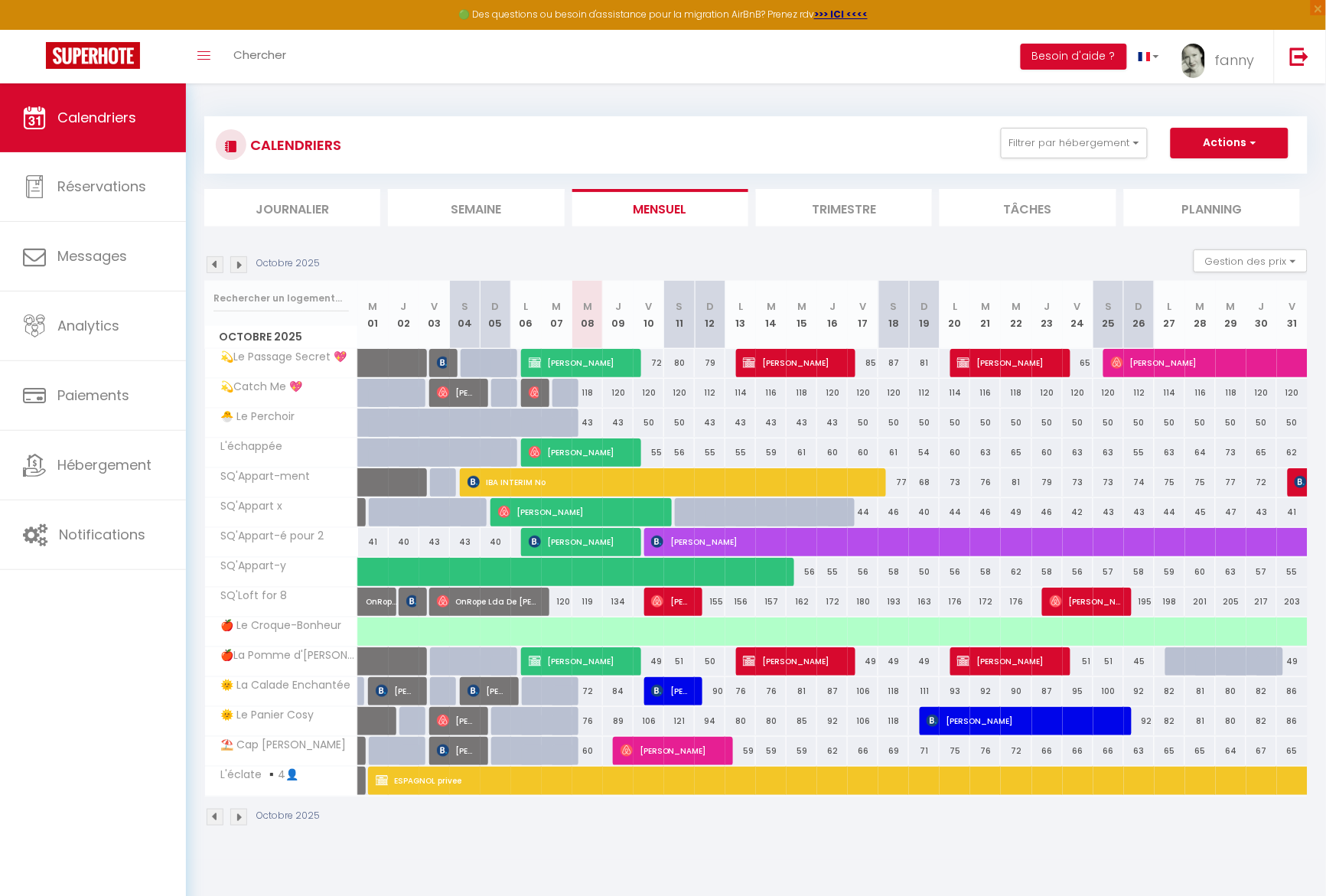
click at [238, 268] on img at bounding box center [238, 265] width 17 height 17
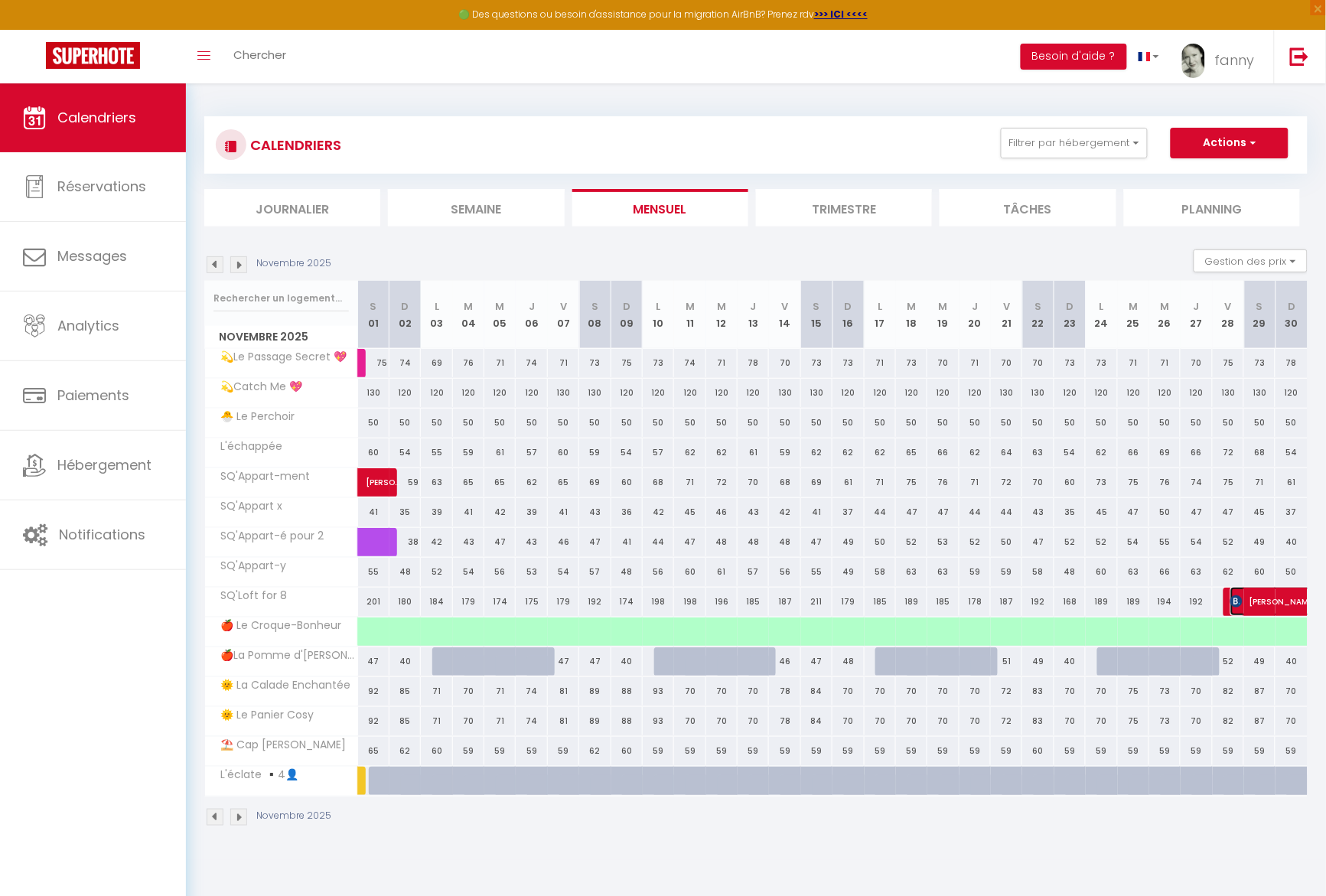
click at [1284, 599] on span "[PERSON_NAME]" at bounding box center [1301, 602] width 141 height 29
select select "KO"
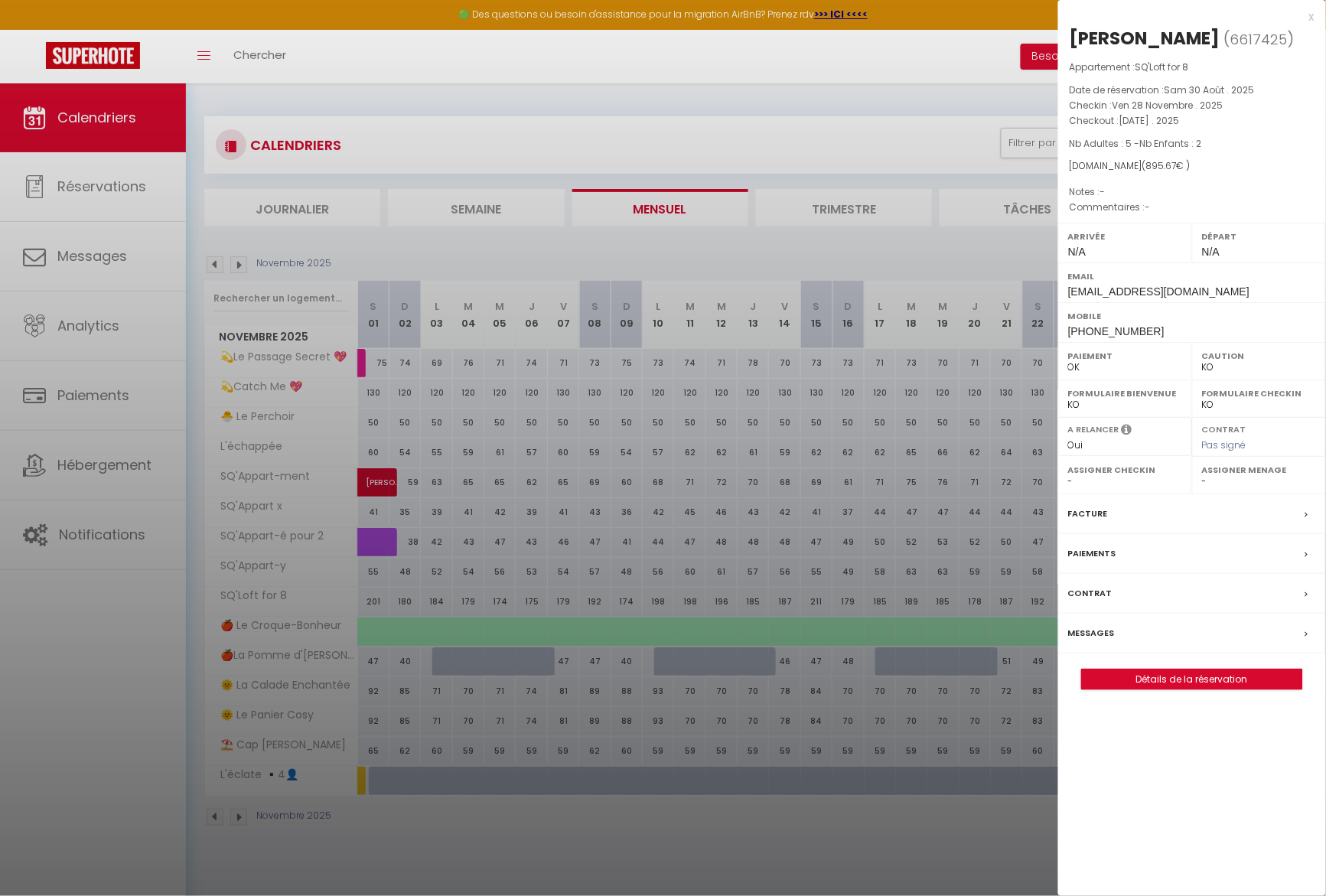
click at [1313, 16] on div "x" at bounding box center [1186, 17] width 256 height 19
